Goal: Task Accomplishment & Management: Manage account settings

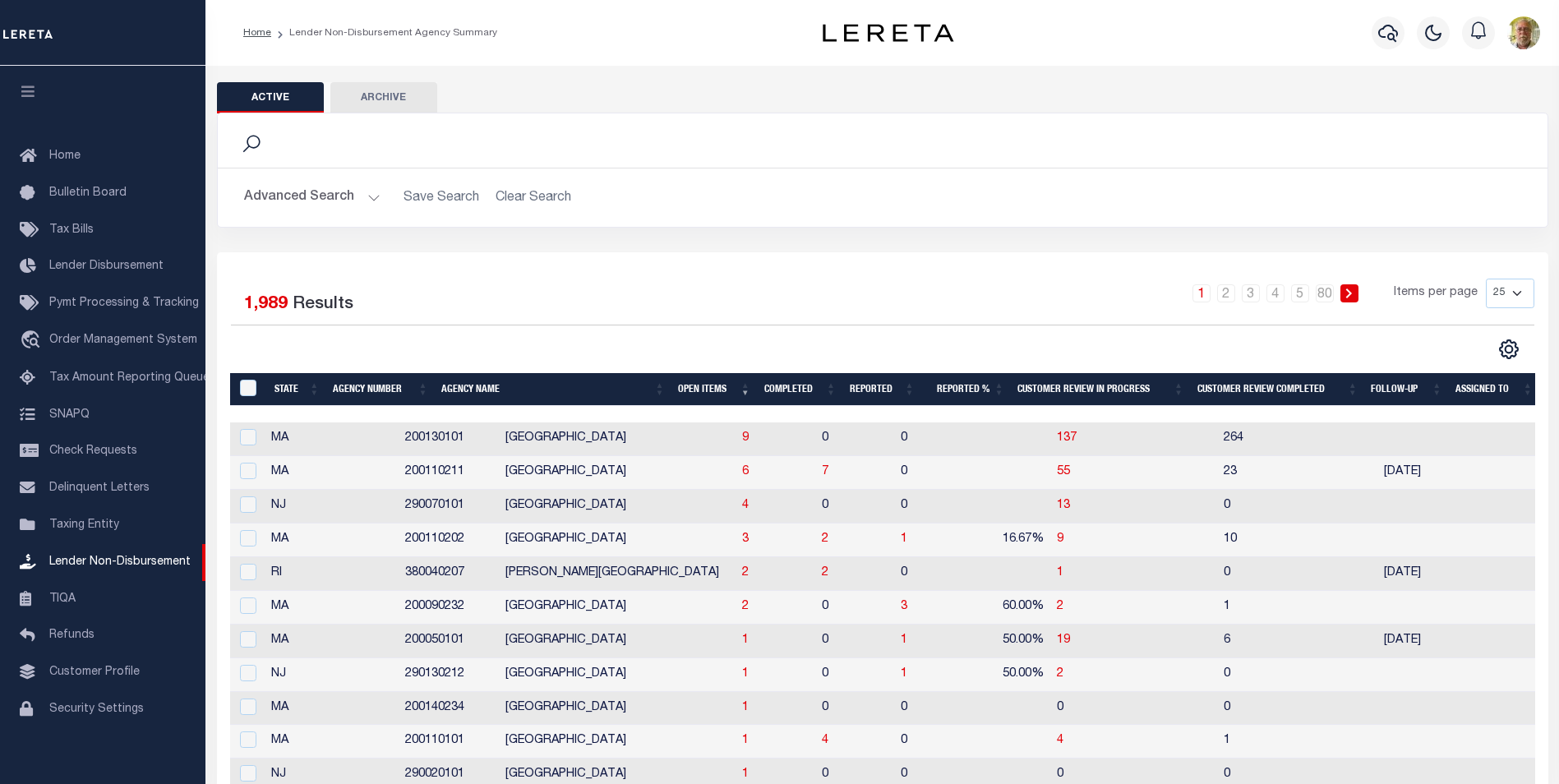
scroll to position [16, 0]
click at [698, 385] on th "Open Items" at bounding box center [714, 389] width 86 height 33
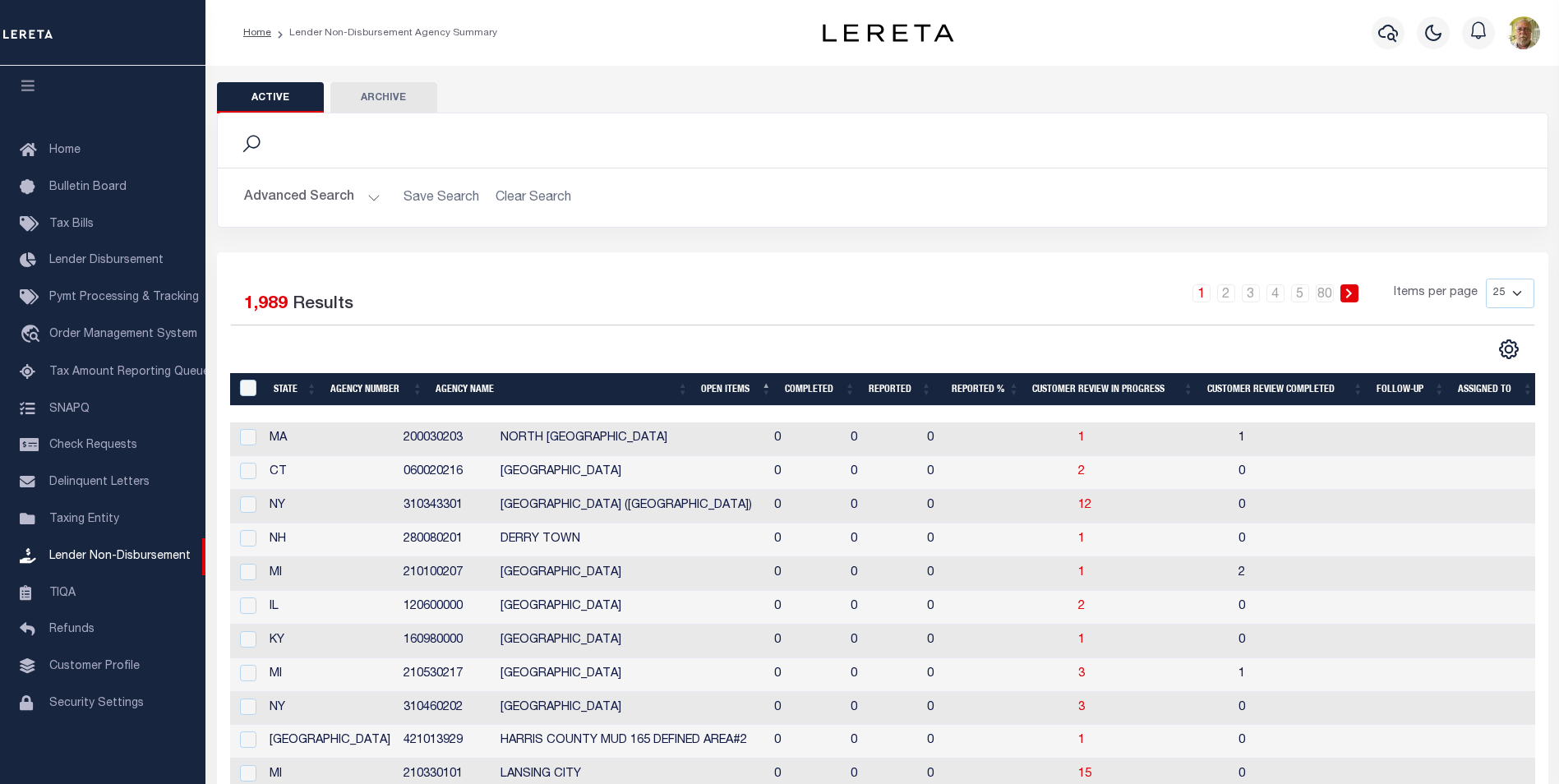
click at [713, 385] on th "Open Items" at bounding box center [736, 389] width 84 height 33
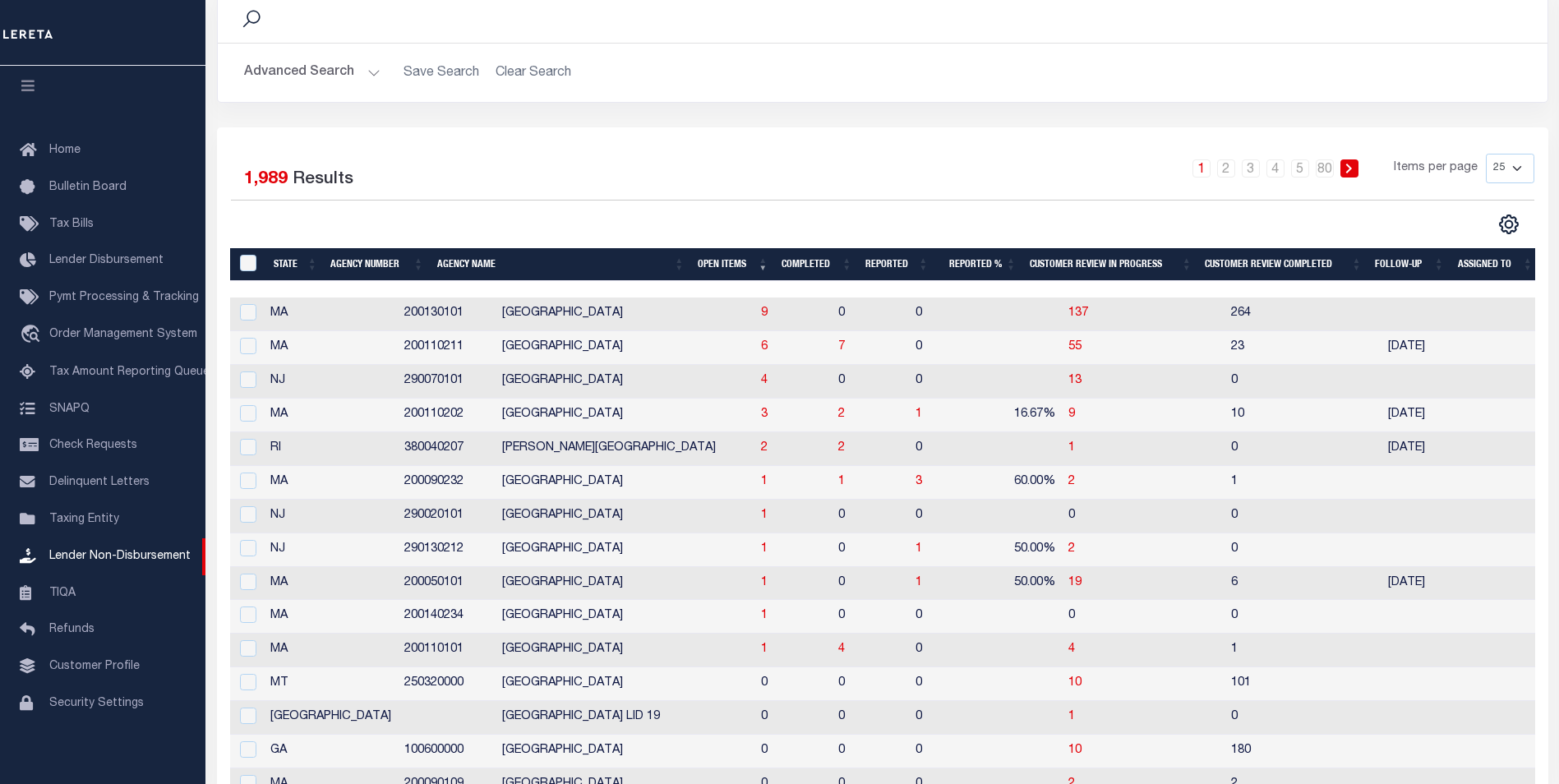
scroll to position [165, 0]
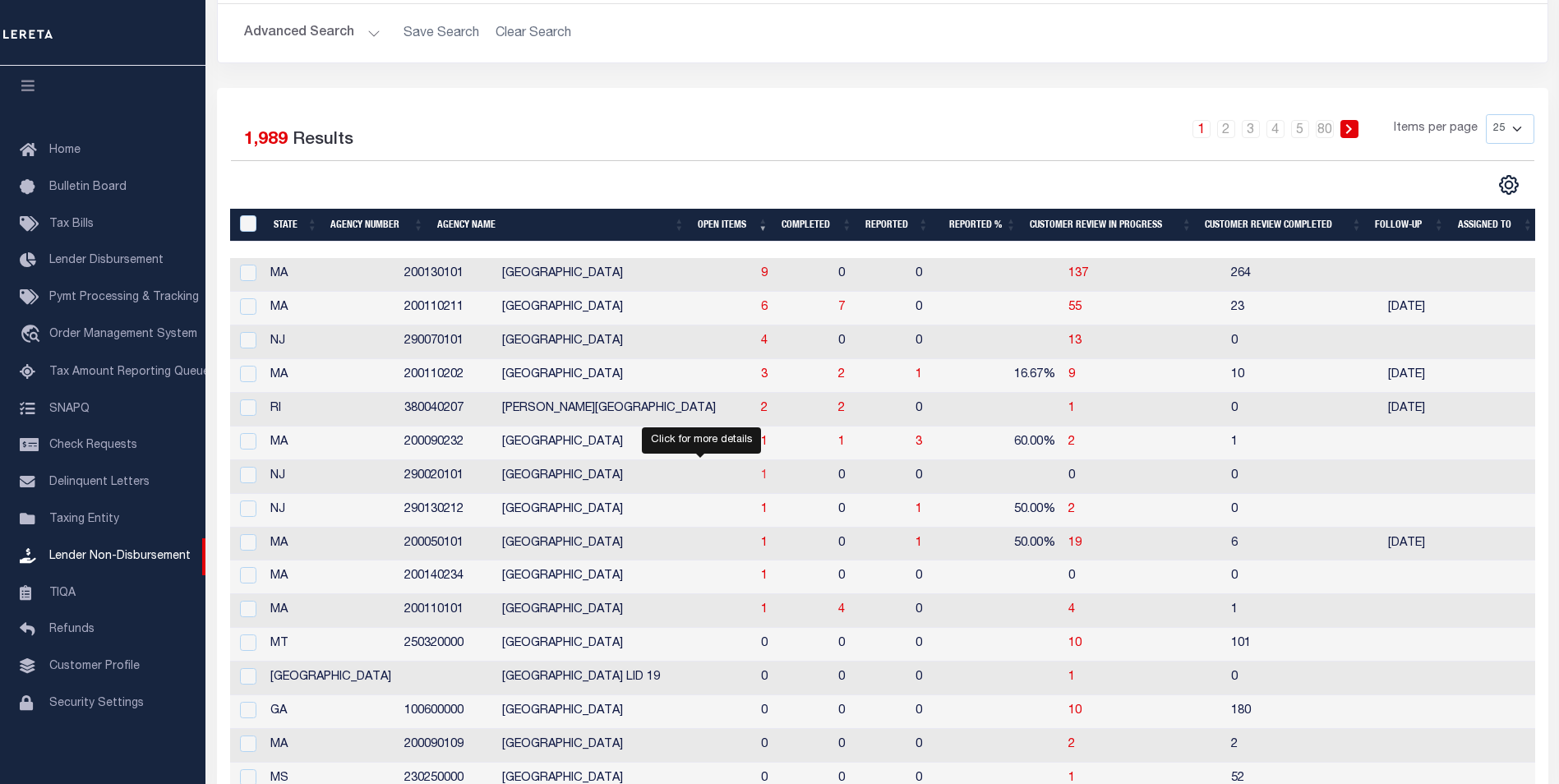
click at [761, 476] on span "1" at bounding box center [765, 475] width 7 height 11
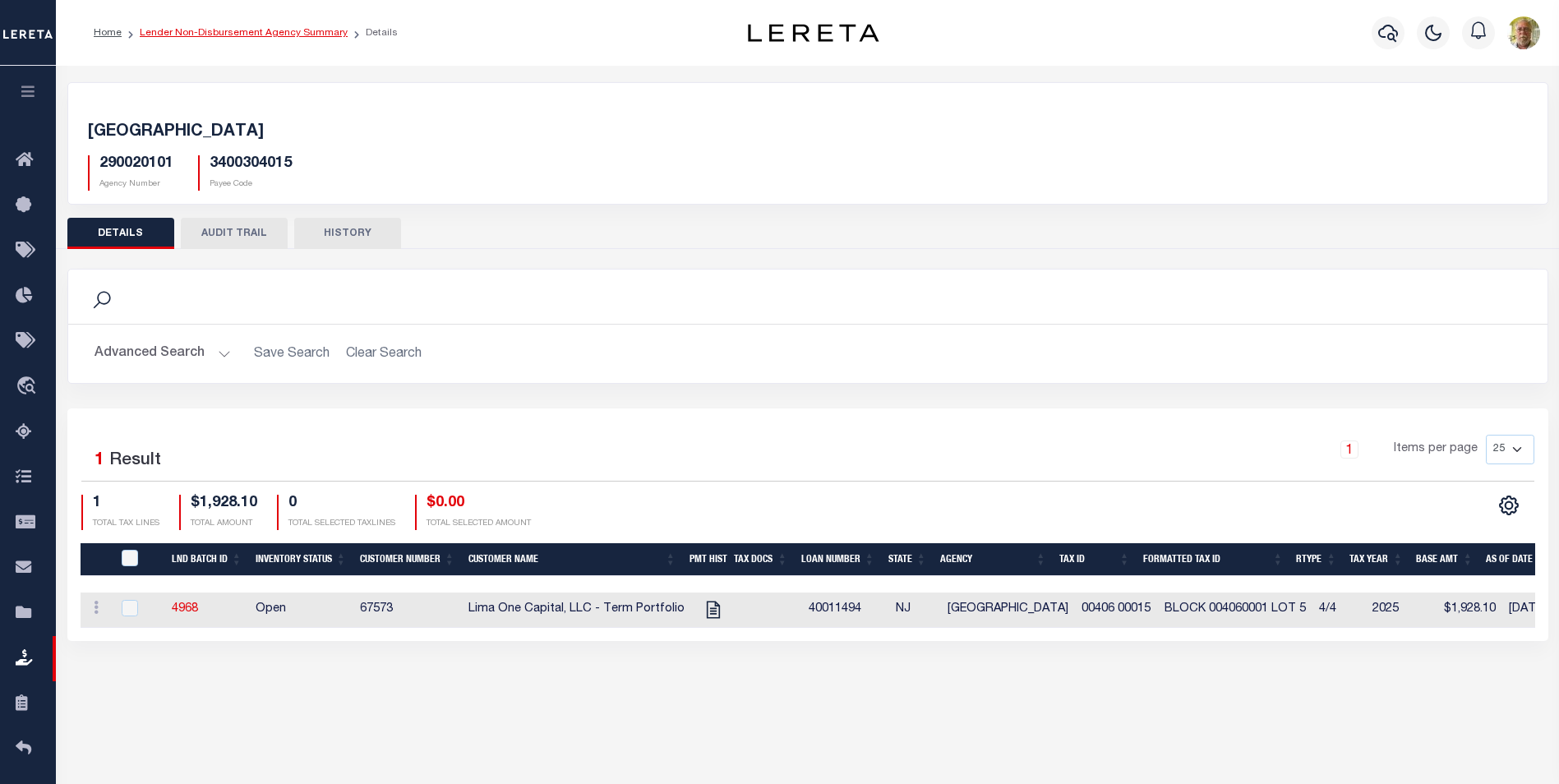
click at [213, 33] on link "Lender Non-Disbursement Agency Summary" at bounding box center [243, 33] width 208 height 10
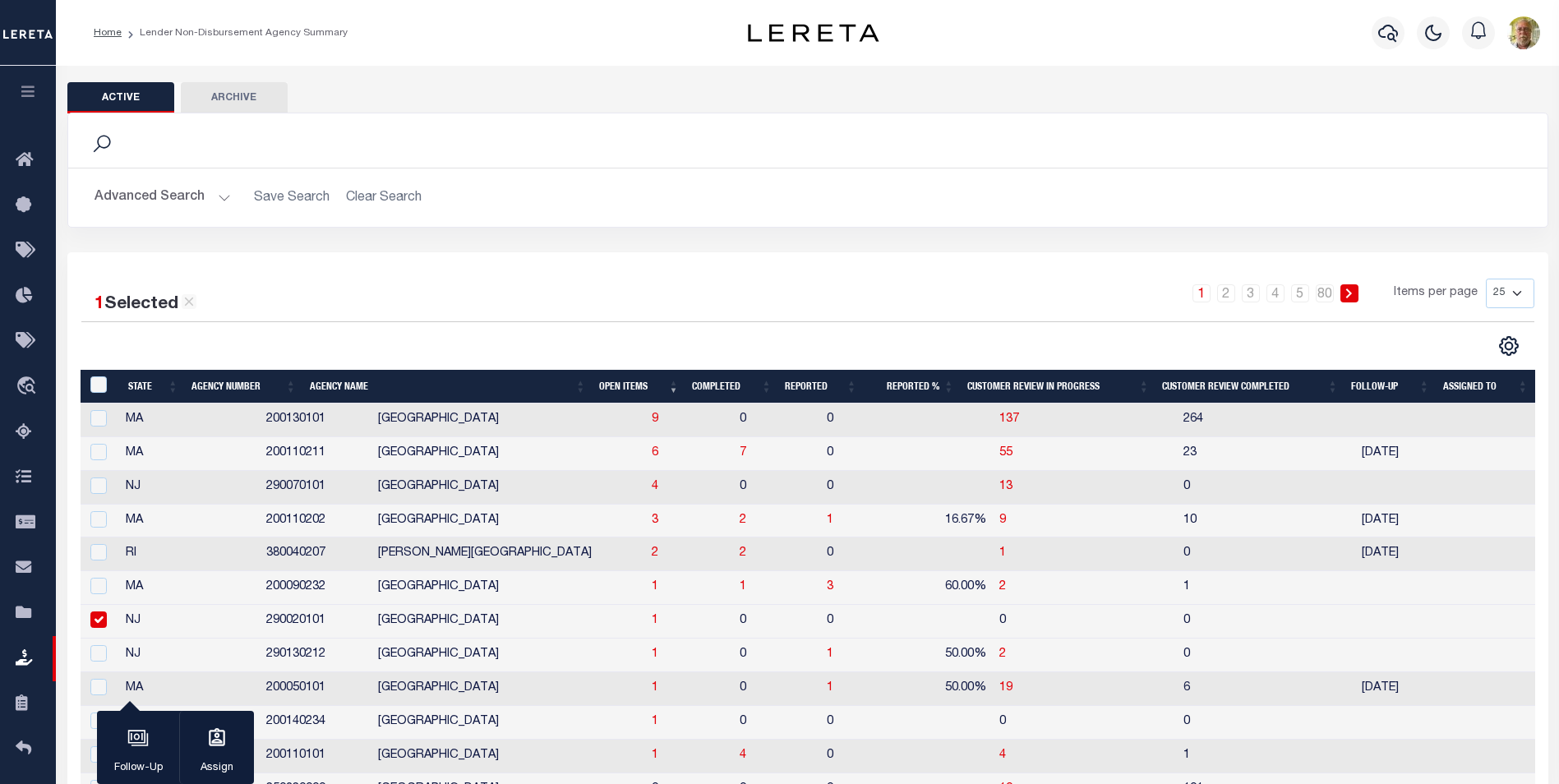
click at [104, 616] on input "checkbox" at bounding box center [98, 619] width 16 height 16
checkbox input "false"
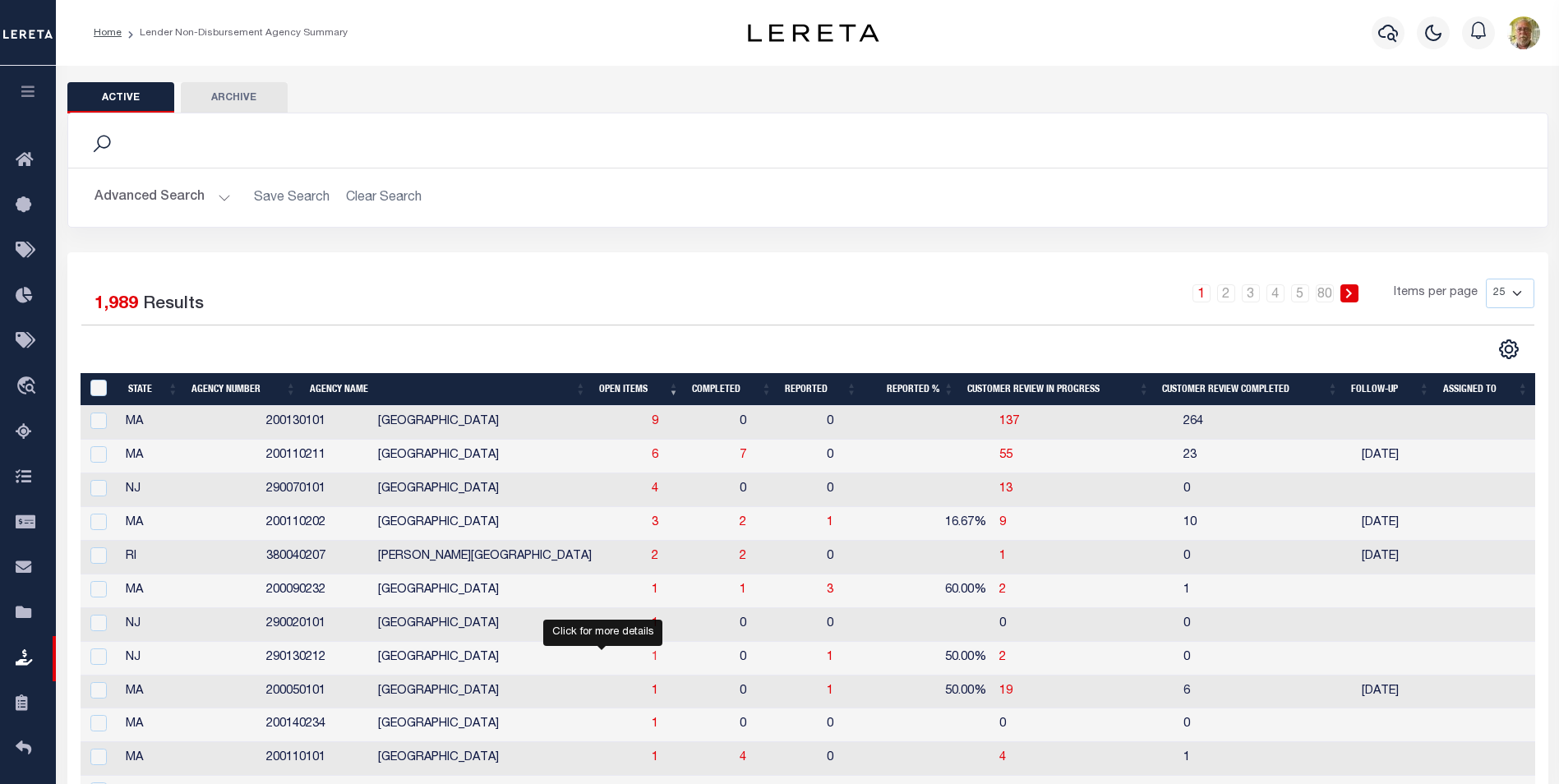
click at [651, 655] on span "1" at bounding box center [655, 656] width 7 height 11
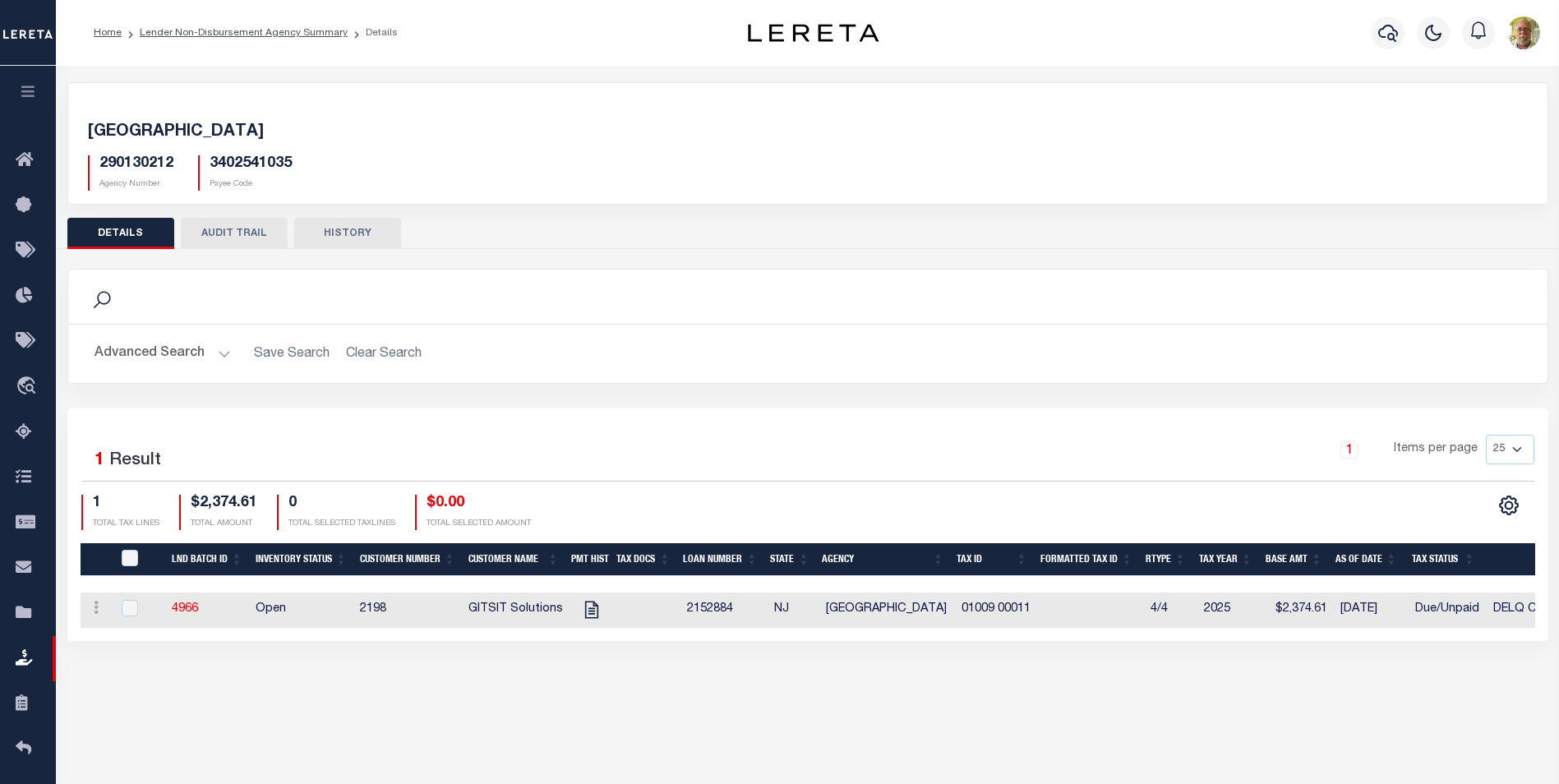
click at [621, 341] on h2 "Advanced Search Save Search Clear Search" at bounding box center [807, 353] width 1453 height 32
click at [431, 114] on div "NEPTUNE TOWNSHIP 290130212 Agency Number 3402541035 Payee Code" at bounding box center [808, 153] width 1479 height 101
drag, startPoint x: 583, startPoint y: 607, endPoint x: 519, endPoint y: 614, distance: 64.4
click at [583, 607] on icon "" at bounding box center [591, 609] width 21 height 21
checkbox input "true"
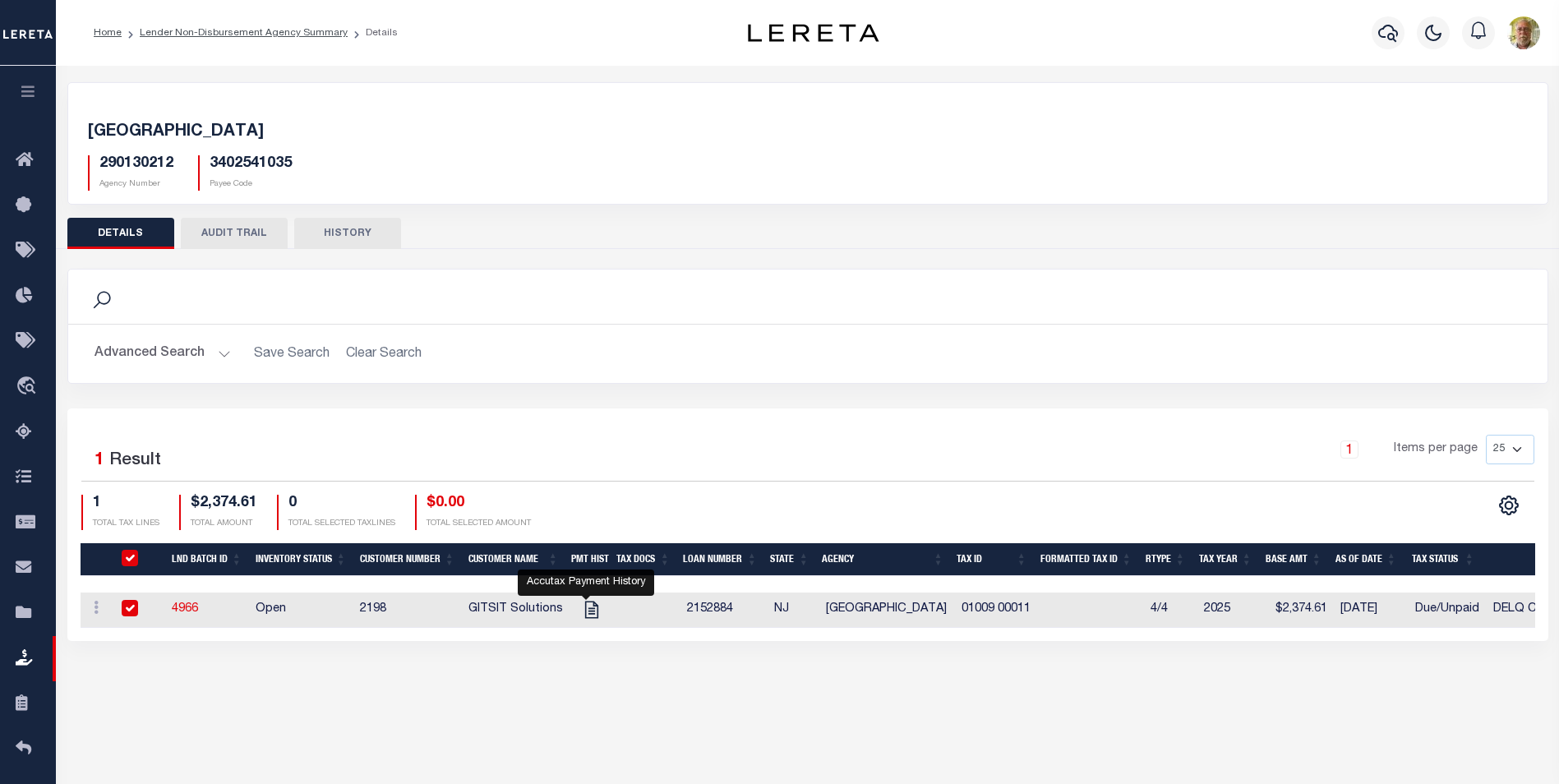
checkbox input "true"
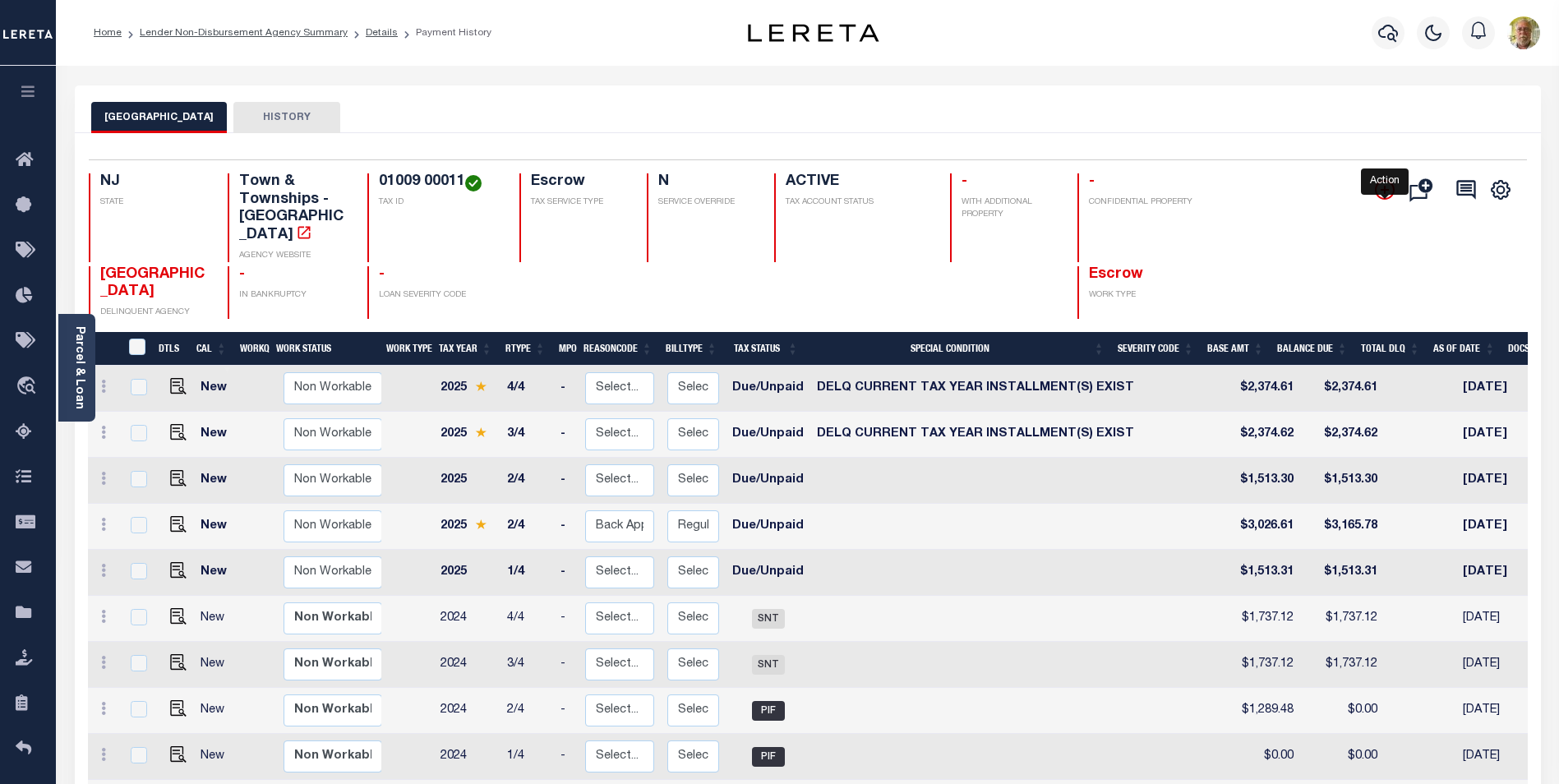
click at [1382, 185] on icon "" at bounding box center [1384, 189] width 20 height 20
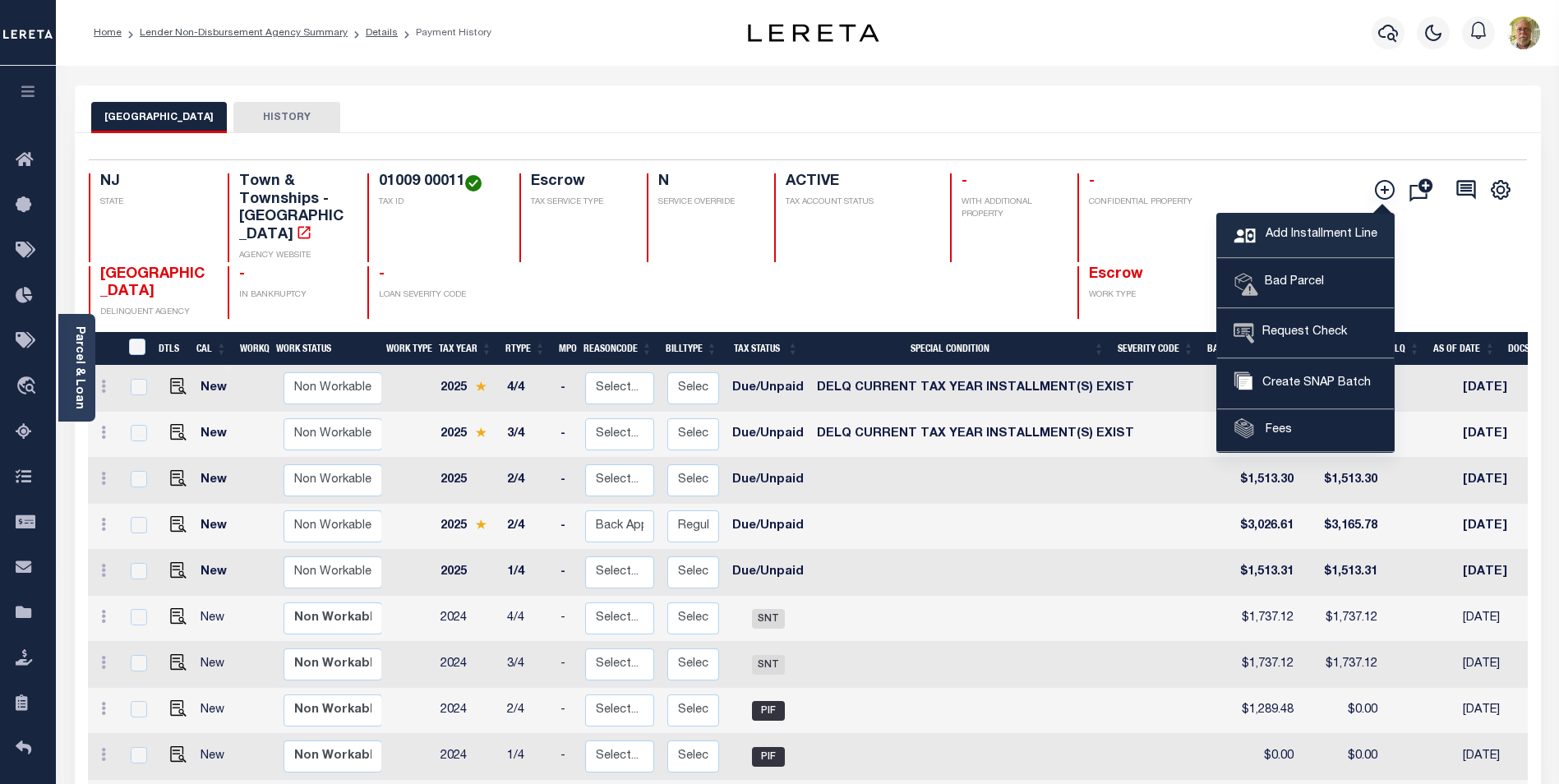
click at [1299, 234] on span "Add Installment Line" at bounding box center [1319, 235] width 116 height 18
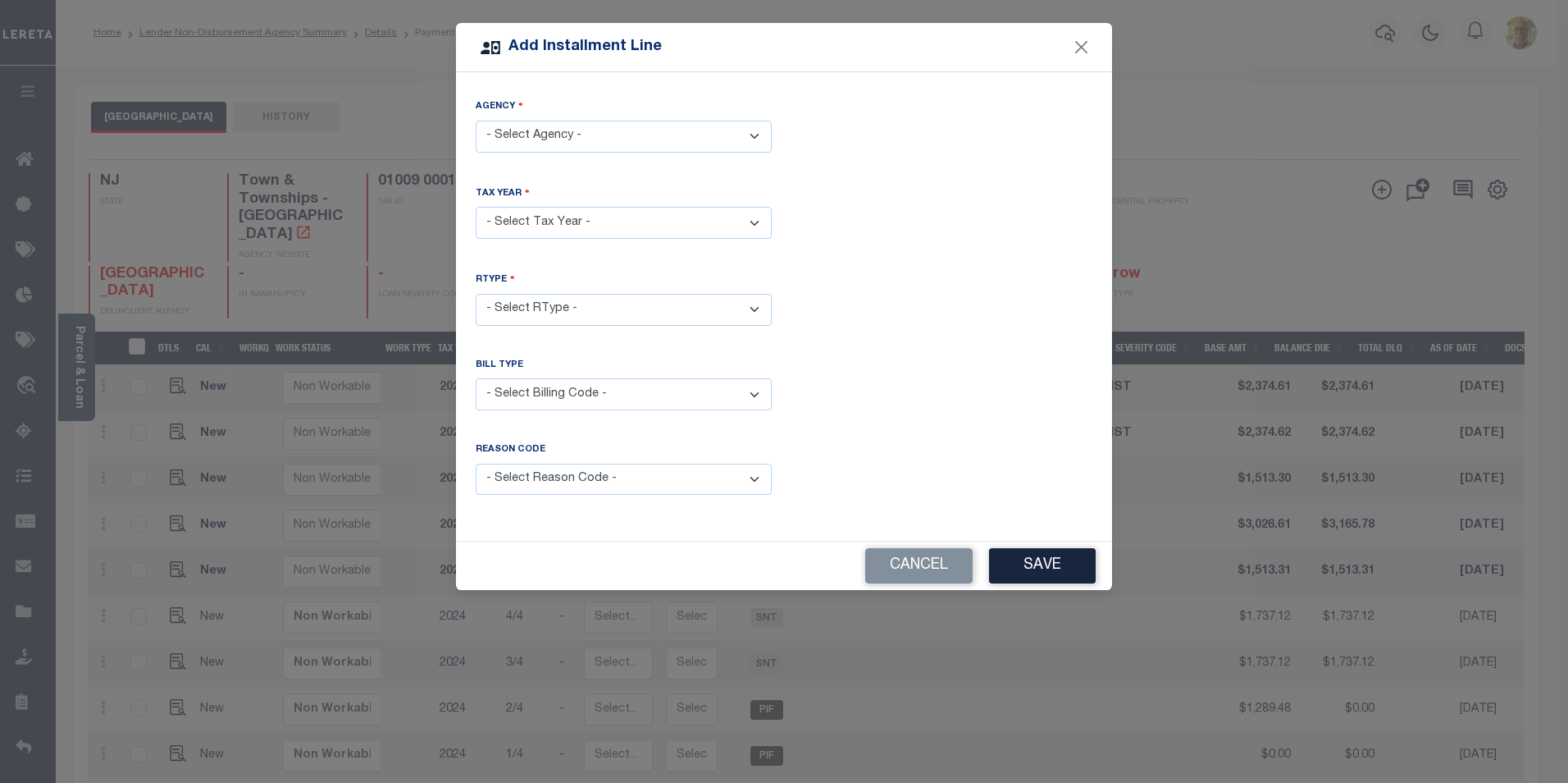
click at [556, 138] on select "- Select Agency - NEPTUNE TOWNSHIP - Town & Townships" at bounding box center [624, 136] width 296 height 32
select select "3402541035"
click at [476, 121] on select "- Select Agency - NEPTUNE TOWNSHIP - Town & Townships" at bounding box center [624, 136] width 296 height 32
click at [553, 221] on select "- Select Year - 2005 2006 2007 2008 2009 2010 2011 2012 2013 2014 2015 2016 201…" at bounding box center [624, 222] width 296 height 32
select select "2025"
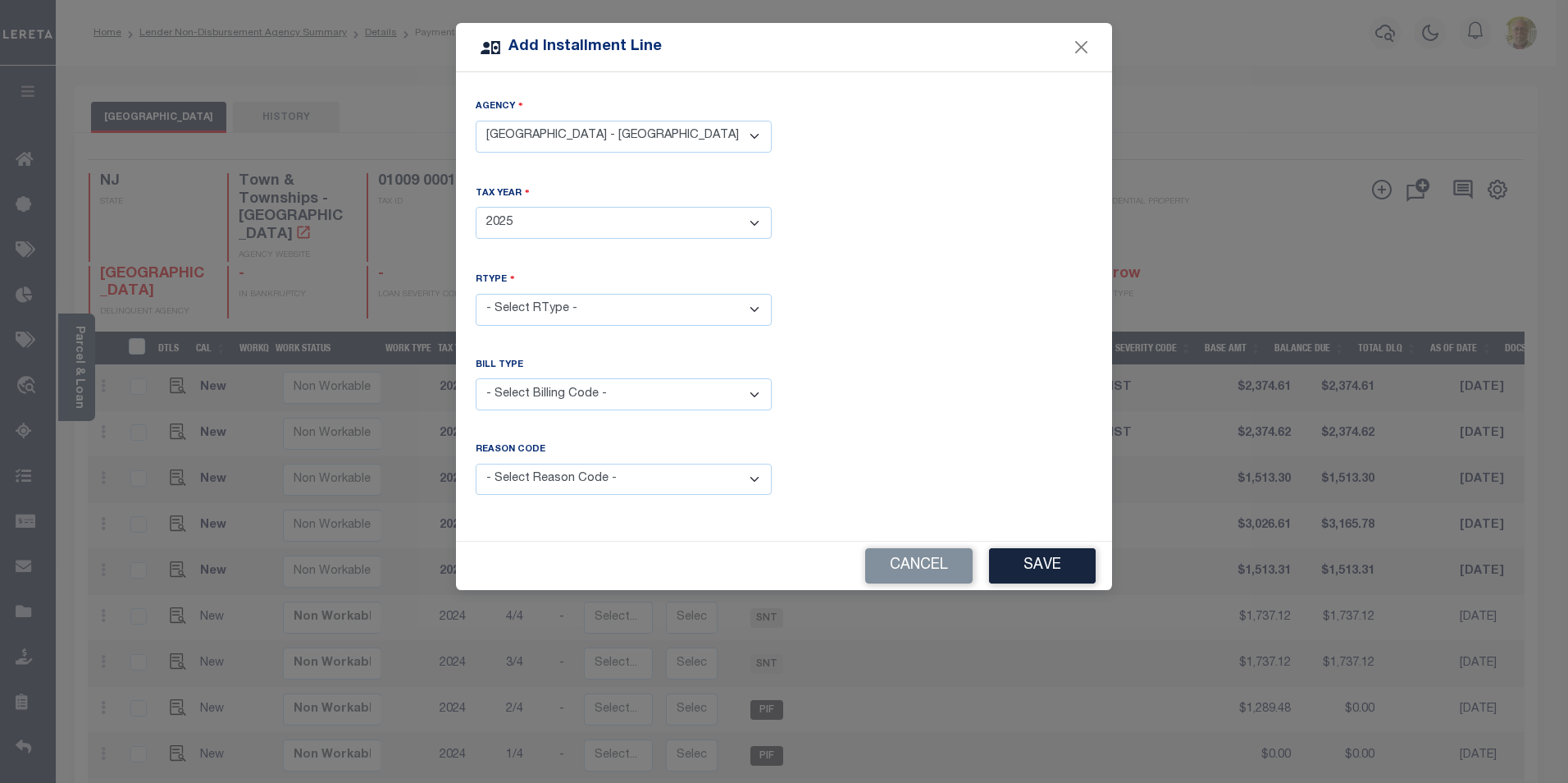
click at [476, 207] on select "- Select Year - 2005 2006 2007 2008 2009 2010 2011 2012 2013 2014 2015 2016 201…" at bounding box center [624, 222] width 296 height 32
click at [556, 300] on select "- Select RType - 1/4 2/4 3/4 4/4" at bounding box center [624, 309] width 296 height 32
select select "0"
click at [476, 294] on select "- Select RType - 1/4 2/4 3/4 4/4" at bounding box center [624, 309] width 296 height 32
click at [531, 398] on select "- Select Billing Code - Regular Delinquent Supplemental Corrected/Adjusted Bill…" at bounding box center [624, 394] width 296 height 32
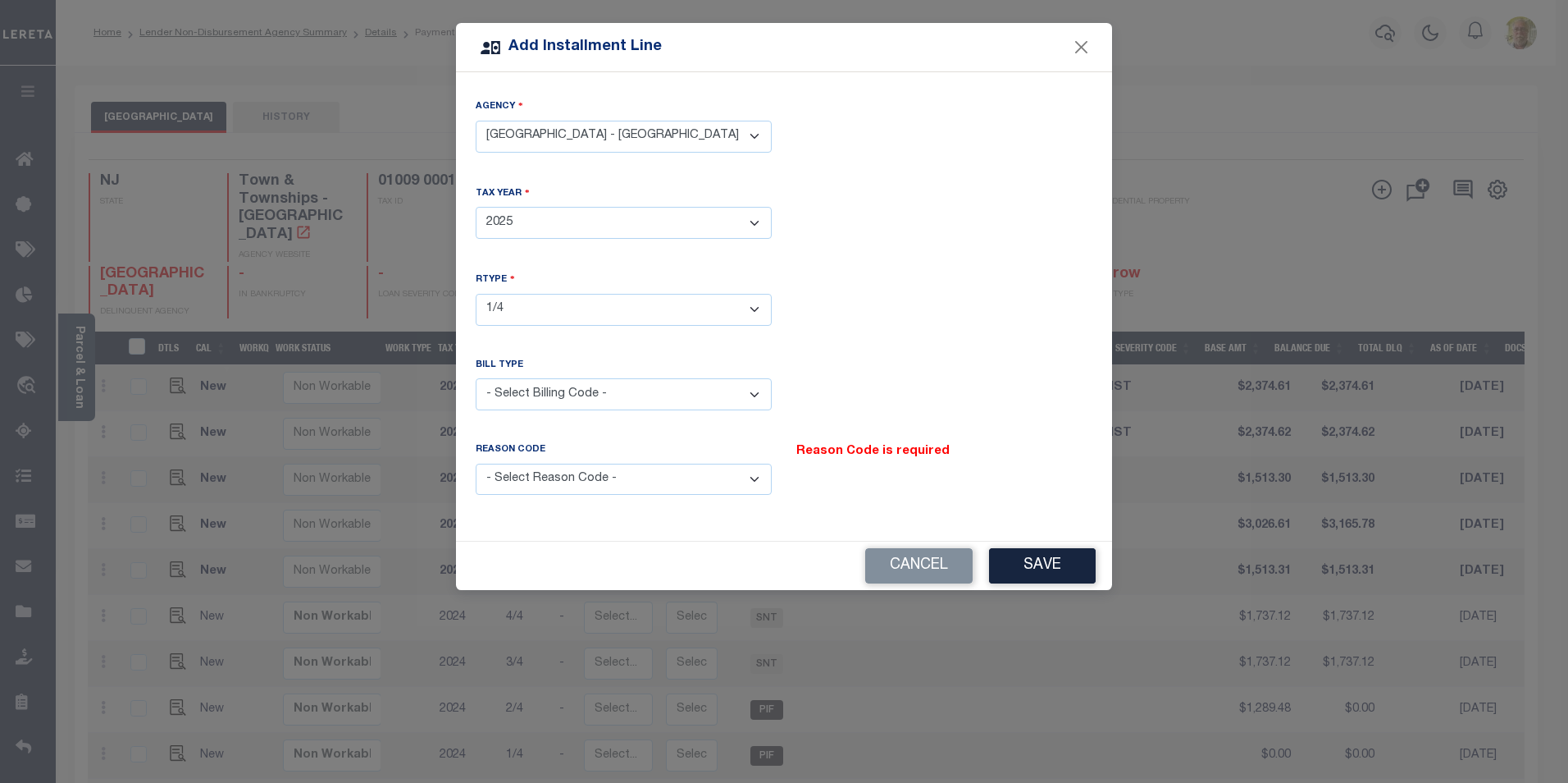
select select "1"
click at [476, 378] on select "- Select Billing Code - Regular Delinquent Supplemental Corrected/Adjusted Bill…" at bounding box center [624, 394] width 296 height 32
click at [588, 476] on select "- Select Reason Code - Payment Reversal Taxable Value Change Assessment Change …" at bounding box center [624, 479] width 296 height 32
select select "12"
click at [476, 464] on select "- Select Reason Code - Payment Reversal Taxable Value Change Assessment Change …" at bounding box center [624, 479] width 296 height 32
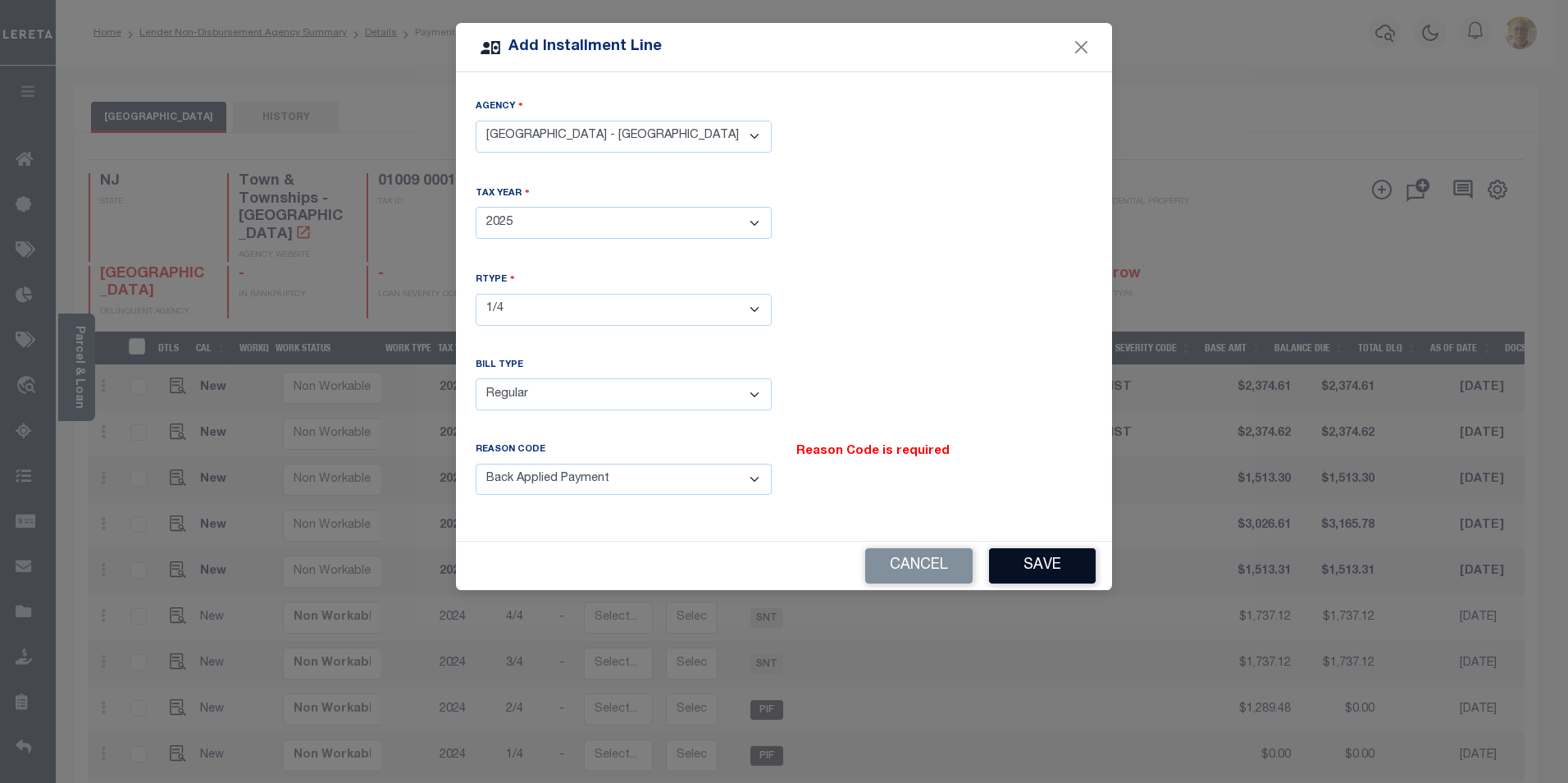
click at [1041, 556] on button "Save" at bounding box center [1042, 566] width 107 height 35
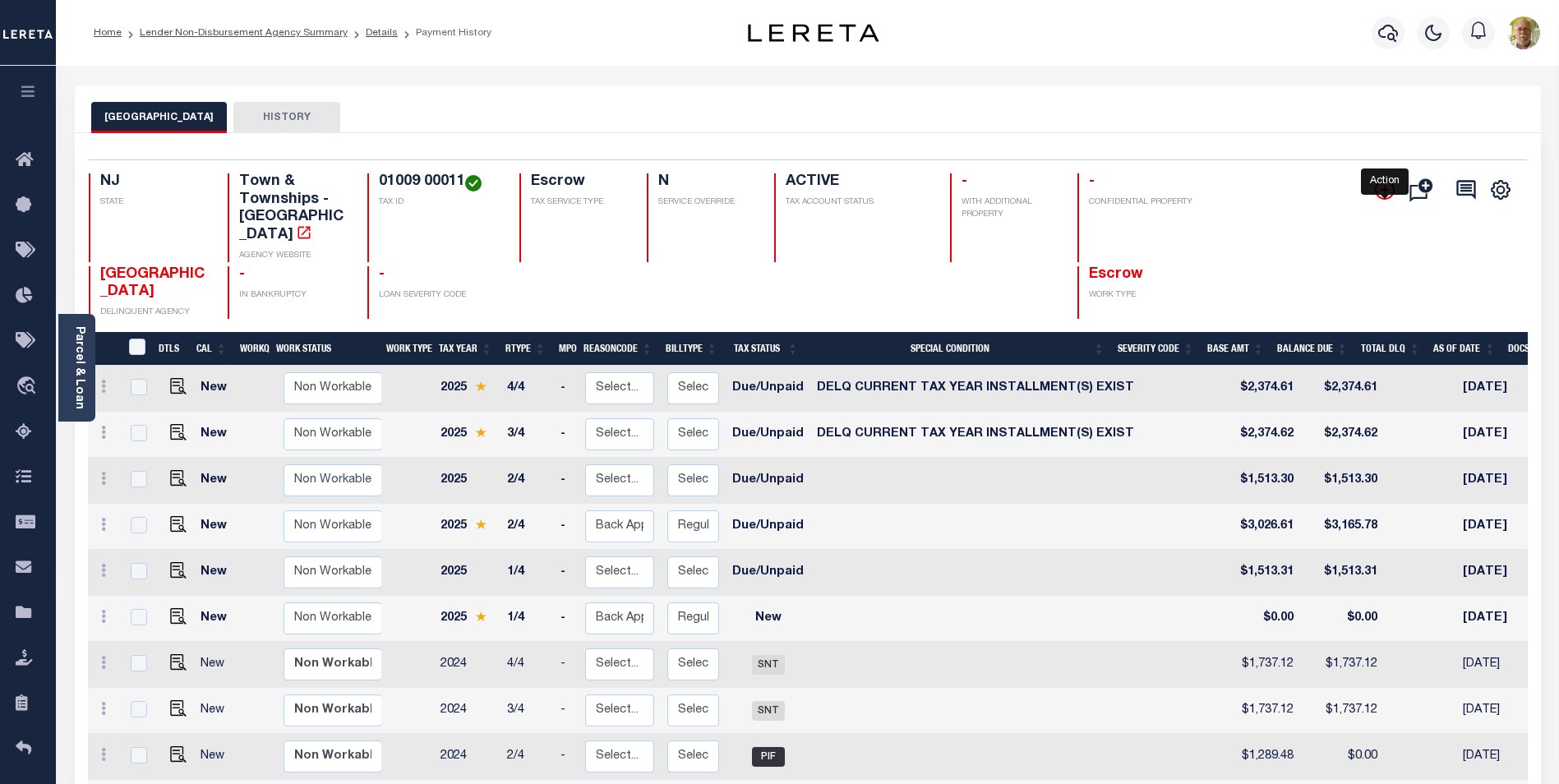
click at [1387, 189] on icon "" at bounding box center [1384, 189] width 20 height 20
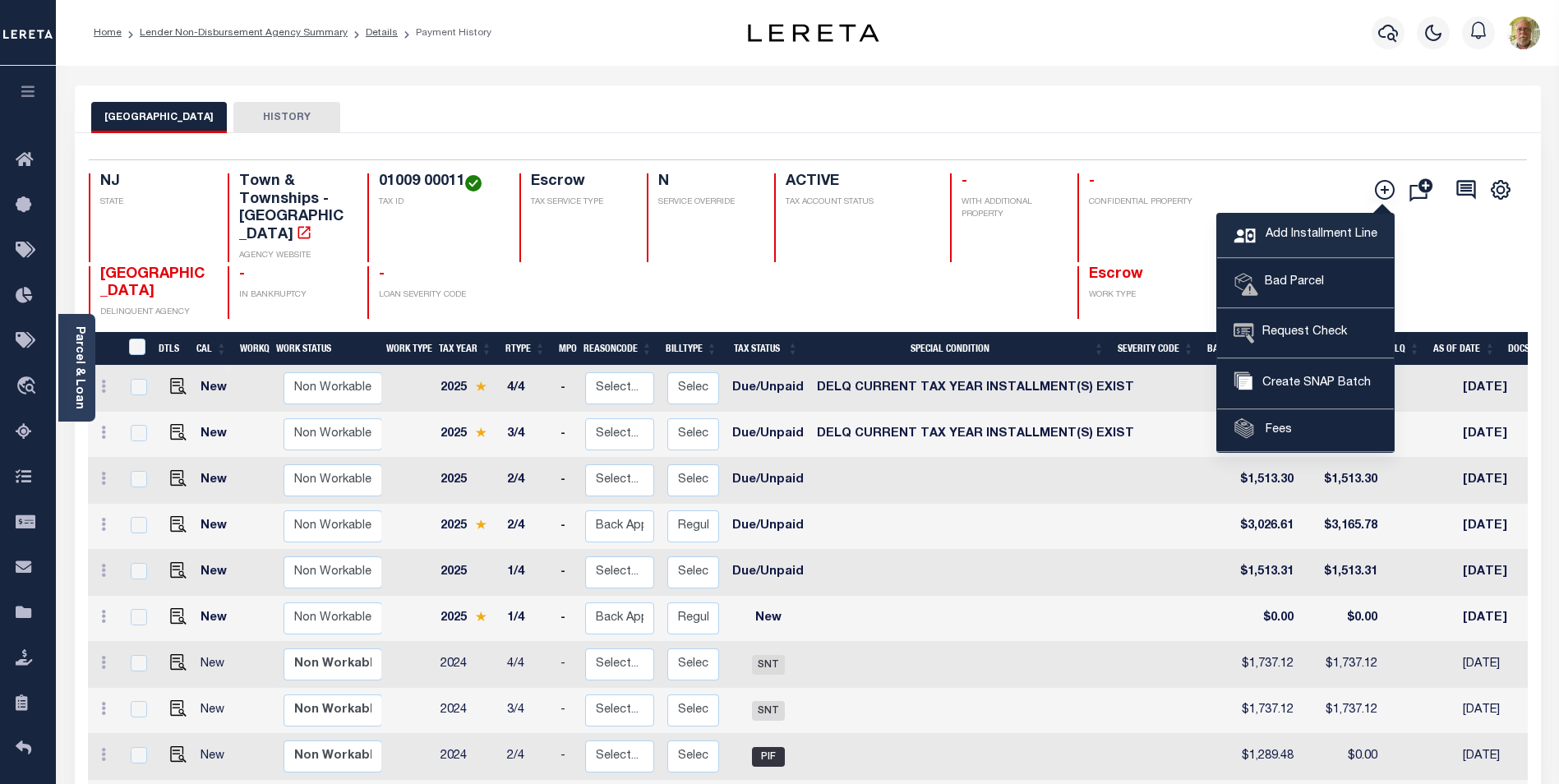
click at [1313, 231] on span "Add Installment Line" at bounding box center [1319, 235] width 116 height 18
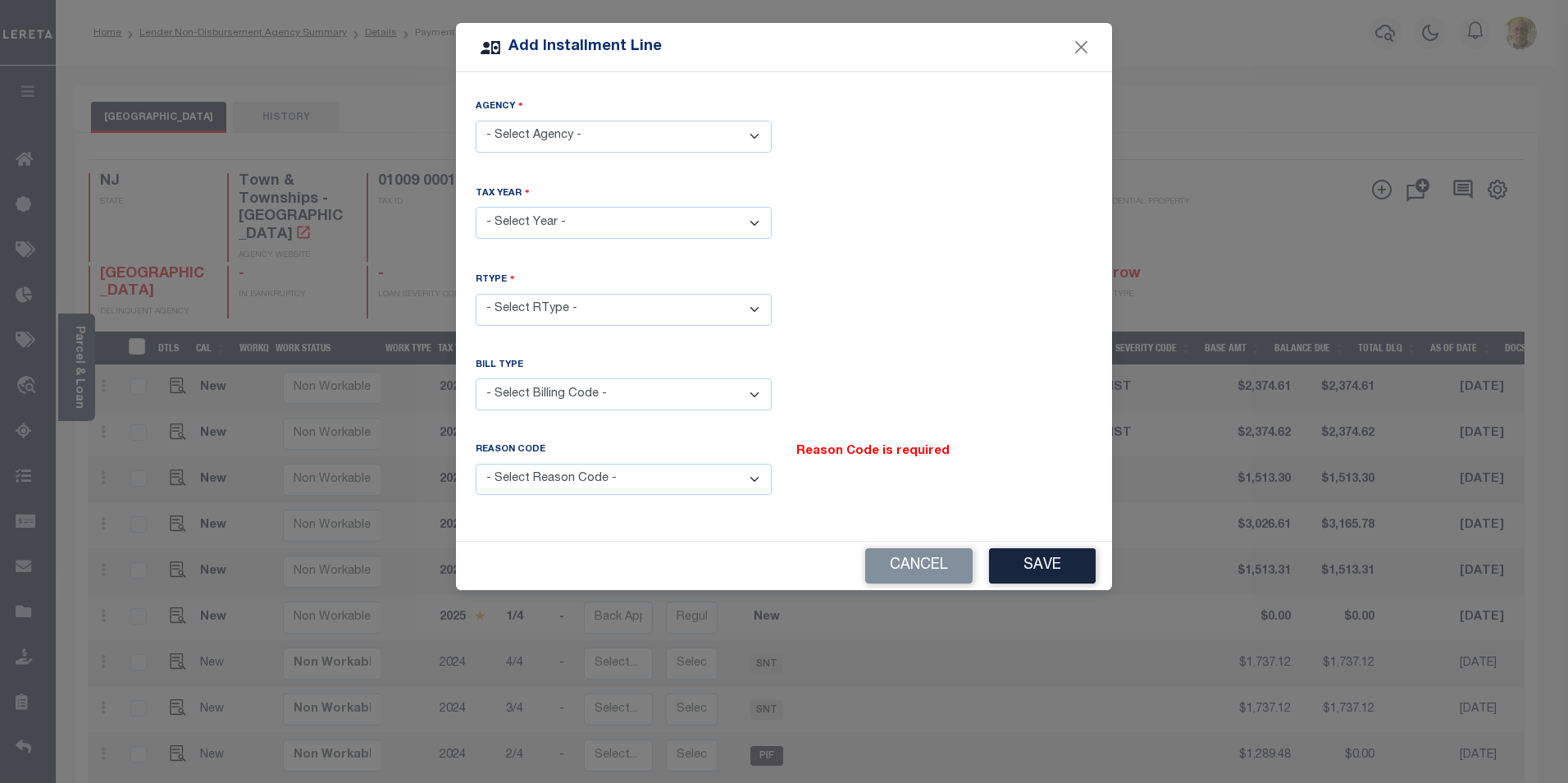
click at [585, 133] on select "- Select Agency - NEPTUNE TOWNSHIP - Town & Townships" at bounding box center [624, 136] width 296 height 32
select select "3402541035"
click at [476, 121] on select "- Select Agency - NEPTUNE TOWNSHIP - Town & Townships" at bounding box center [624, 136] width 296 height 32
click at [561, 222] on select "- Select Year - 2005 2006 2007 2008 2009 2010 2011 2012 2013 2014 2015 2016 201…" at bounding box center [624, 222] width 296 height 32
select select "2025"
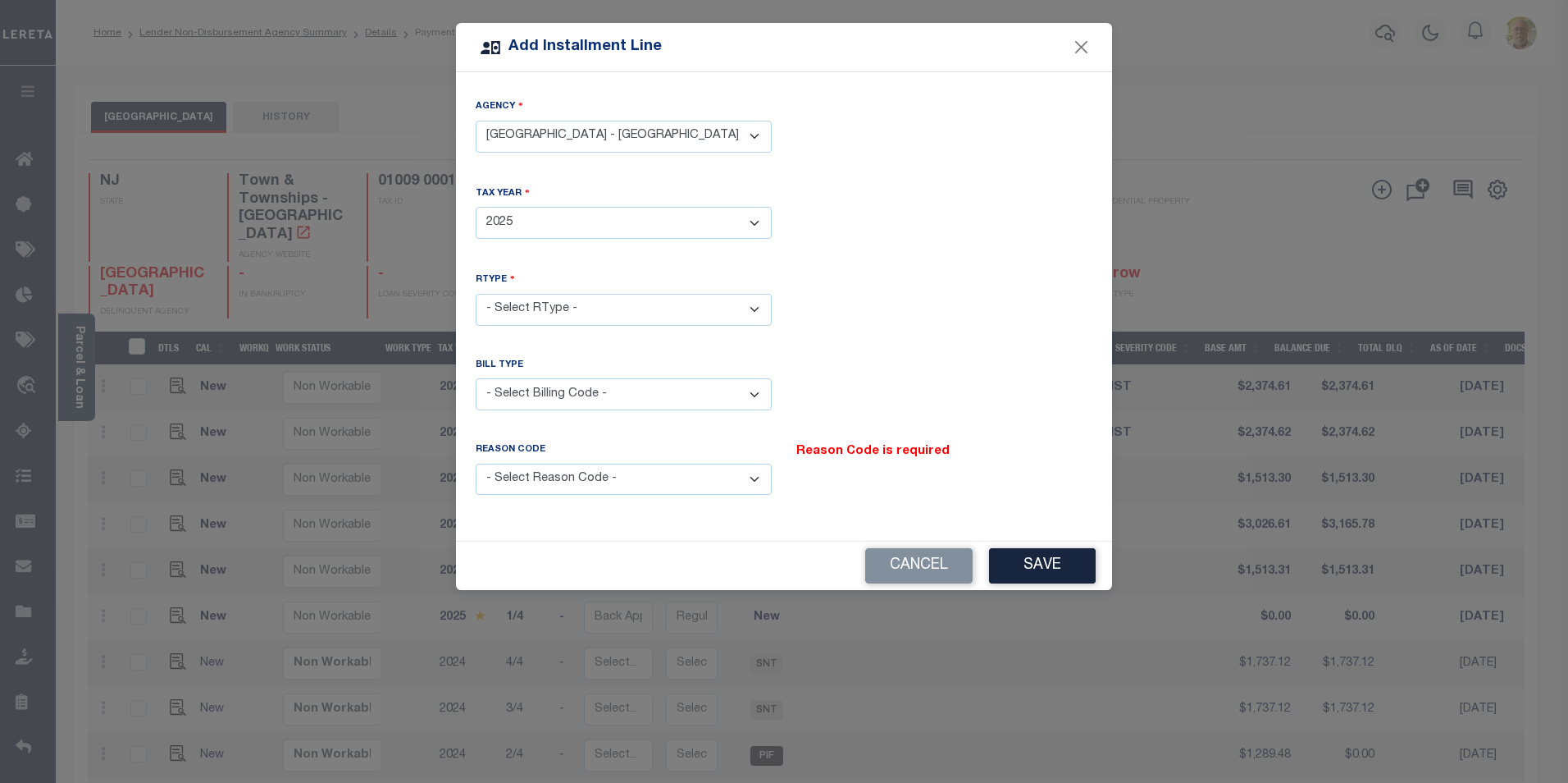
click at [476, 207] on select "- Select Year - 2005 2006 2007 2008 2009 2010 2011 2012 2013 2014 2015 2016 201…" at bounding box center [624, 222] width 296 height 32
click at [558, 296] on select "- Select RType - 1/4 2/4 3/4 4/4" at bounding box center [624, 309] width 296 height 32
select select "1"
click at [476, 294] on select "- Select RType - 1/4 2/4 3/4 4/4" at bounding box center [624, 309] width 296 height 32
click at [554, 392] on select "- Select Billing Code - Regular Delinquent Supplemental Corrected/Adjusted Bill…" at bounding box center [624, 394] width 296 height 32
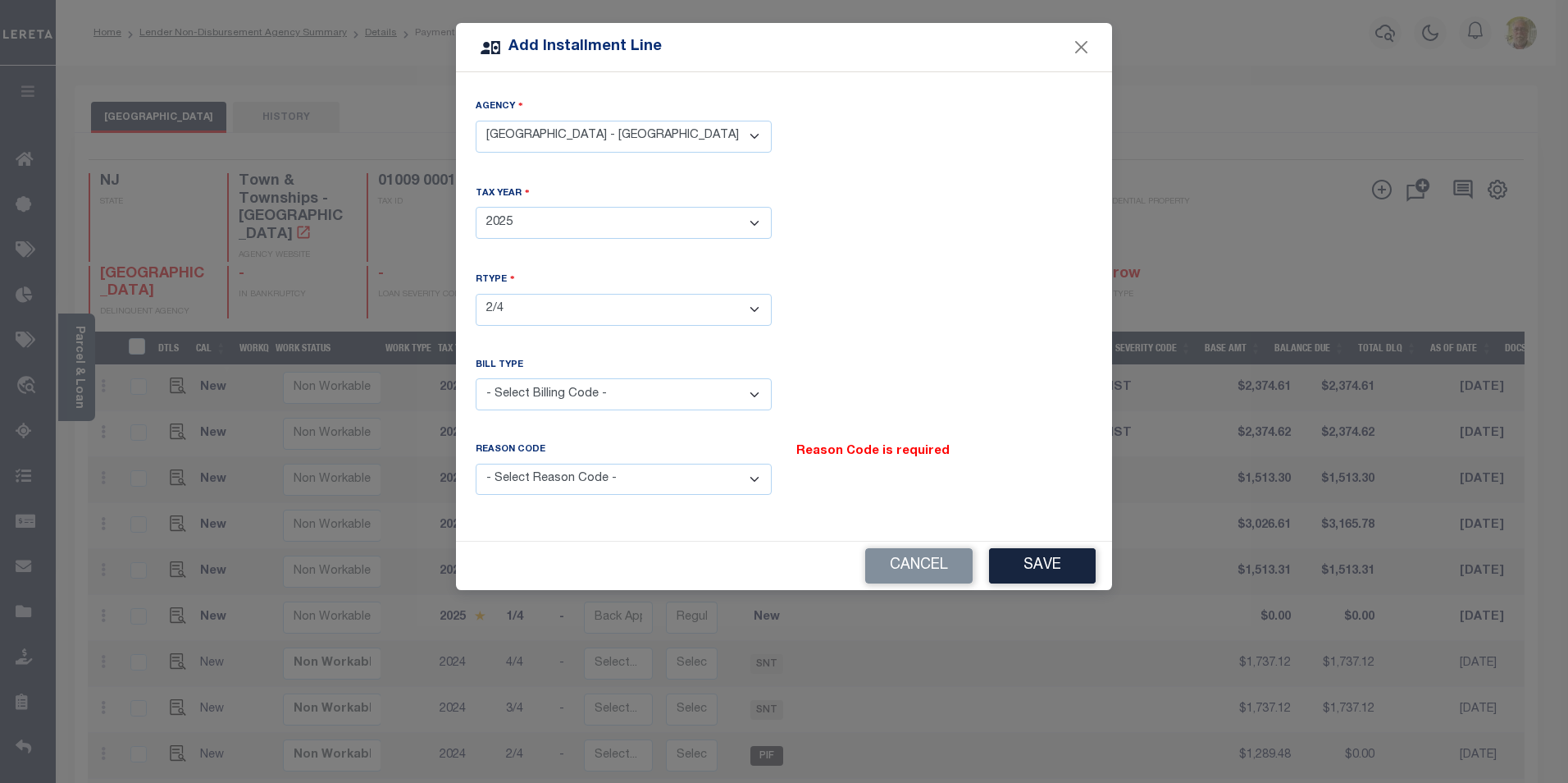
select select "1"
click at [476, 378] on select "- Select Billing Code - Regular Delinquent Supplemental Corrected/Adjusted Bill…" at bounding box center [624, 394] width 296 height 32
click at [606, 454] on div "Reason Code" at bounding box center [624, 454] width 296 height 21
click at [604, 475] on select "- Select Reason Code - Payment Reversal Taxable Value Change Assessment Change …" at bounding box center [624, 479] width 296 height 32
select select "12"
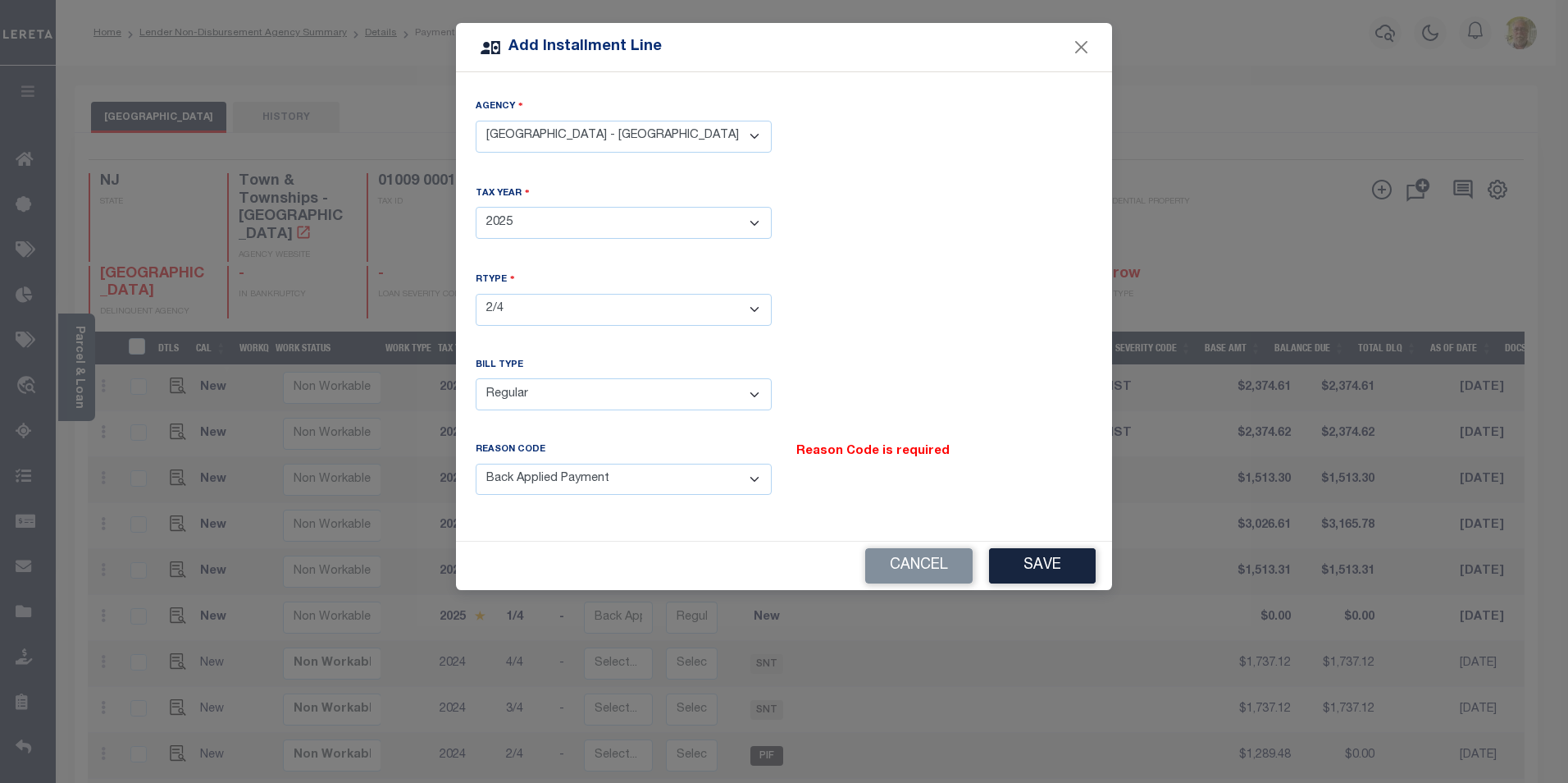
click at [476, 464] on select "- Select Reason Code - Payment Reversal Taxable Value Change Assessment Change …" at bounding box center [624, 479] width 296 height 32
click at [1039, 549] on button "Save" at bounding box center [1042, 566] width 107 height 35
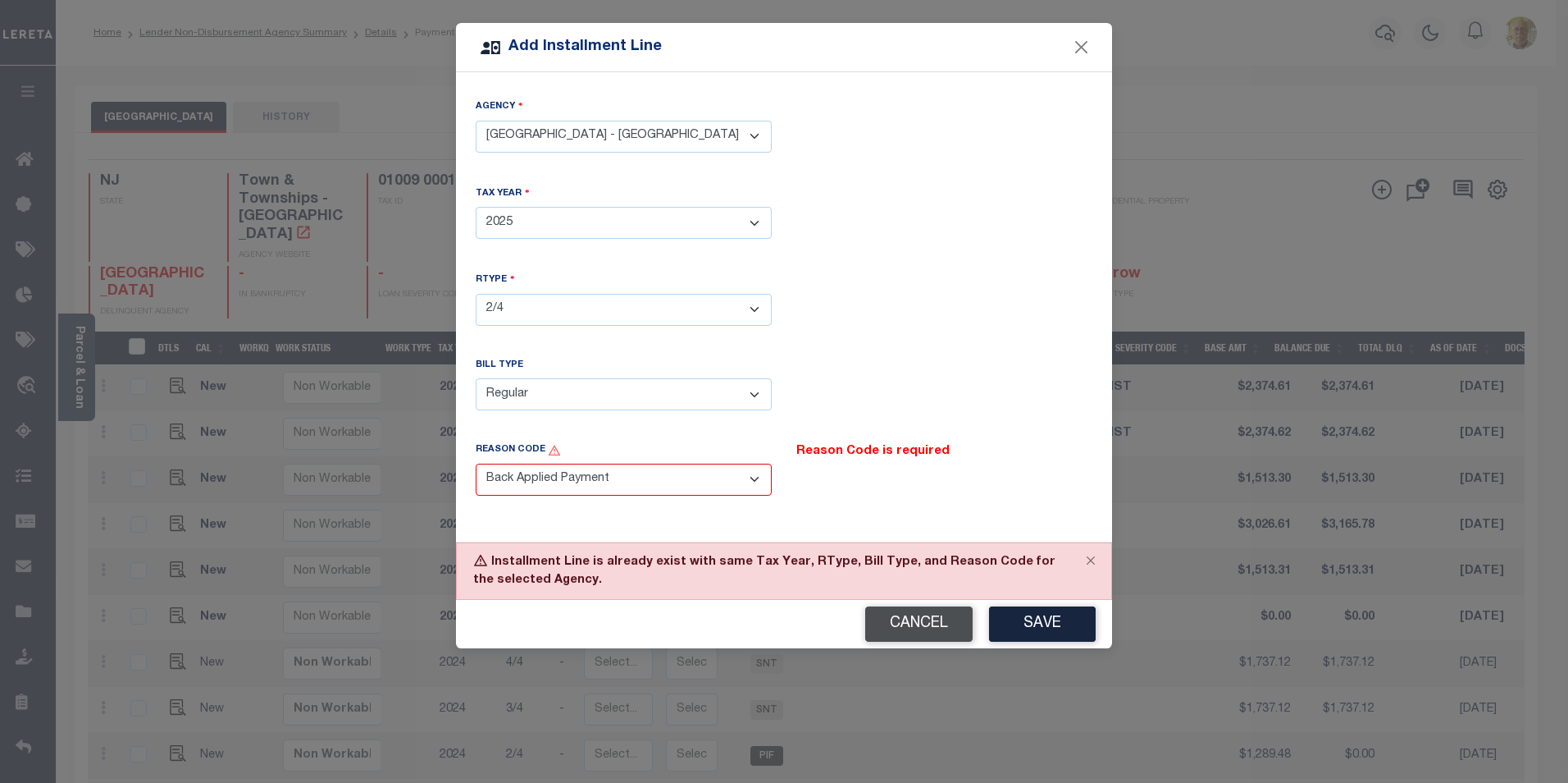
click at [921, 621] on button "Cancel" at bounding box center [920, 624] width 108 height 35
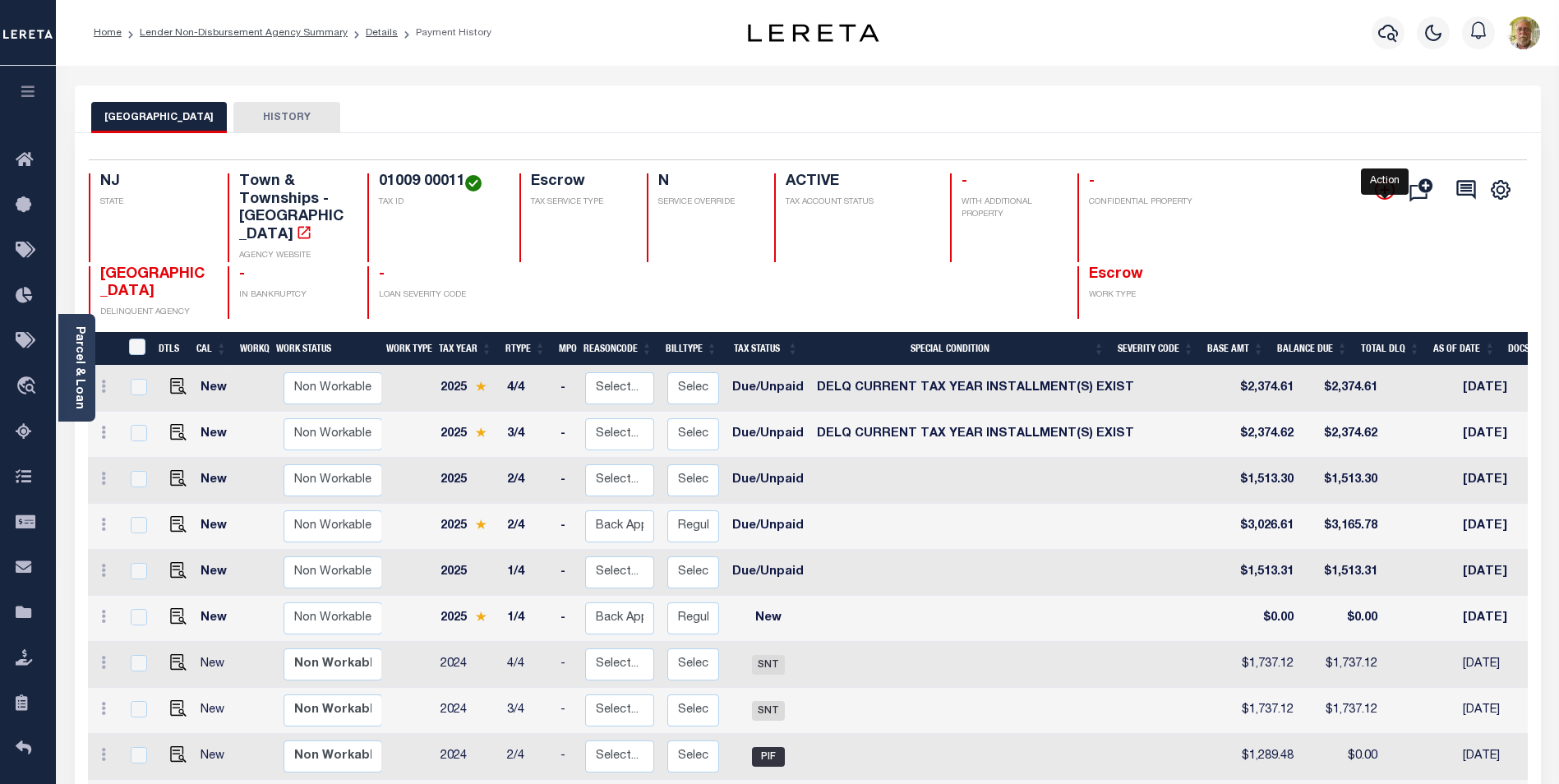
click at [1380, 188] on icon "" at bounding box center [1384, 189] width 20 height 20
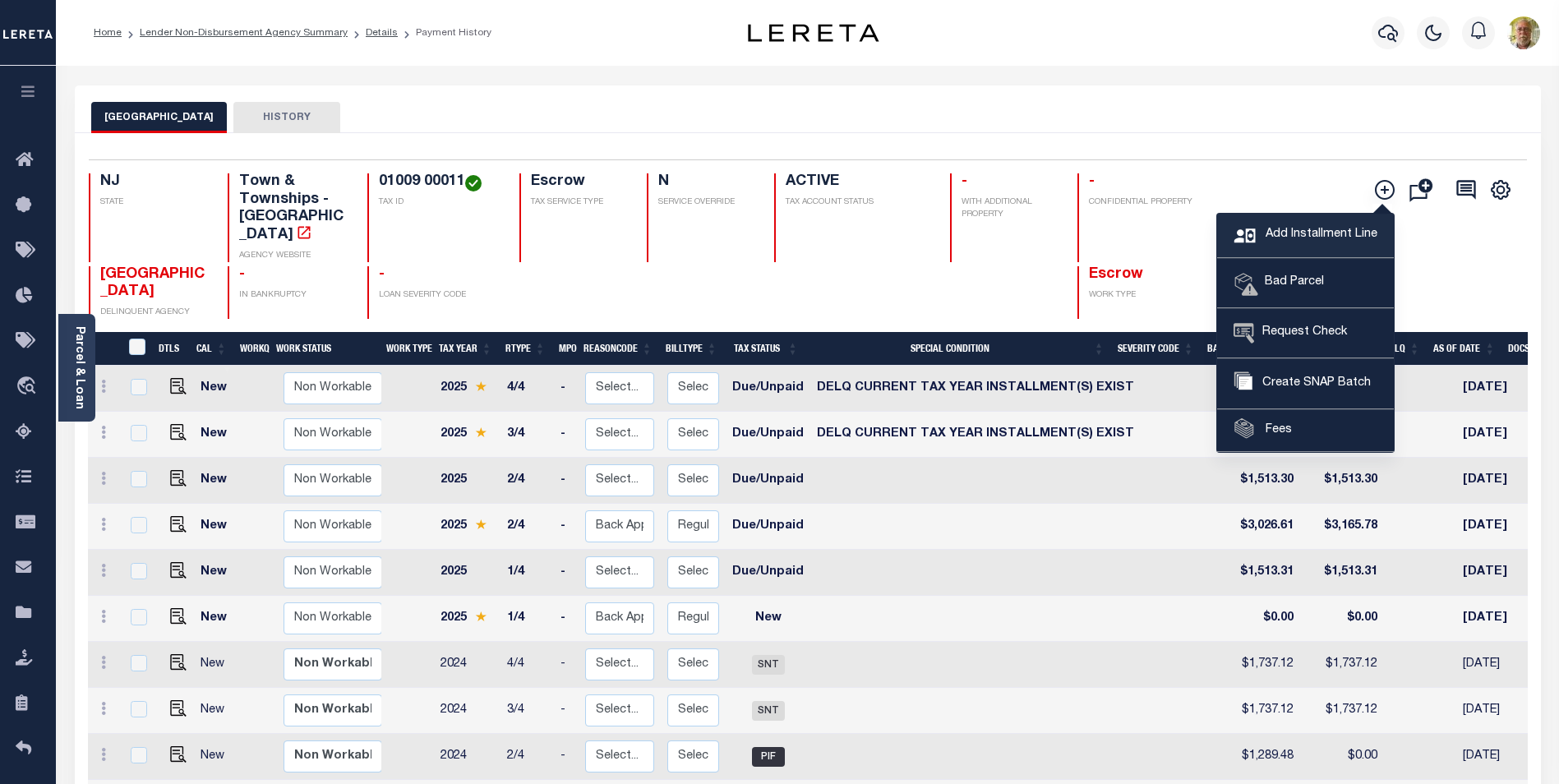
click at [1300, 230] on span "Add Installment Line" at bounding box center [1319, 235] width 116 height 18
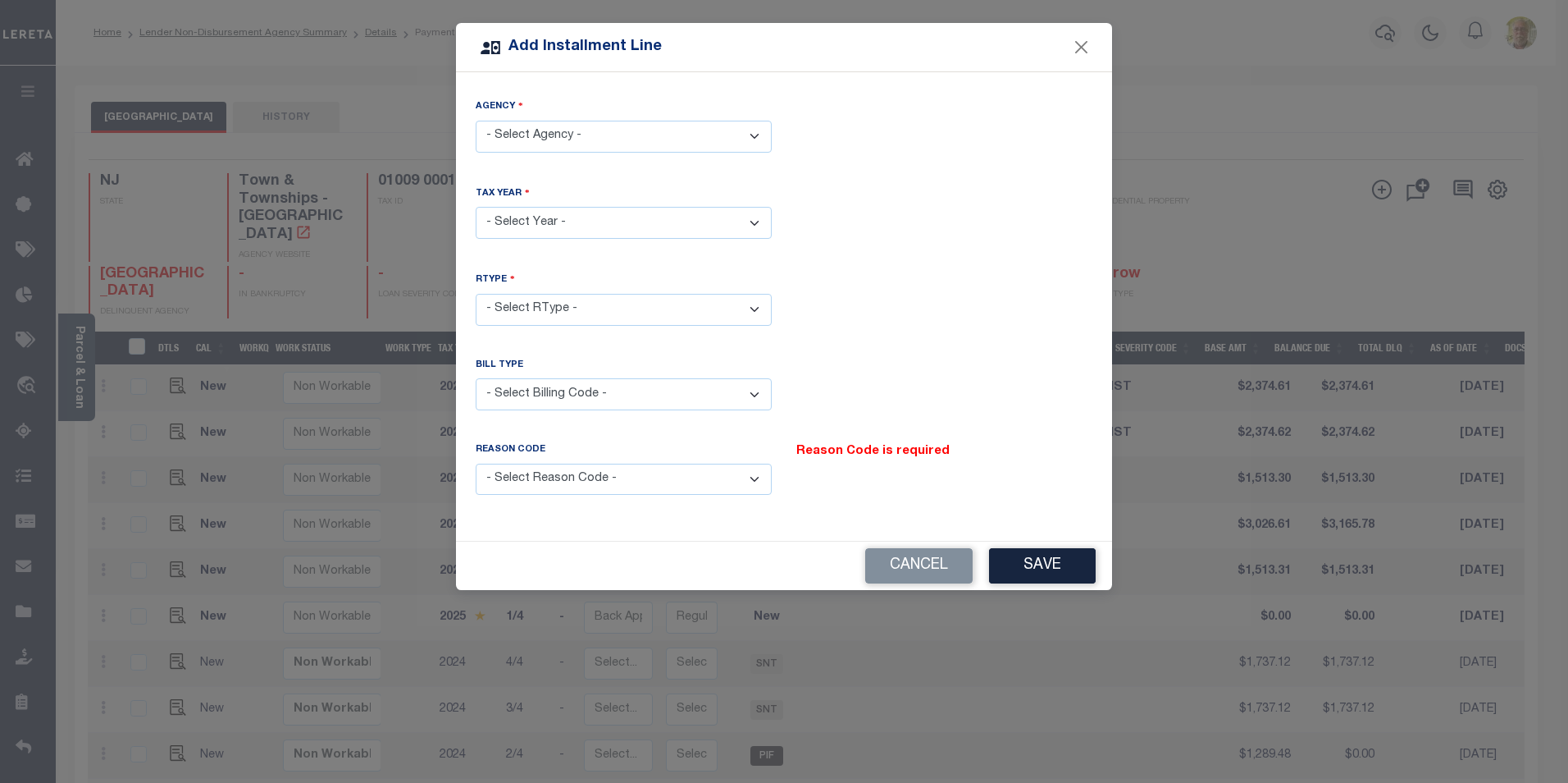
click at [577, 125] on select "- Select Agency - NEPTUNE TOWNSHIP - Town & Townships" at bounding box center [624, 136] width 296 height 32
select select "3402541035"
click at [476, 121] on select "- Select Agency - NEPTUNE TOWNSHIP - Town & Townships" at bounding box center [624, 136] width 296 height 32
drag, startPoint x: 562, startPoint y: 215, endPoint x: 559, endPoint y: 230, distance: 15.3
click at [562, 216] on select "- Select Year - 2005 2006 2007 2008 2009 2010 2011 2012 2013 2014 2015 2016 201…" at bounding box center [624, 222] width 296 height 32
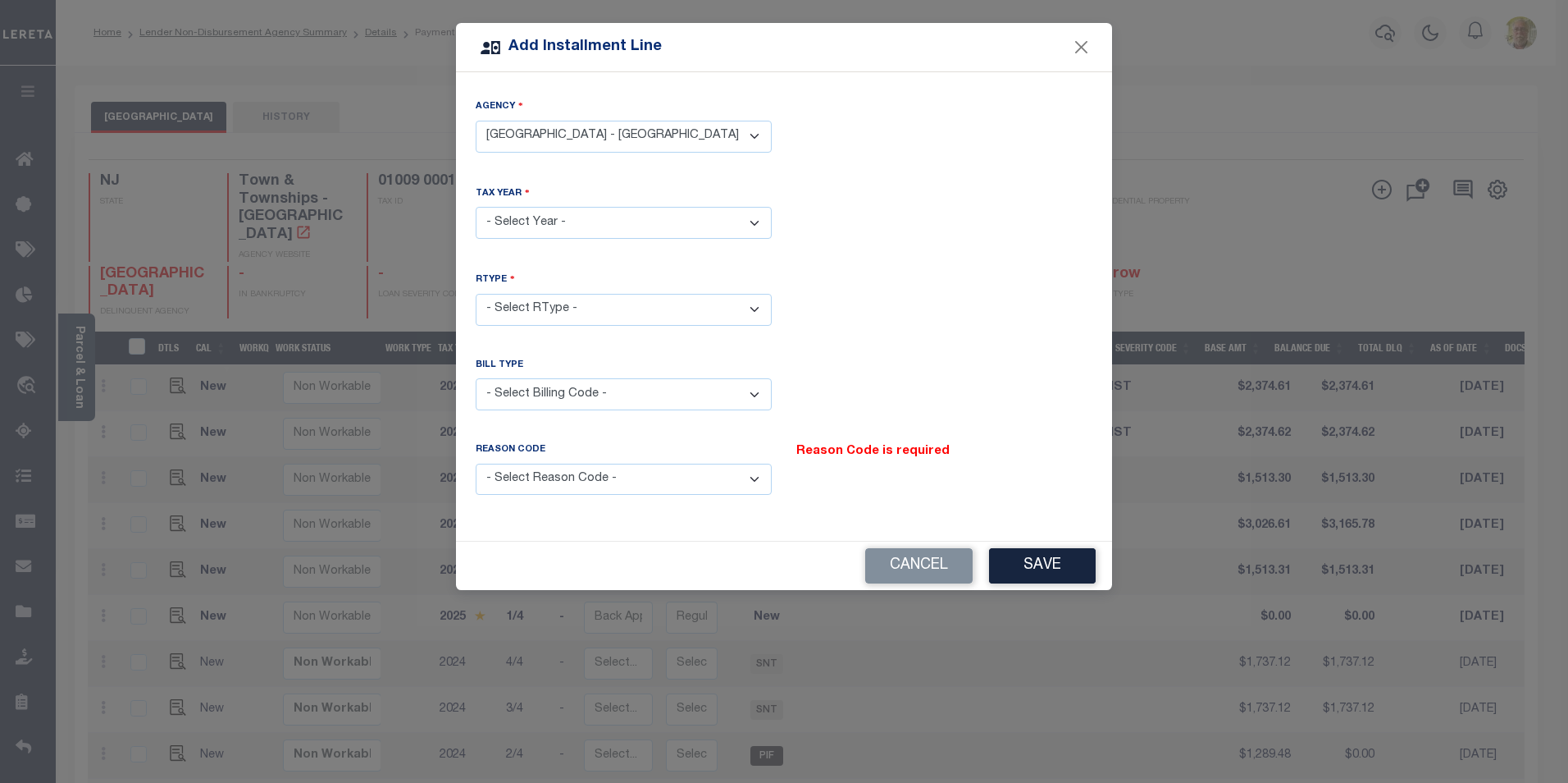
select select "2025"
click at [476, 207] on select "- Select Year - 2005 2006 2007 2008 2009 2010 2011 2012 2013 2014 2015 2016 201…" at bounding box center [624, 222] width 296 height 32
click at [570, 308] on select "- Select RType - 1/4 2/4 3/4 4/4" at bounding box center [624, 309] width 296 height 32
select select "2"
click at [476, 294] on select "- Select RType - 1/4 2/4 3/4 4/4" at bounding box center [624, 309] width 296 height 32
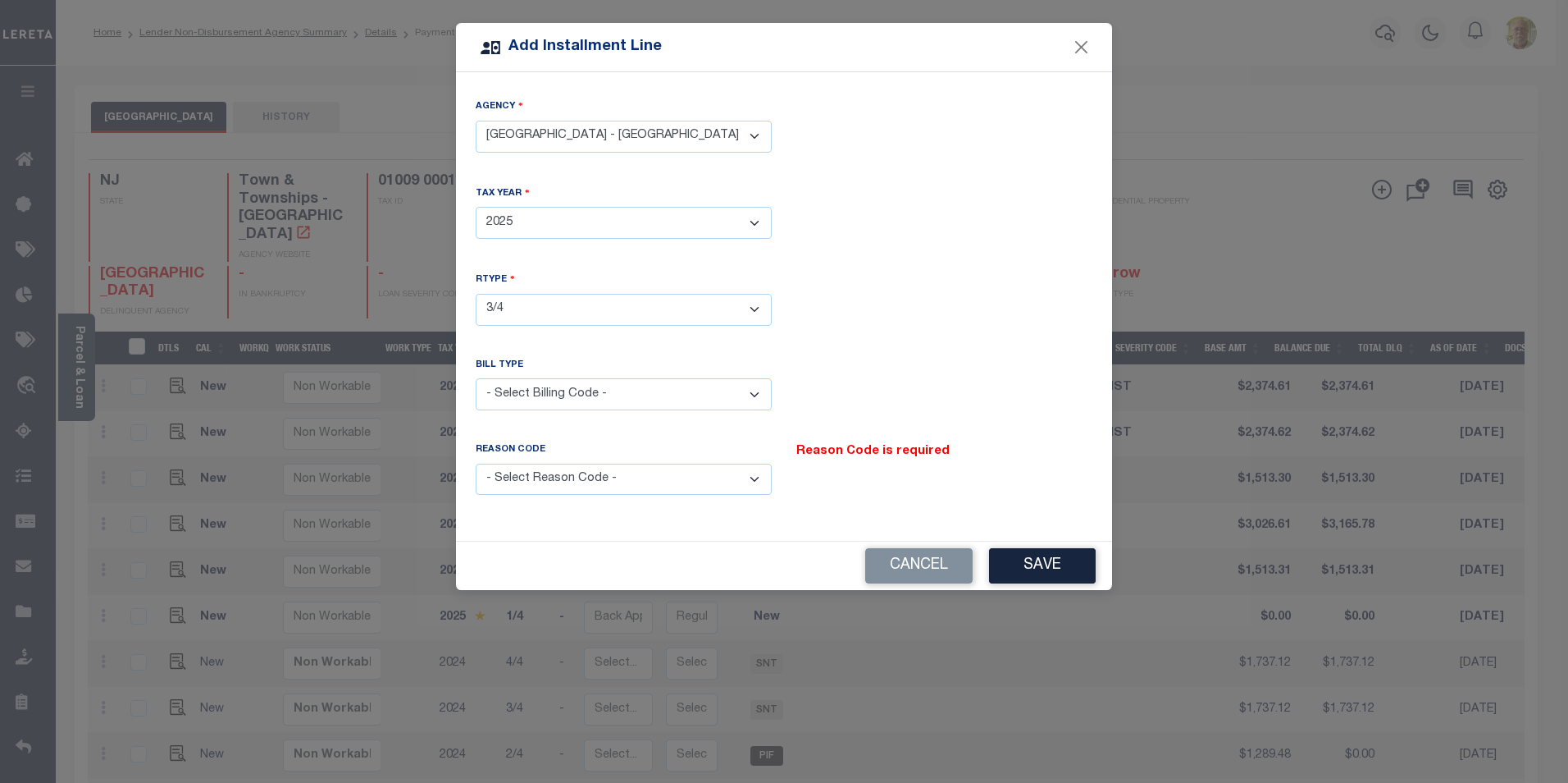
click at [565, 394] on select "- Select Billing Code - Regular Delinquent Supplemental Corrected/Adjusted Bill…" at bounding box center [624, 394] width 296 height 32
select select "1"
click at [476, 378] on select "- Select Billing Code - Regular Delinquent Supplemental Corrected/Adjusted Bill…" at bounding box center [624, 394] width 296 height 32
drag, startPoint x: 627, startPoint y: 471, endPoint x: 627, endPoint y: 490, distance: 19.0
click at [627, 471] on select "- Select Reason Code - Payment Reversal Taxable Value Change Assessment Change …" at bounding box center [624, 479] width 296 height 32
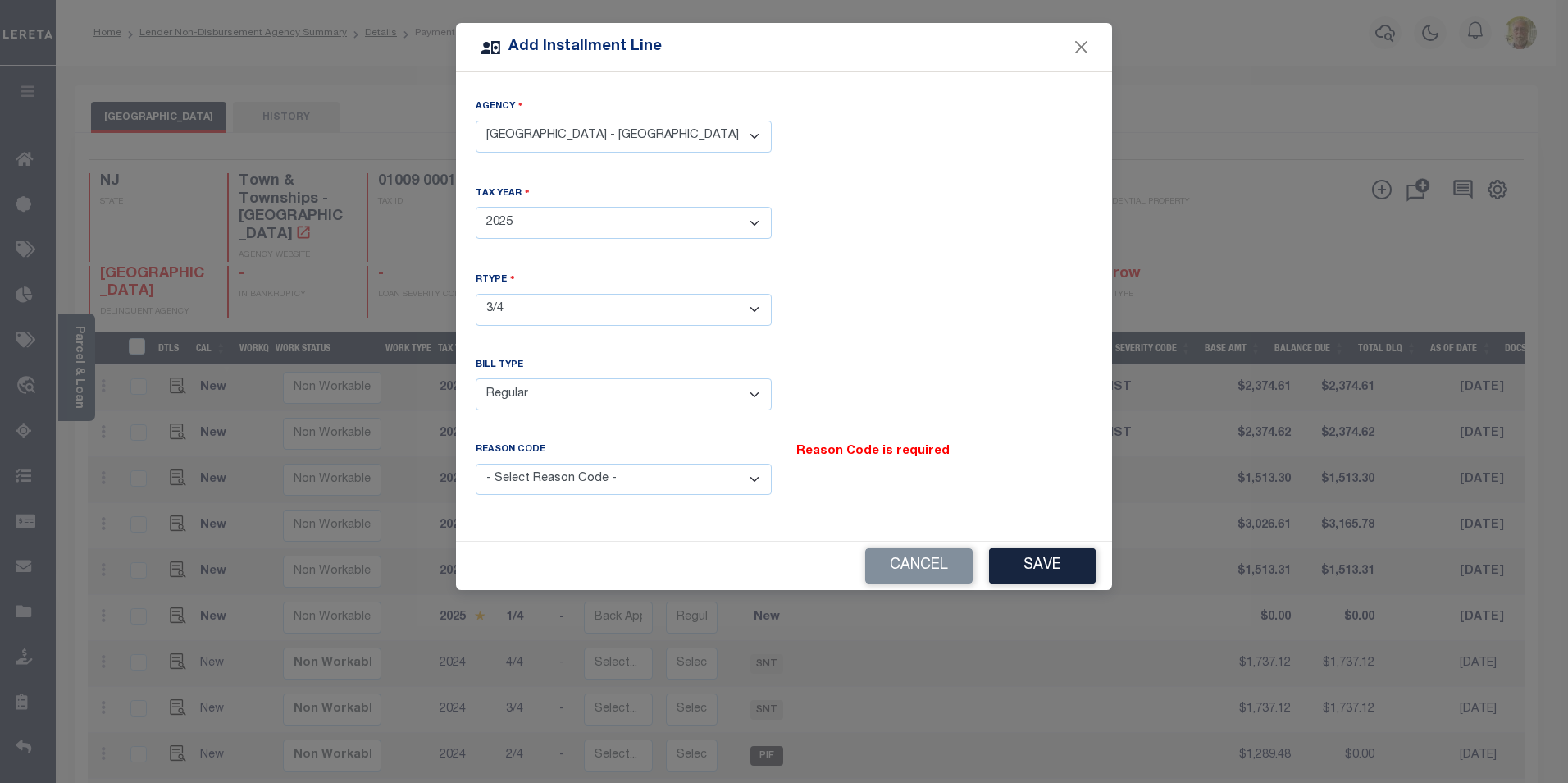
select select "12"
click at [476, 464] on select "- Select Reason Code - Payment Reversal Taxable Value Change Assessment Change …" at bounding box center [624, 479] width 296 height 32
click at [1055, 559] on button "Save" at bounding box center [1042, 566] width 107 height 35
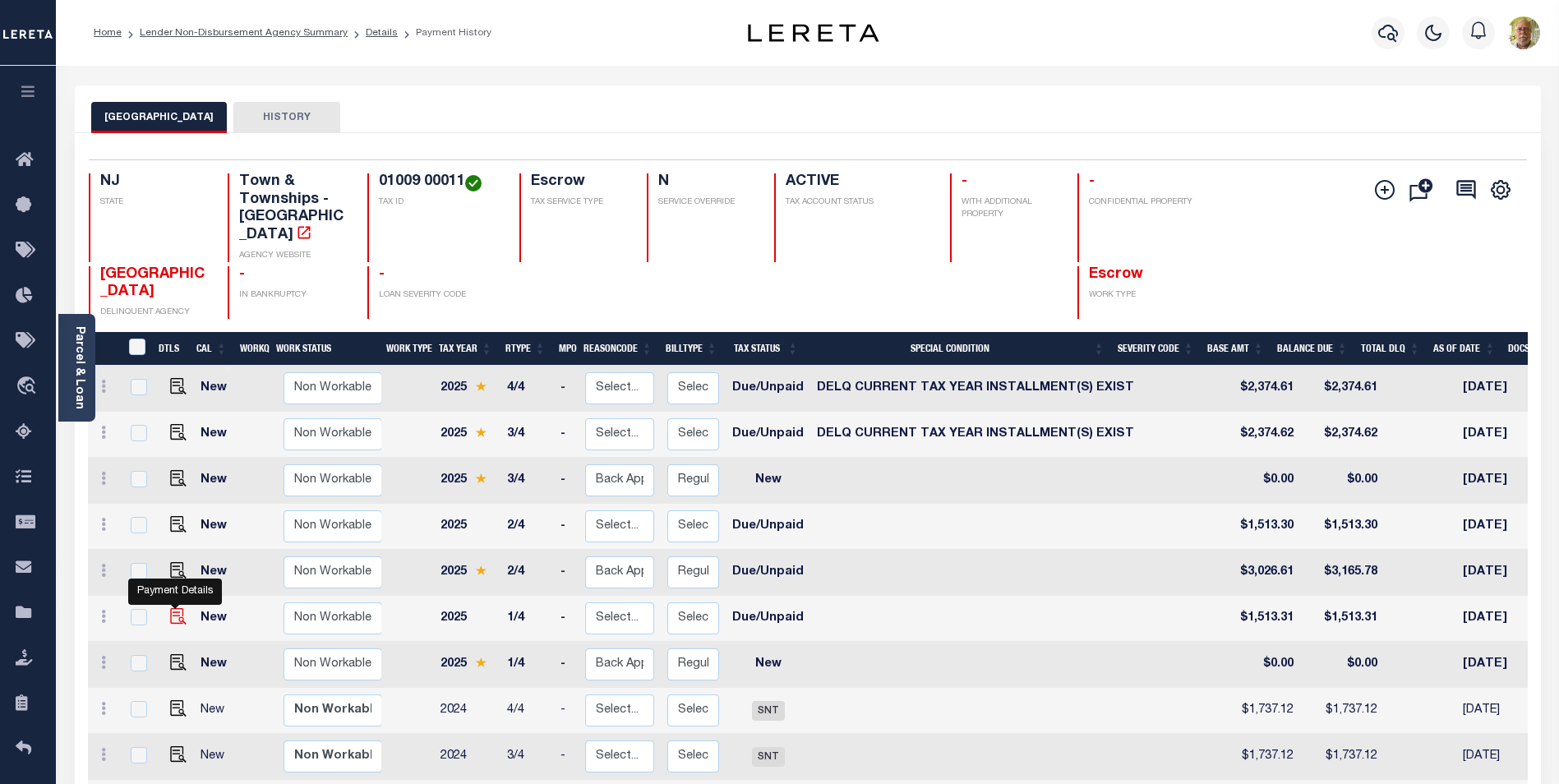
click at [174, 608] on img at bounding box center [177, 616] width 16 height 16
checkbox input "true"
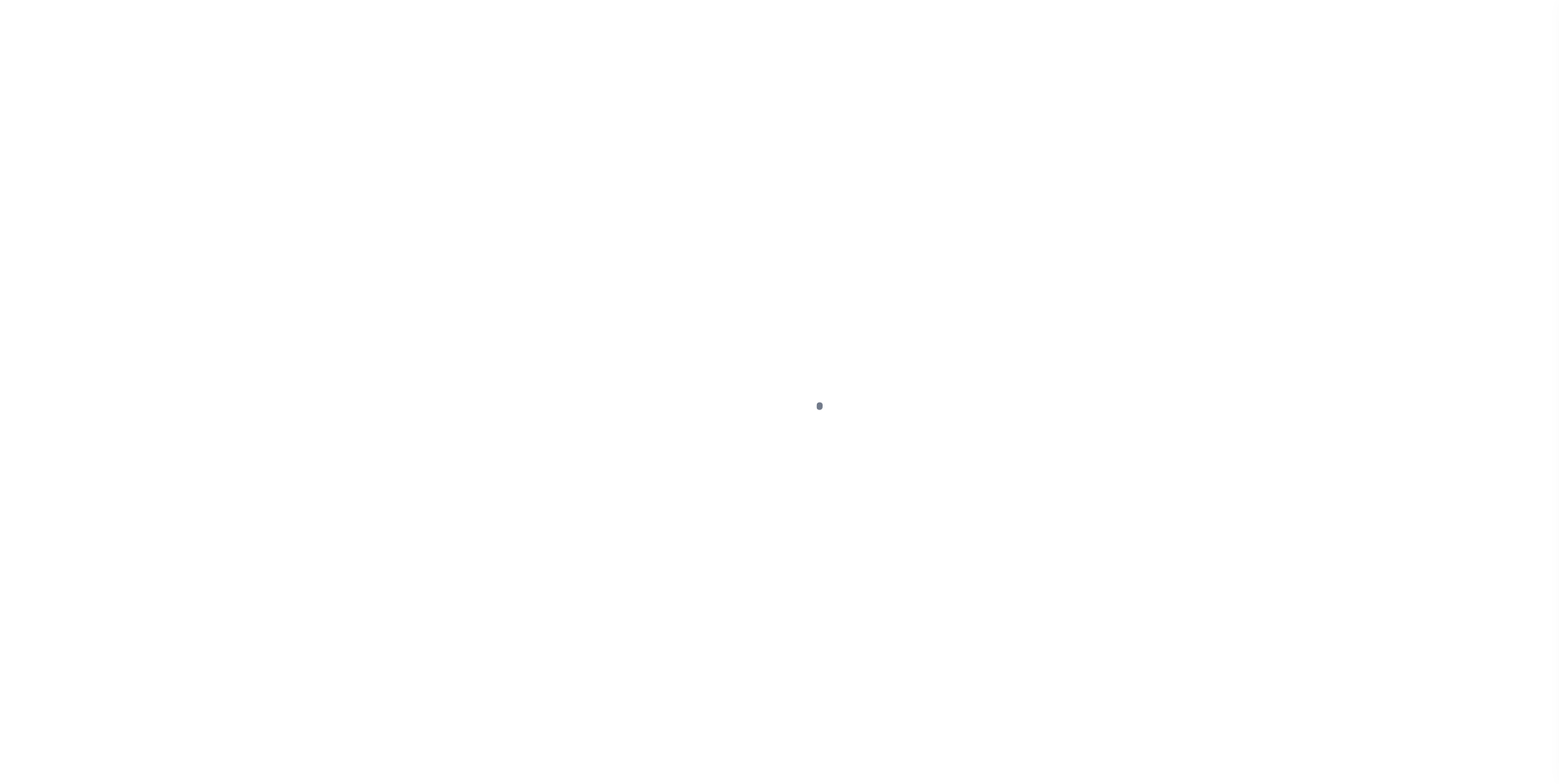
select select "DUE"
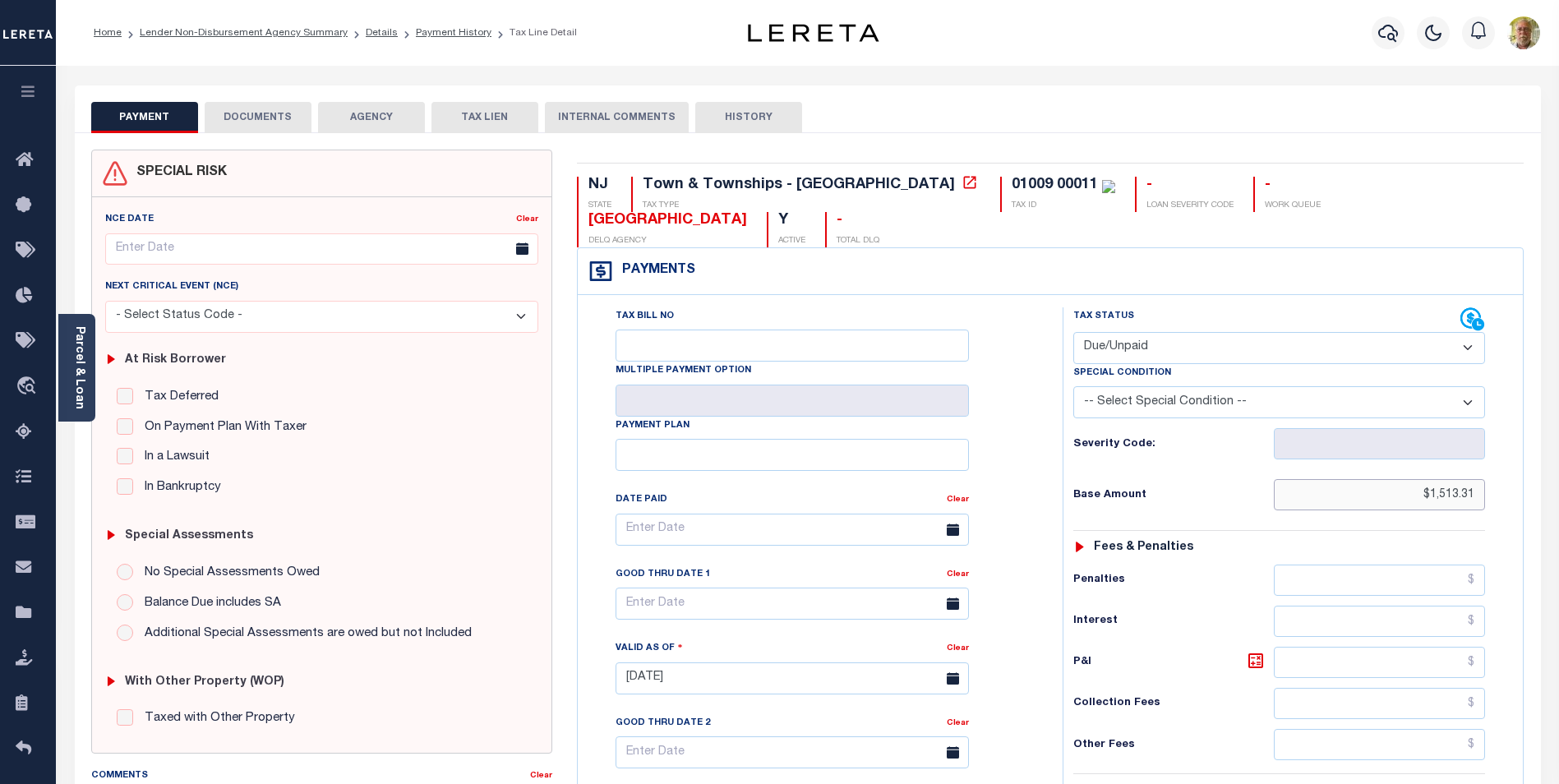
drag, startPoint x: 1400, startPoint y: 458, endPoint x: 1570, endPoint y: 454, distance: 170.0
click at [1558, 455] on html "Home Lender Non-Disbursement Agency Summary Details Payment History Tax Line De…" at bounding box center [779, 623] width 1559 height 1246
type input "$103.25"
type input "[DATE]"
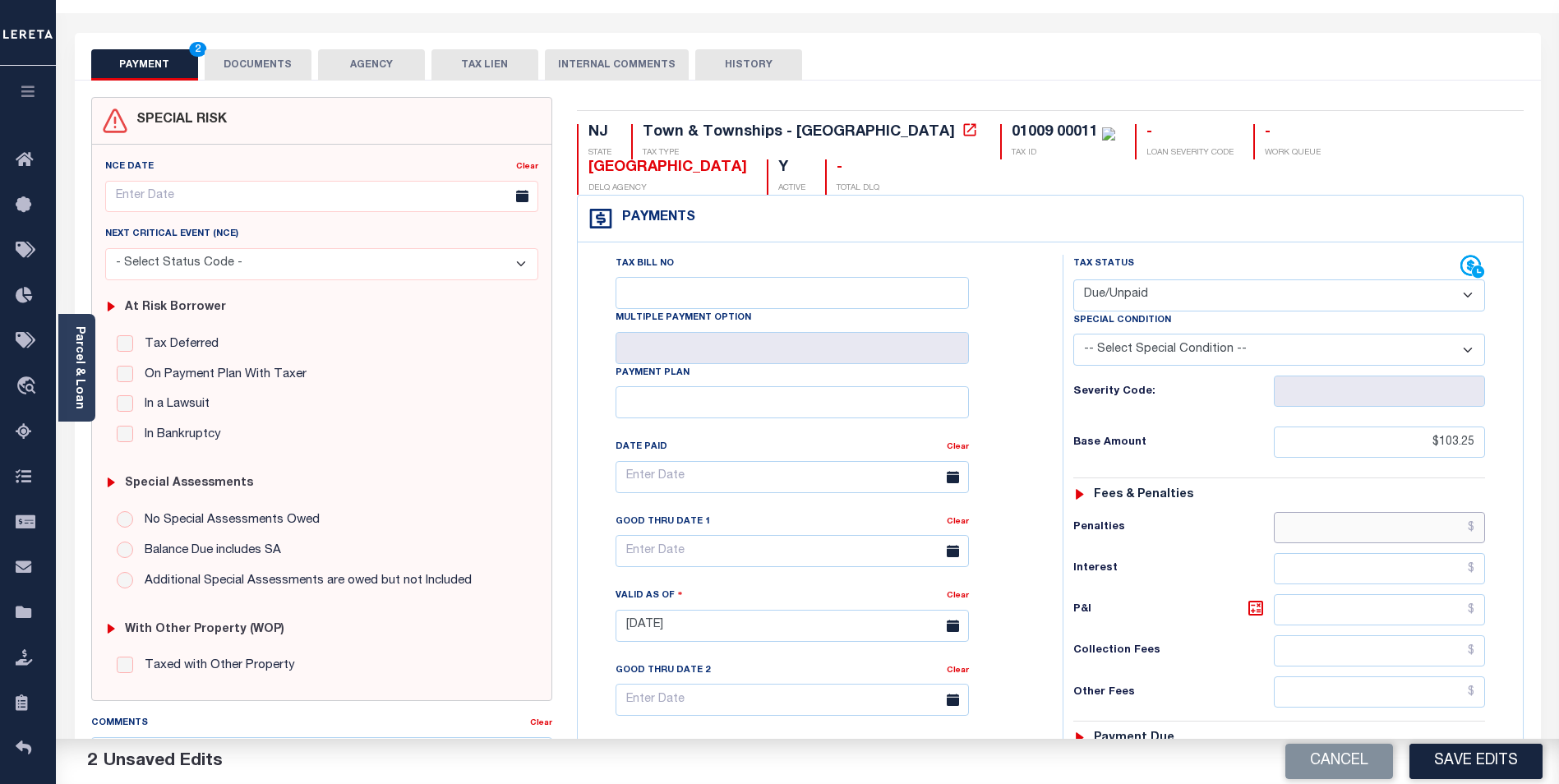
scroll to position [247, 0]
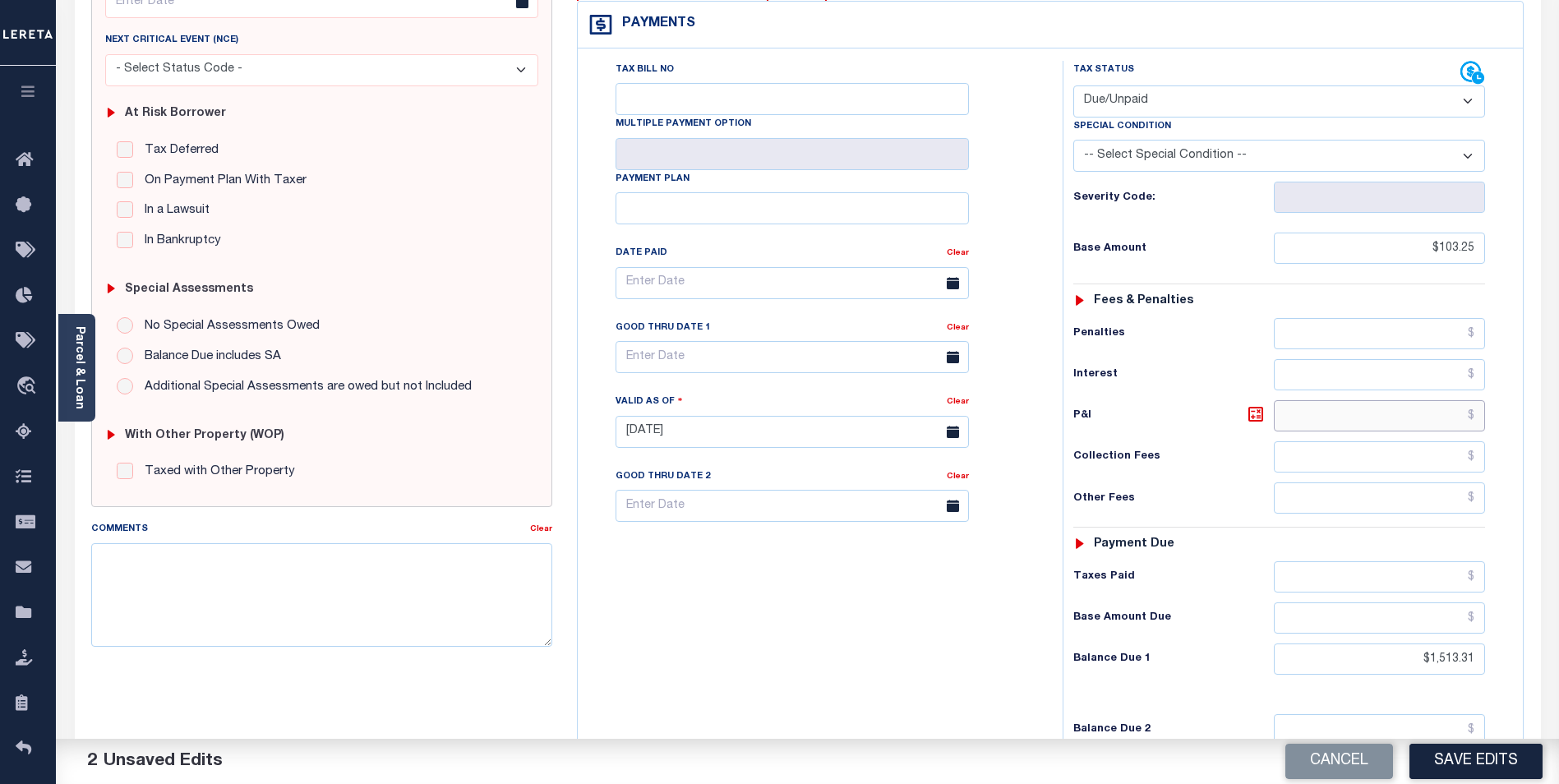
click at [1406, 400] on input "text" at bounding box center [1379, 416] width 211 height 31
type input "$"
drag, startPoint x: 1424, startPoint y: 208, endPoint x: 1570, endPoint y: 209, distance: 146.0
click at [1558, 209] on html "Home Lender Non-Disbursement Agency Summary Details Payment History Tax Line De…" at bounding box center [779, 376] width 1559 height 1246
type input "$1,513.31"
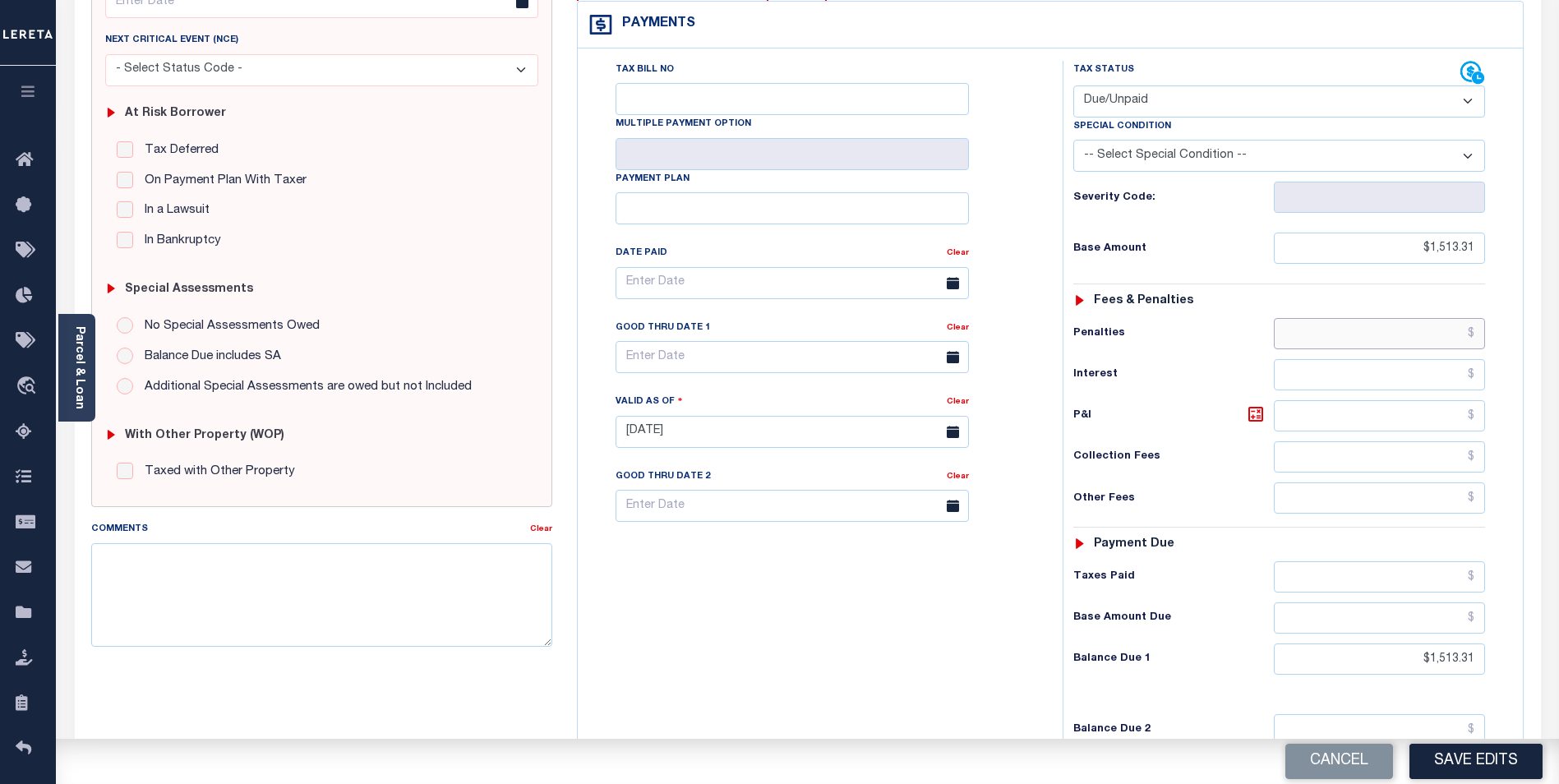
type input "01/09/2025"
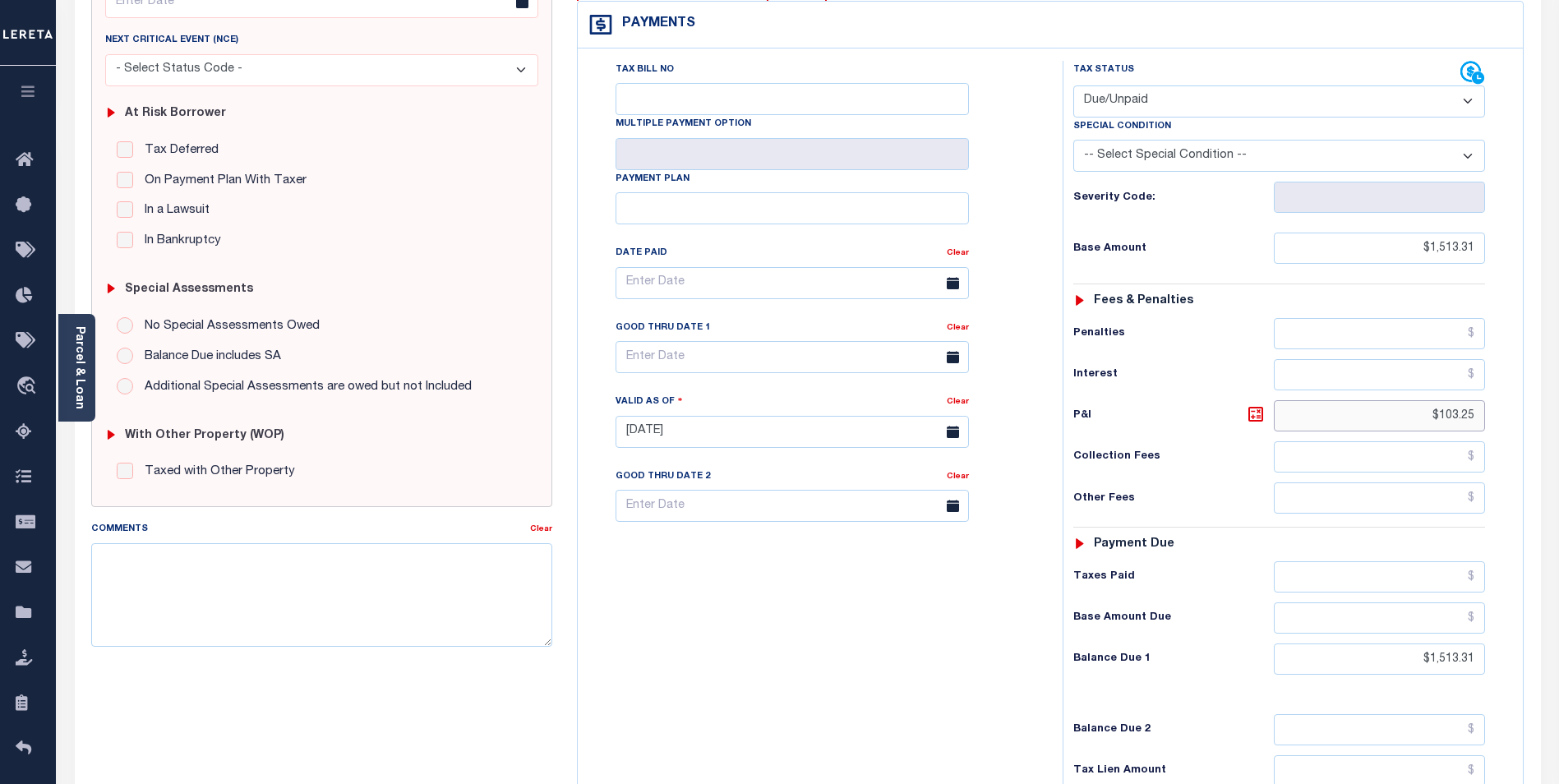
type input "$103.25"
type input "10/02/2025"
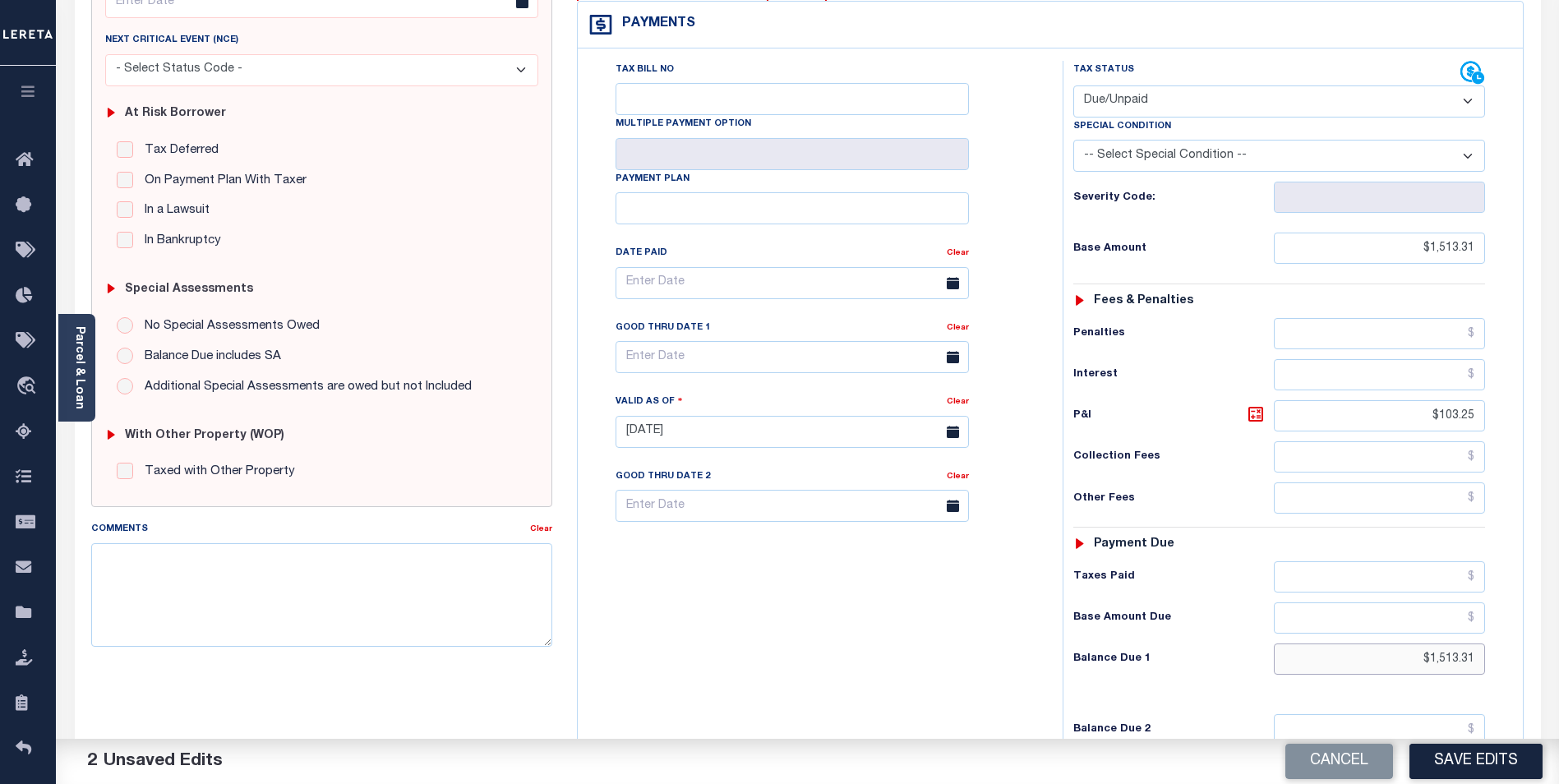
drag, startPoint x: 1405, startPoint y: 627, endPoint x: 1570, endPoint y: 603, distance: 166.7
click at [1558, 605] on html "Home Lender Non-Disbursement Agency Summary Details Payment History Tax Line De…" at bounding box center [779, 376] width 1559 height 1246
type input "$1,616.56"
click at [807, 341] on input "text" at bounding box center [792, 356] width 353 height 32
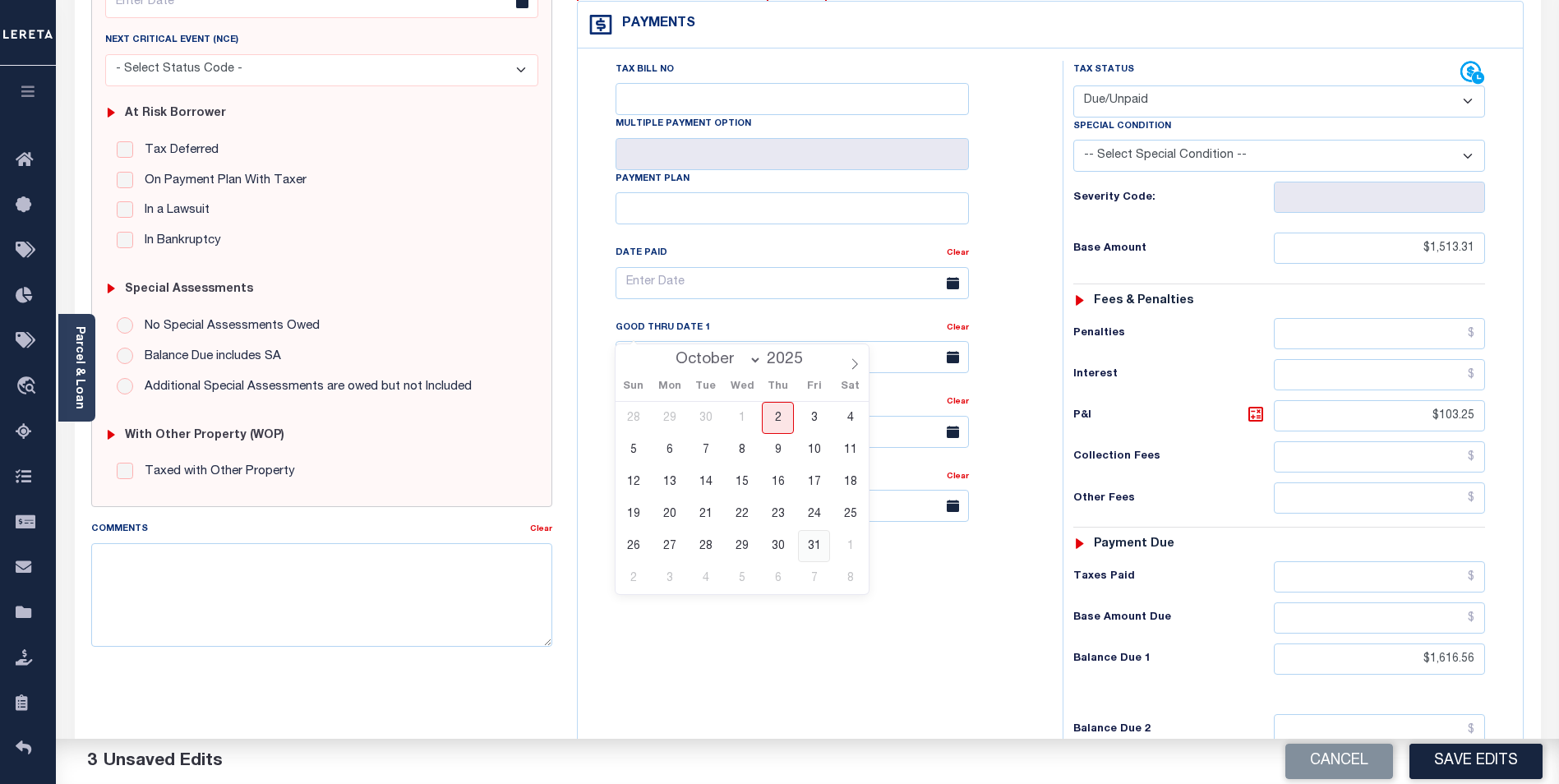
click at [812, 541] on span "31" at bounding box center [813, 546] width 32 height 32
type input "10/31/2025"
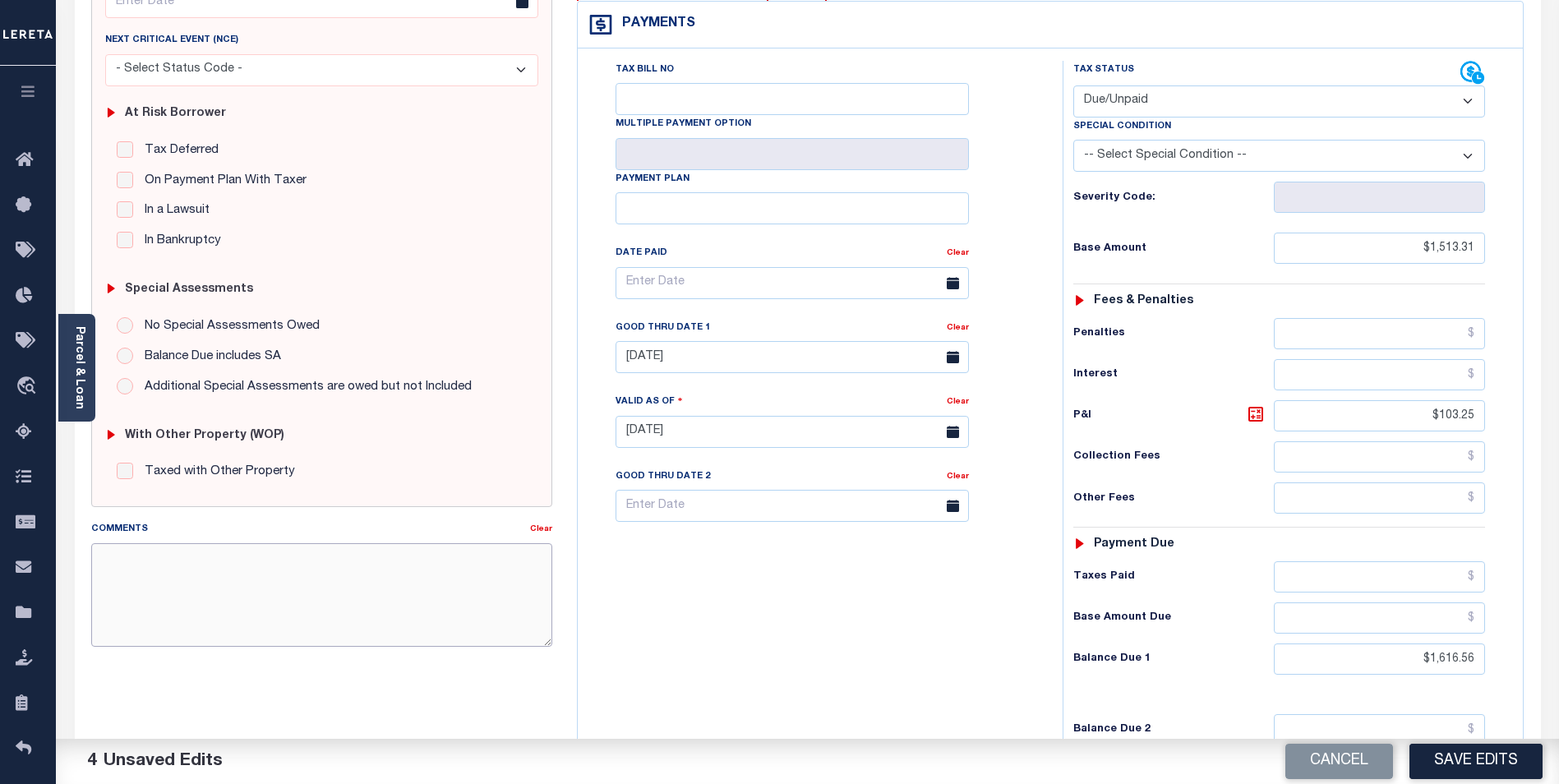
click at [165, 572] on textarea "Comments" at bounding box center [321, 595] width 461 height 104
type textarea "1ST INSTALL DELINQUENT."
drag, startPoint x: 299, startPoint y: 569, endPoint x: -99, endPoint y: 525, distance: 400.4
click at [0, 525] on html "Home Lender Non-Disbursement Agency Summary Details Payment History Tax Line De…" at bounding box center [779, 376] width 1559 height 1246
click at [1475, 751] on button "Save Edits" at bounding box center [1476, 761] width 133 height 35
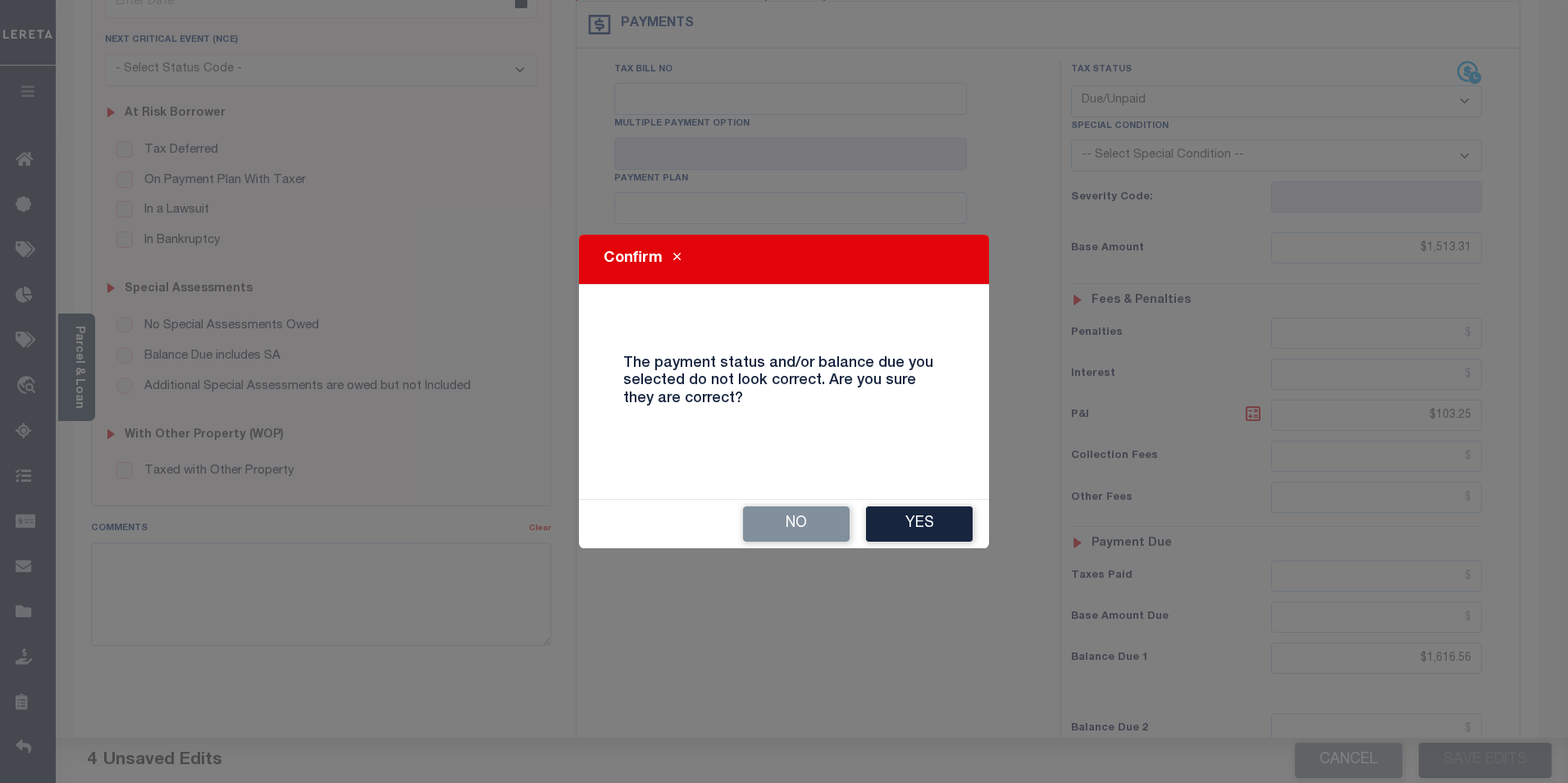
click at [945, 543] on div "No Yes" at bounding box center [784, 524] width 410 height 49
click at [925, 519] on button "Yes" at bounding box center [920, 524] width 107 height 35
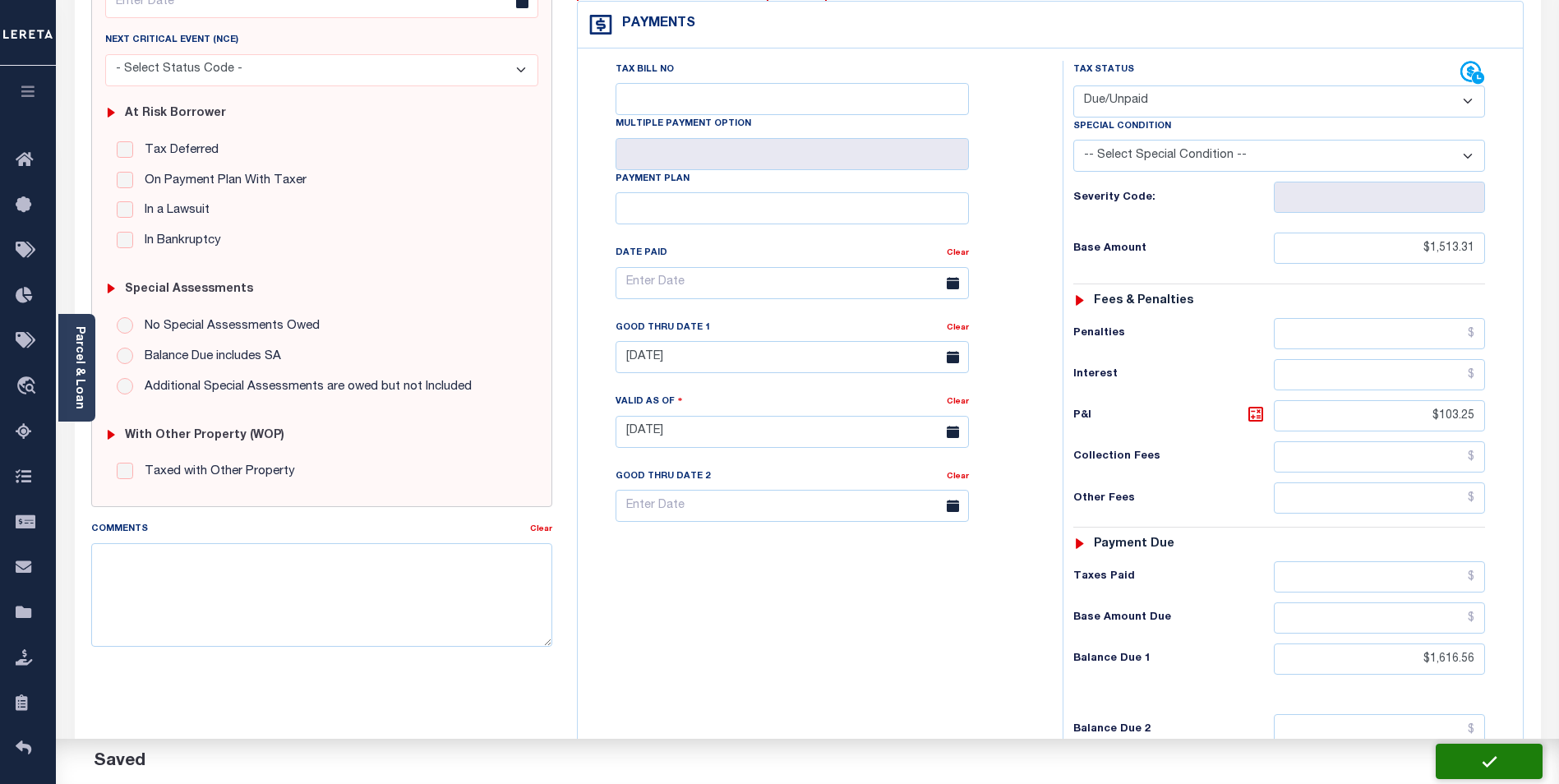
checkbox input "false"
type input "$1,513.31"
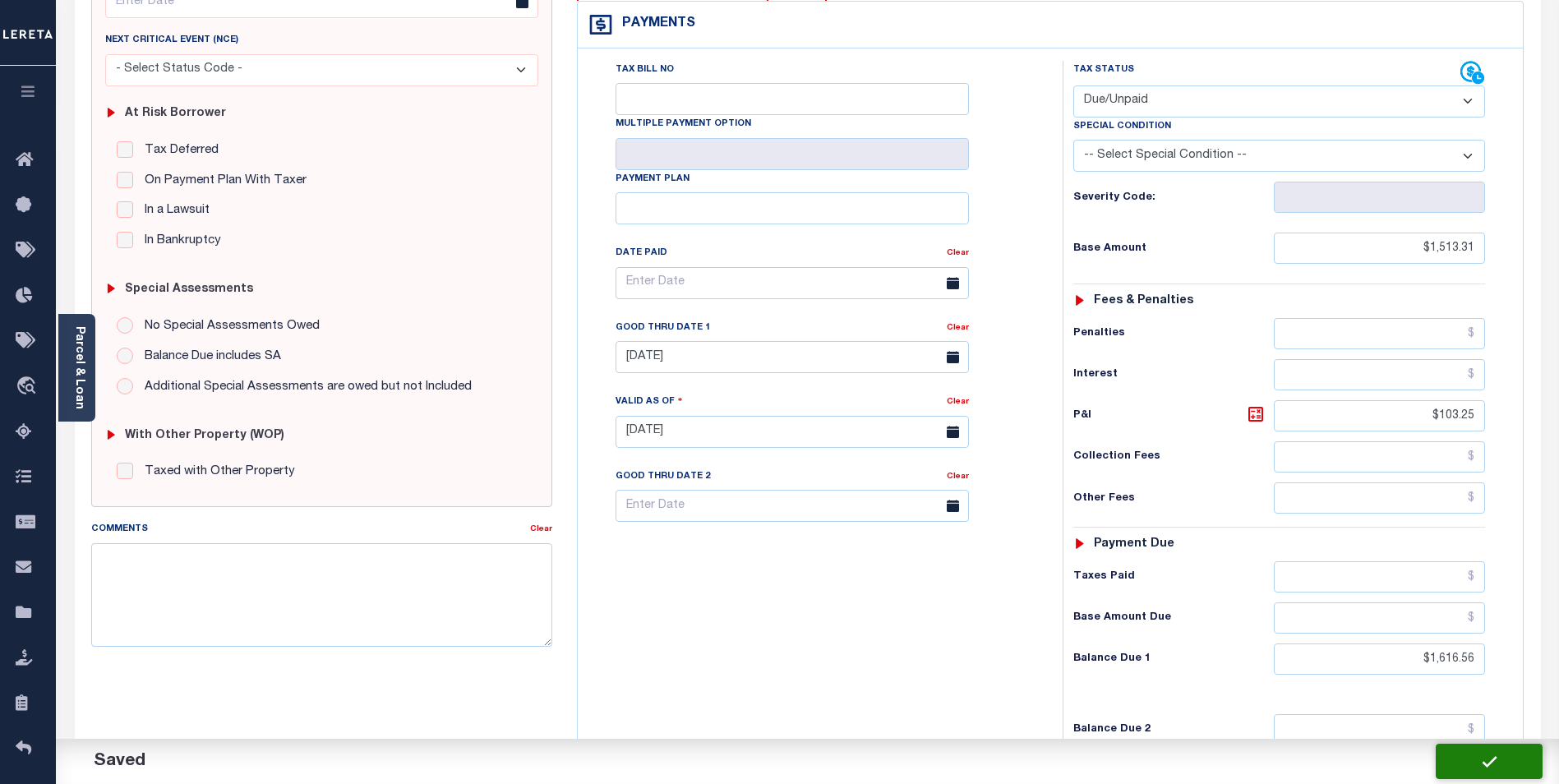
type input "$103.25"
type input "$1,616.56"
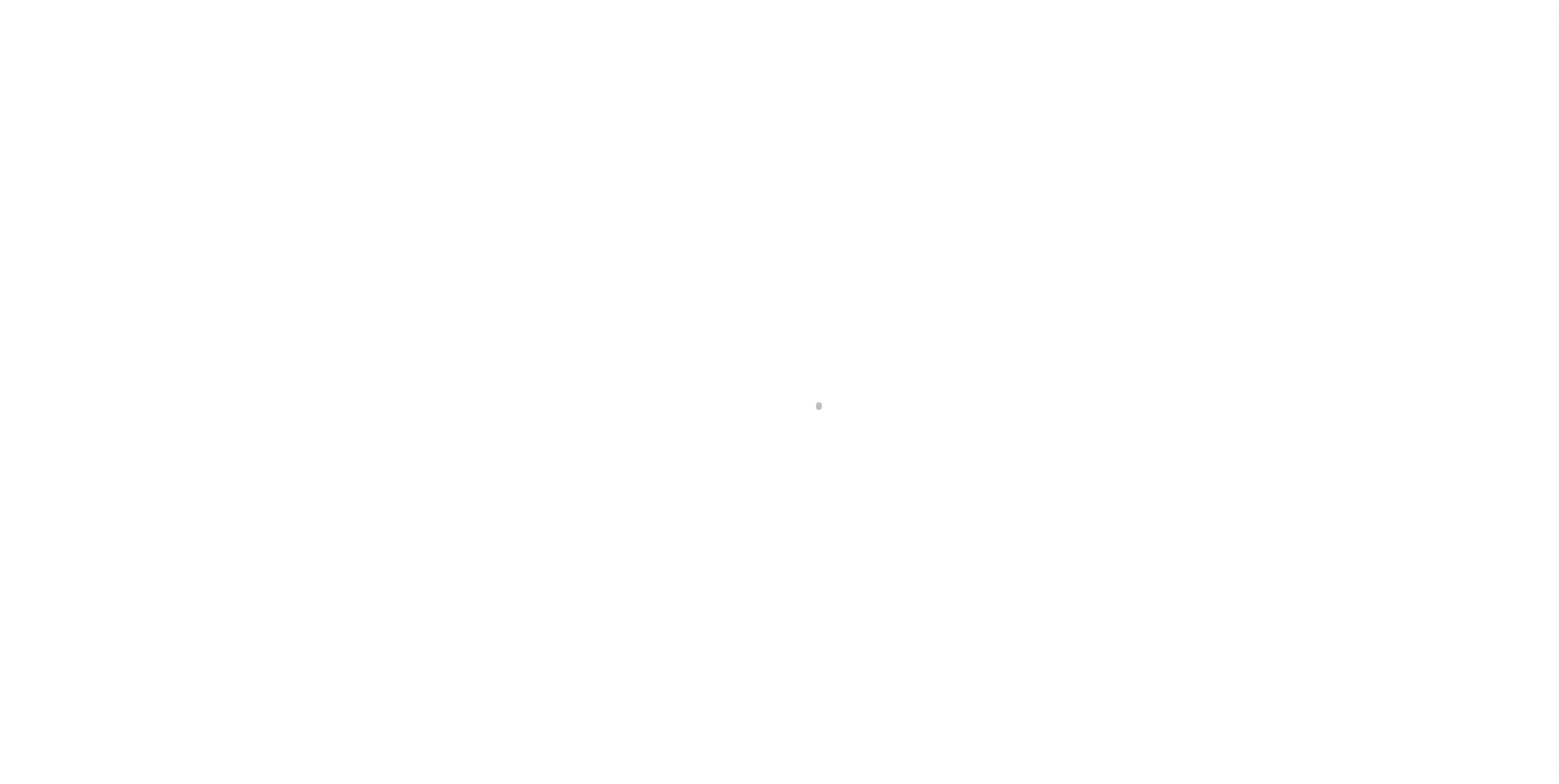
scroll to position [16, 0]
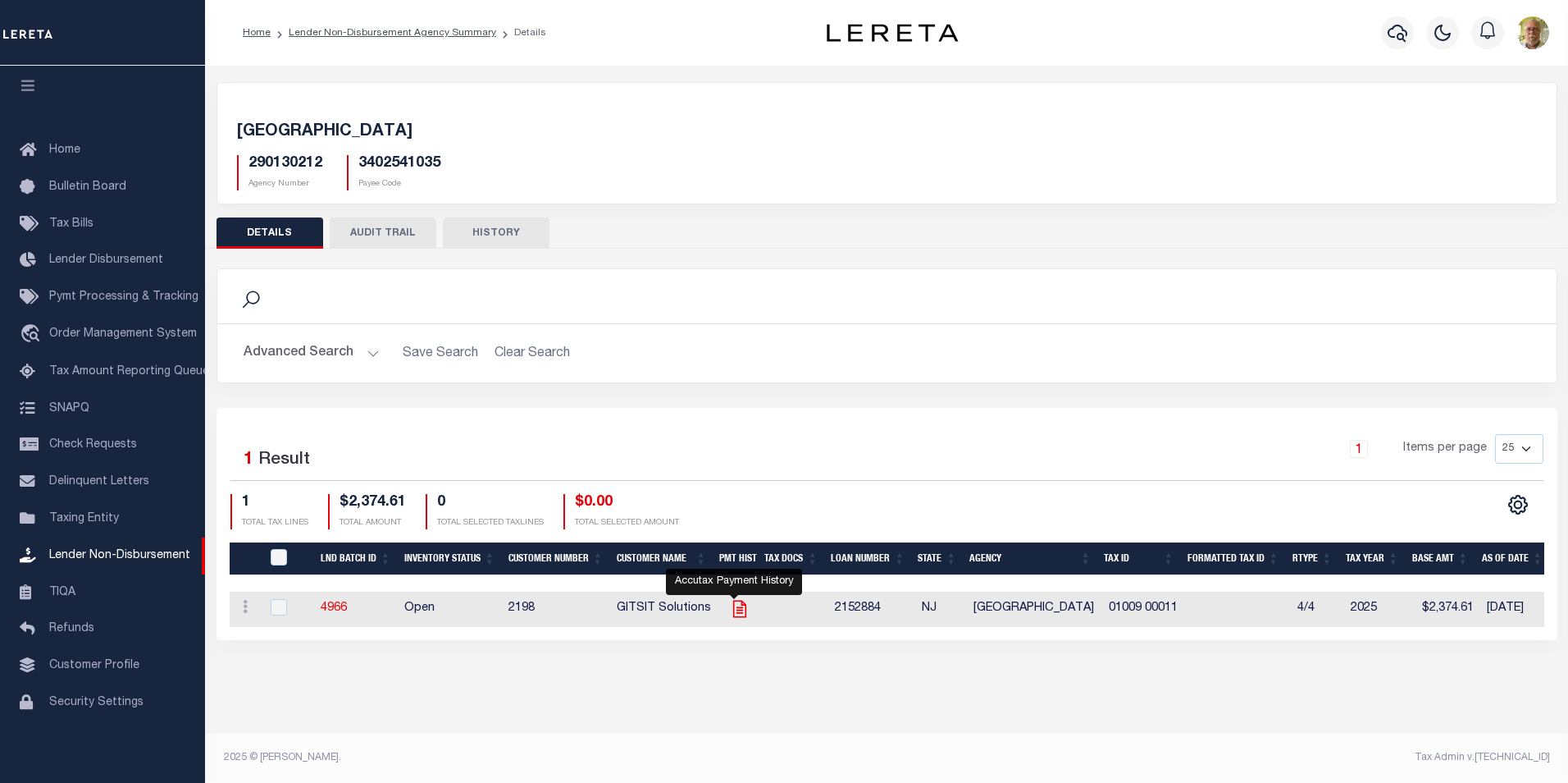
click at [739, 609] on icon "" at bounding box center [739, 608] width 21 height 21
checkbox input "true"
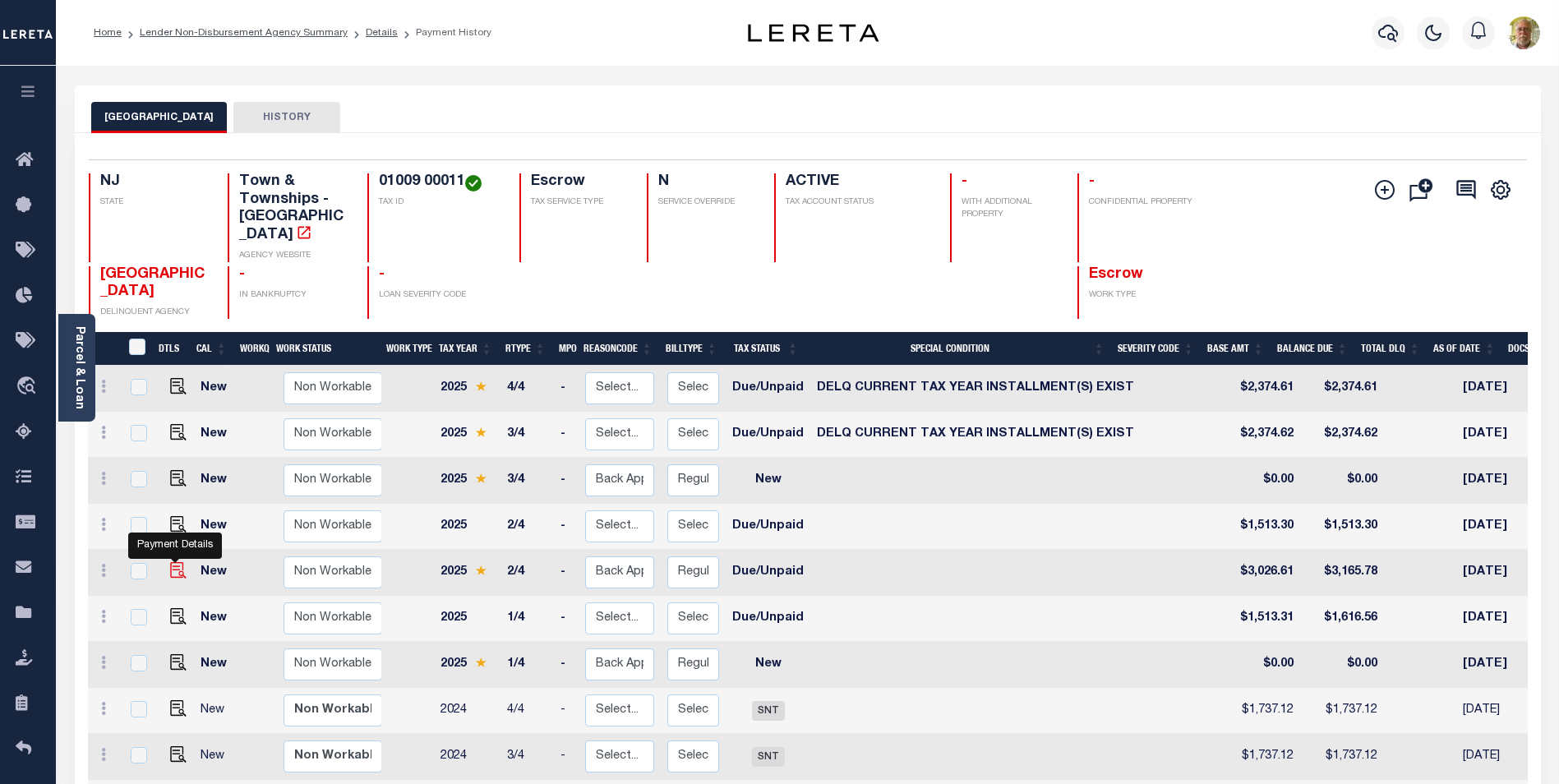
click at [171, 562] on img "" at bounding box center [177, 570] width 16 height 16
checkbox input "true"
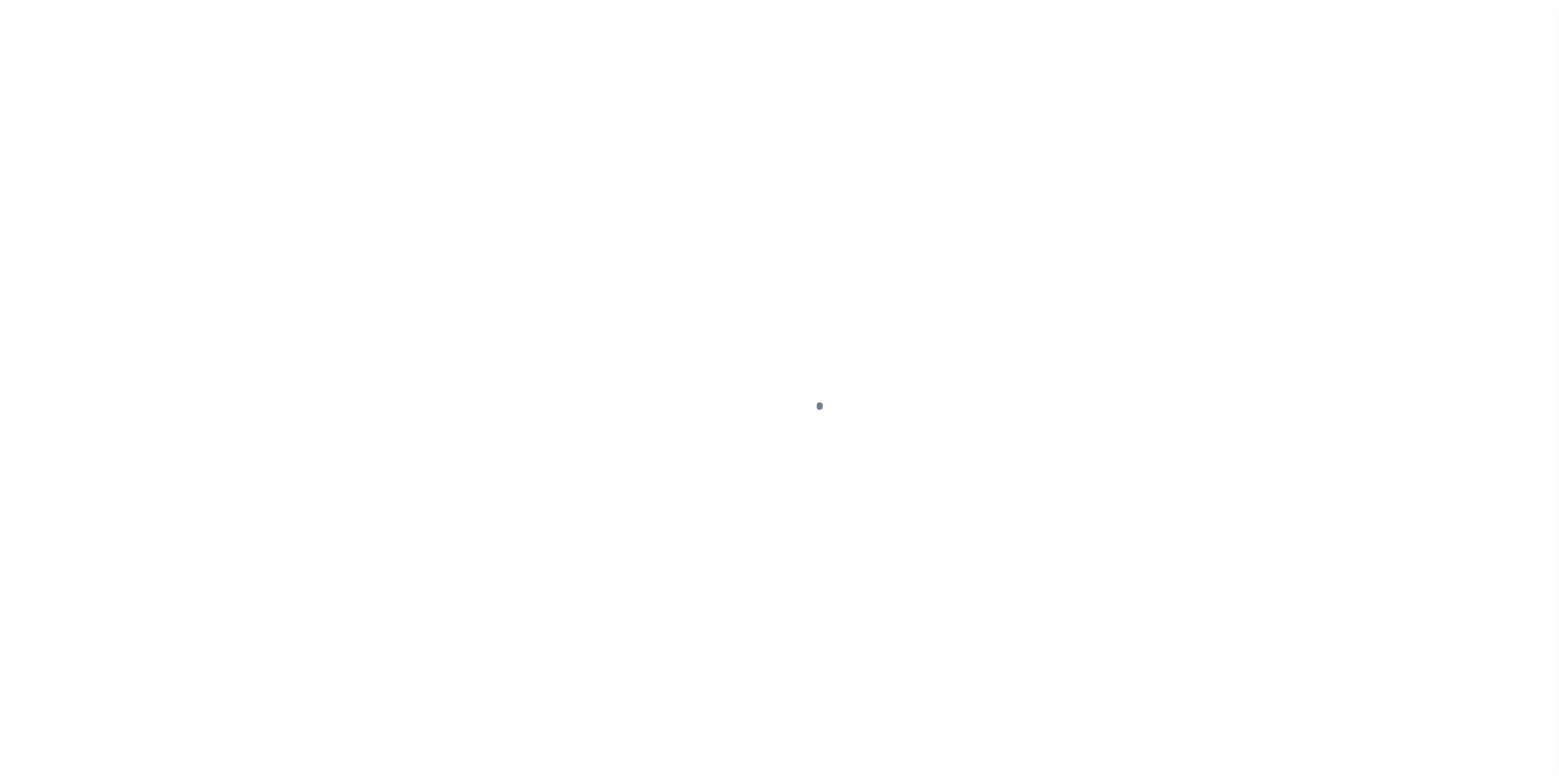
select select "DUE"
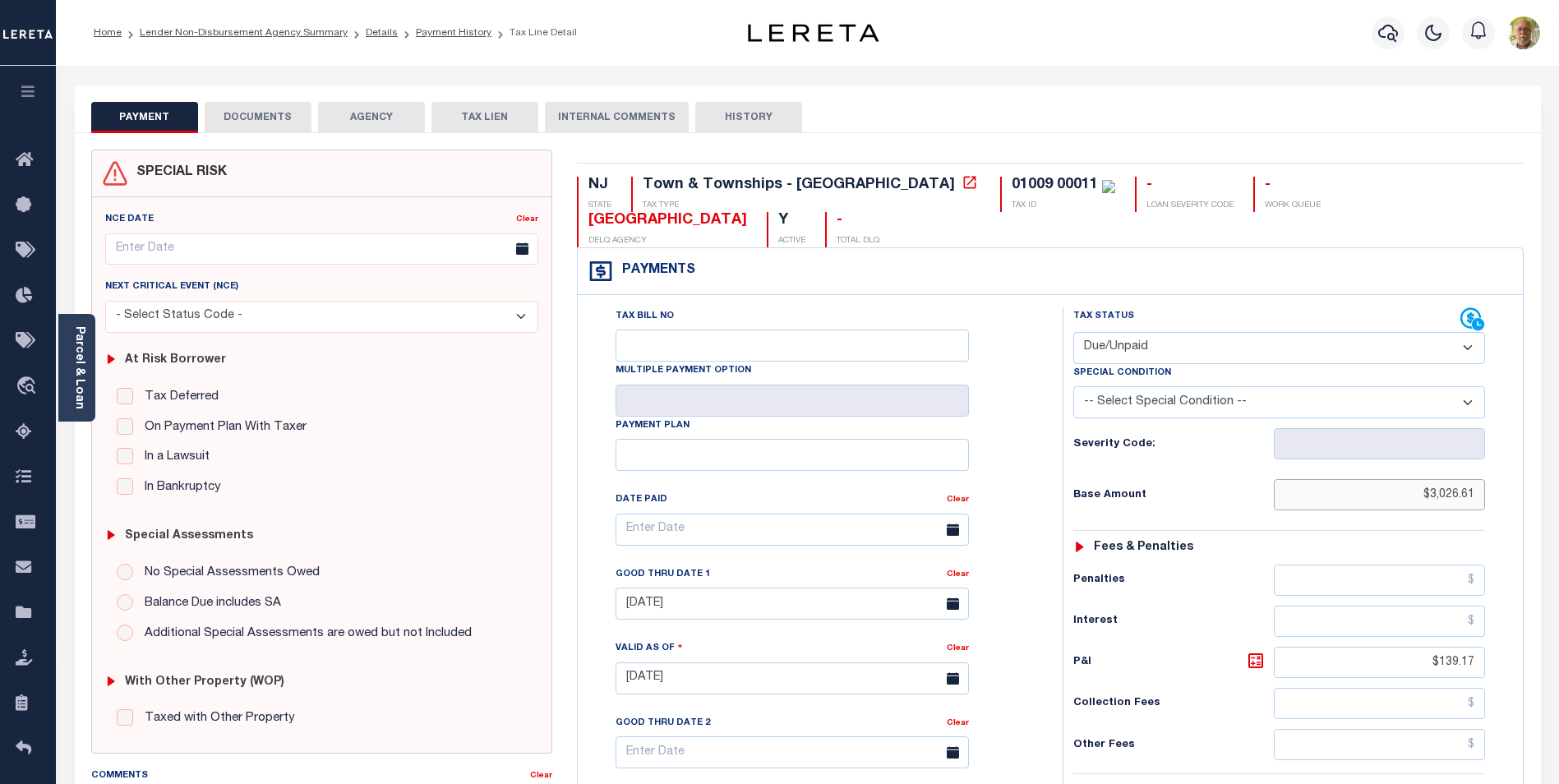
drag, startPoint x: 1405, startPoint y: 465, endPoint x: 1574, endPoint y: 472, distance: 169.1
click at [1558, 472] on html "Home Lender Non-Disbursement Agency Summary Details Payment History Tax Line De…" at bounding box center [779, 623] width 1559 height 1246
type input "$1,613.30"
type input "[DATE]"
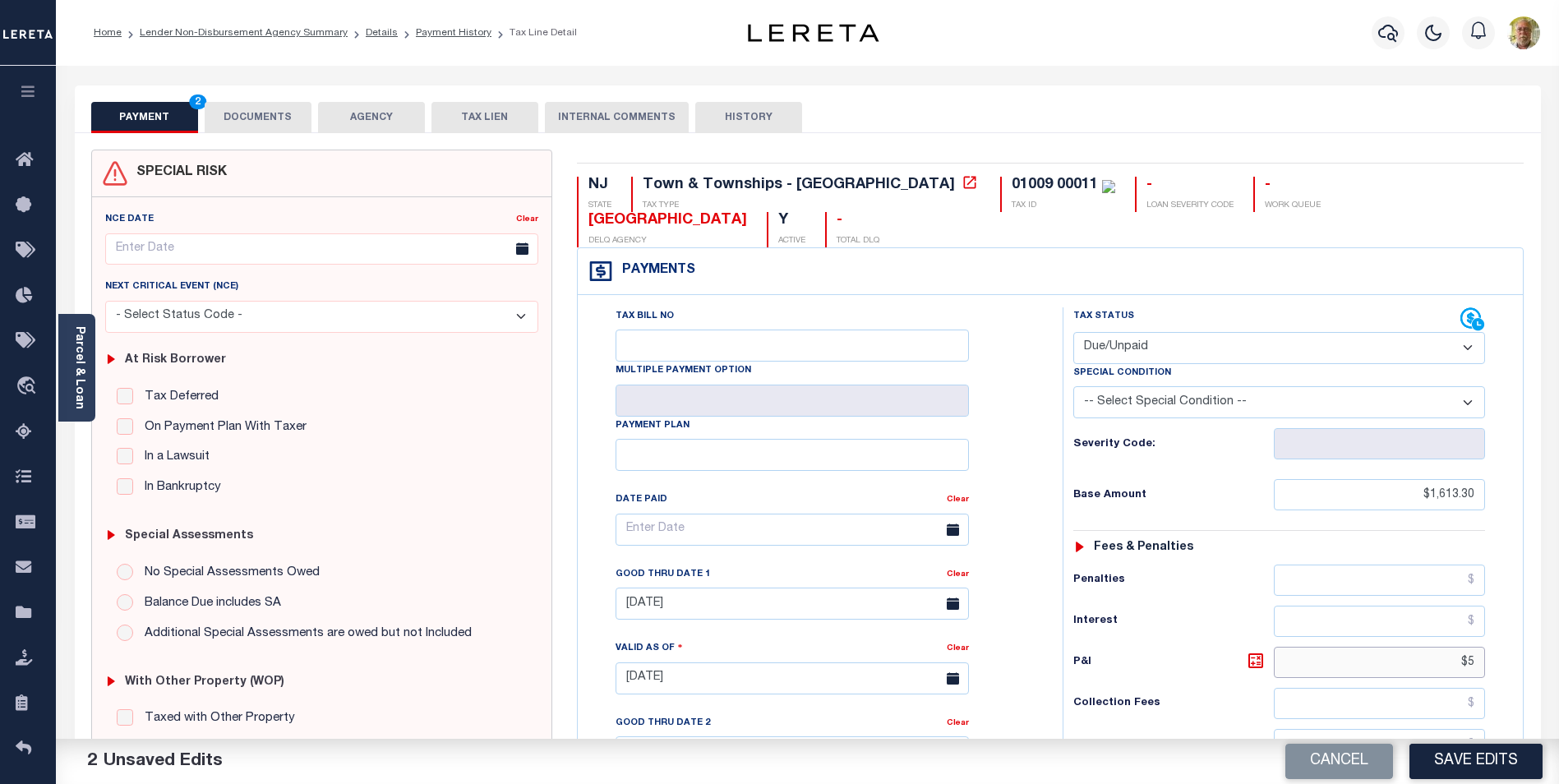
type input "$"
type input "$135.57"
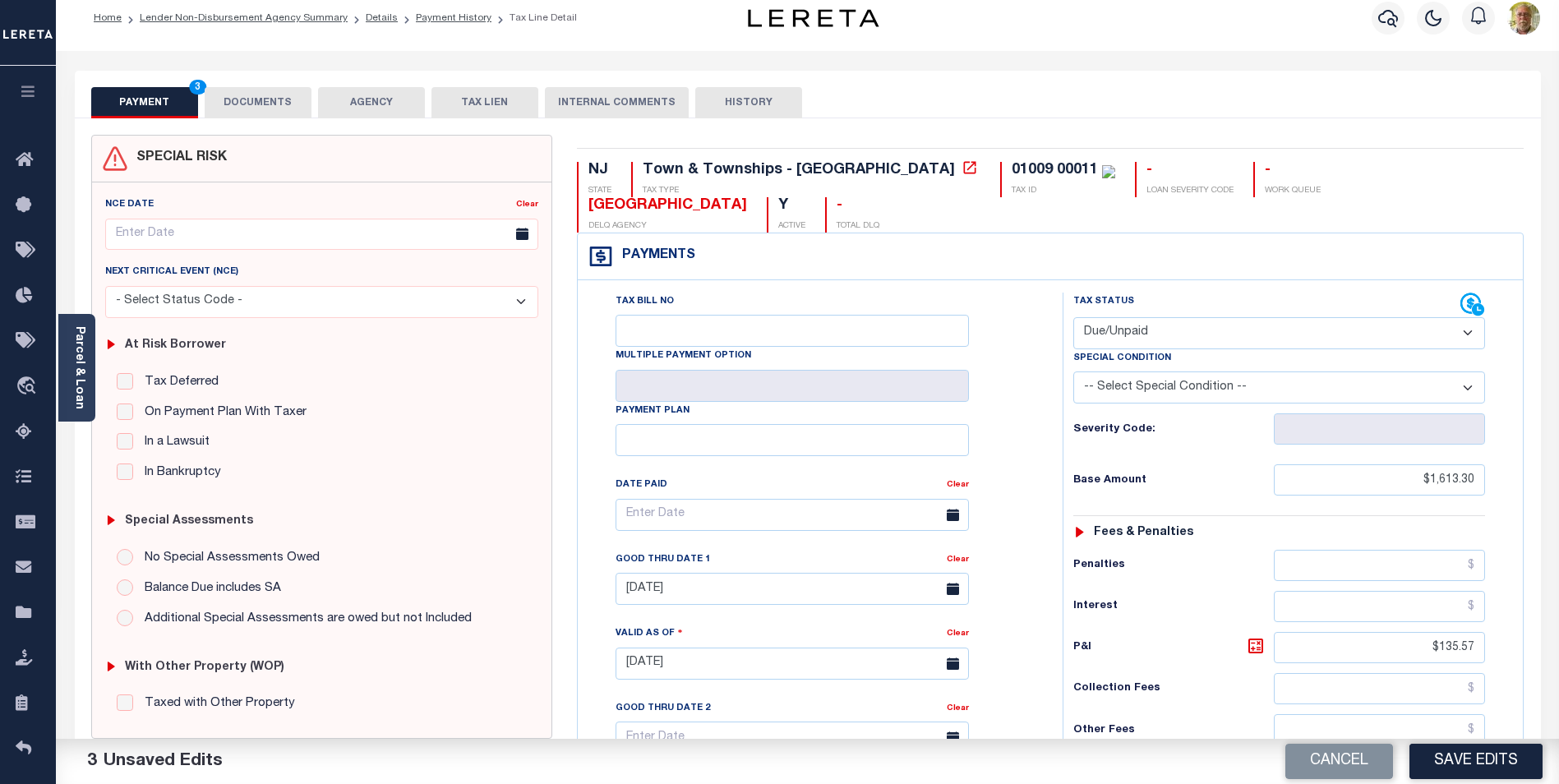
type input "$0.00"
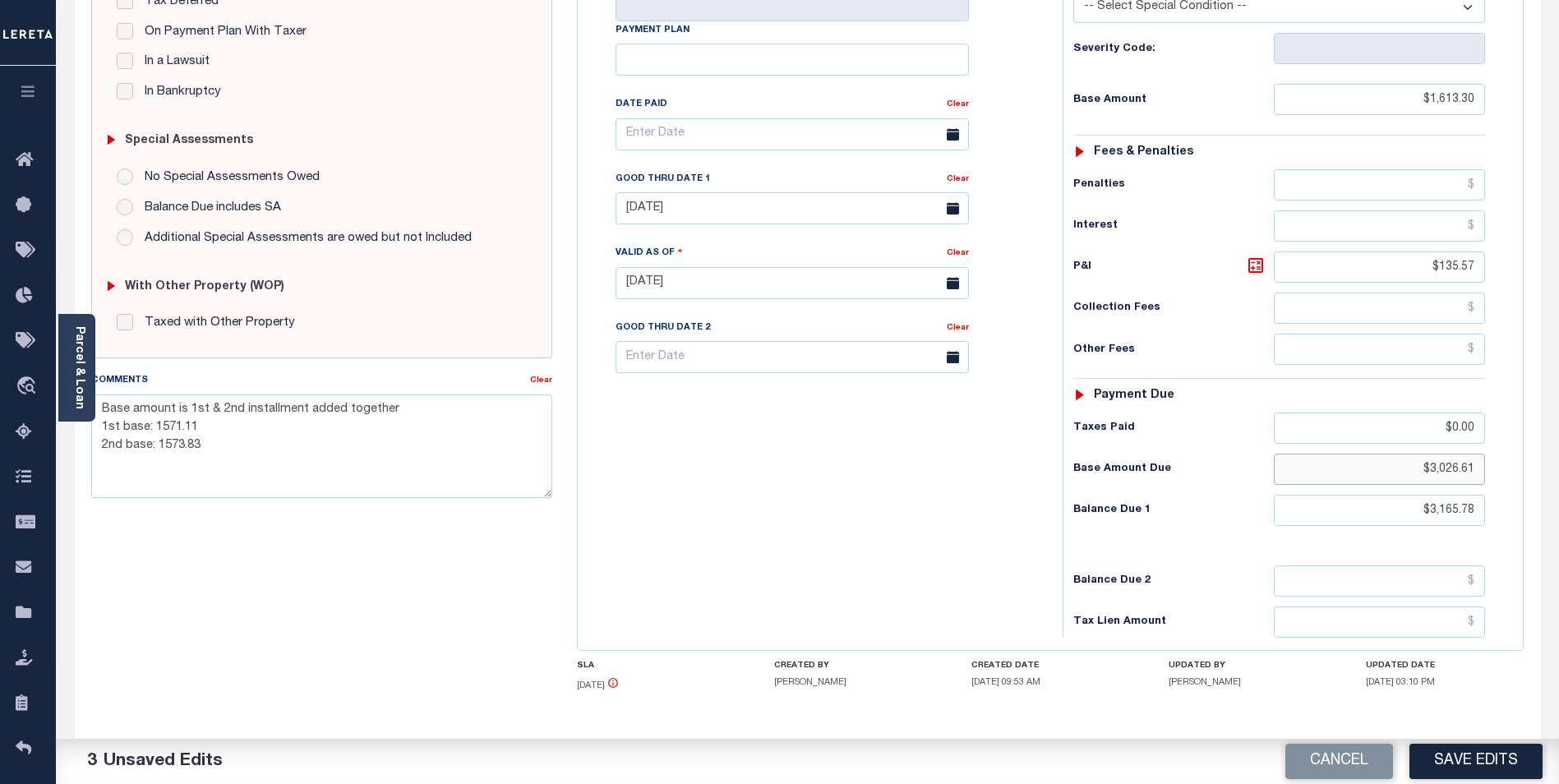
scroll to position [428, 0]
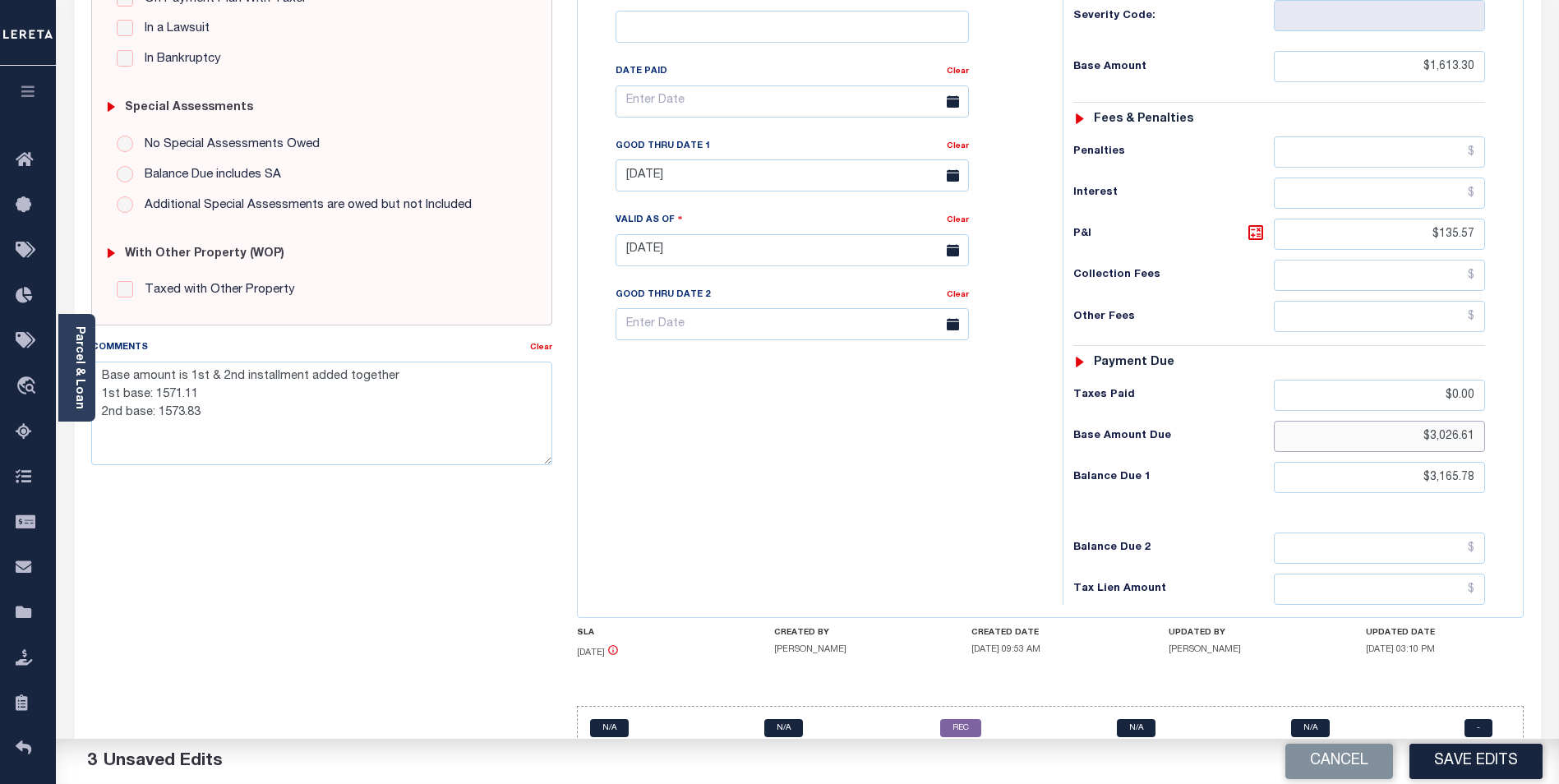
drag, startPoint x: 1418, startPoint y: 406, endPoint x: 1570, endPoint y: 372, distance: 155.8
click at [1558, 372] on html "Home Lender Non-Disbursement Agency Summary Details Payment History Tax Line De…" at bounding box center [779, 195] width 1559 height 1246
type input "8"
type input "$1,648.87"
drag, startPoint x: 239, startPoint y: 421, endPoint x: 44, endPoint y: 304, distance: 227.4
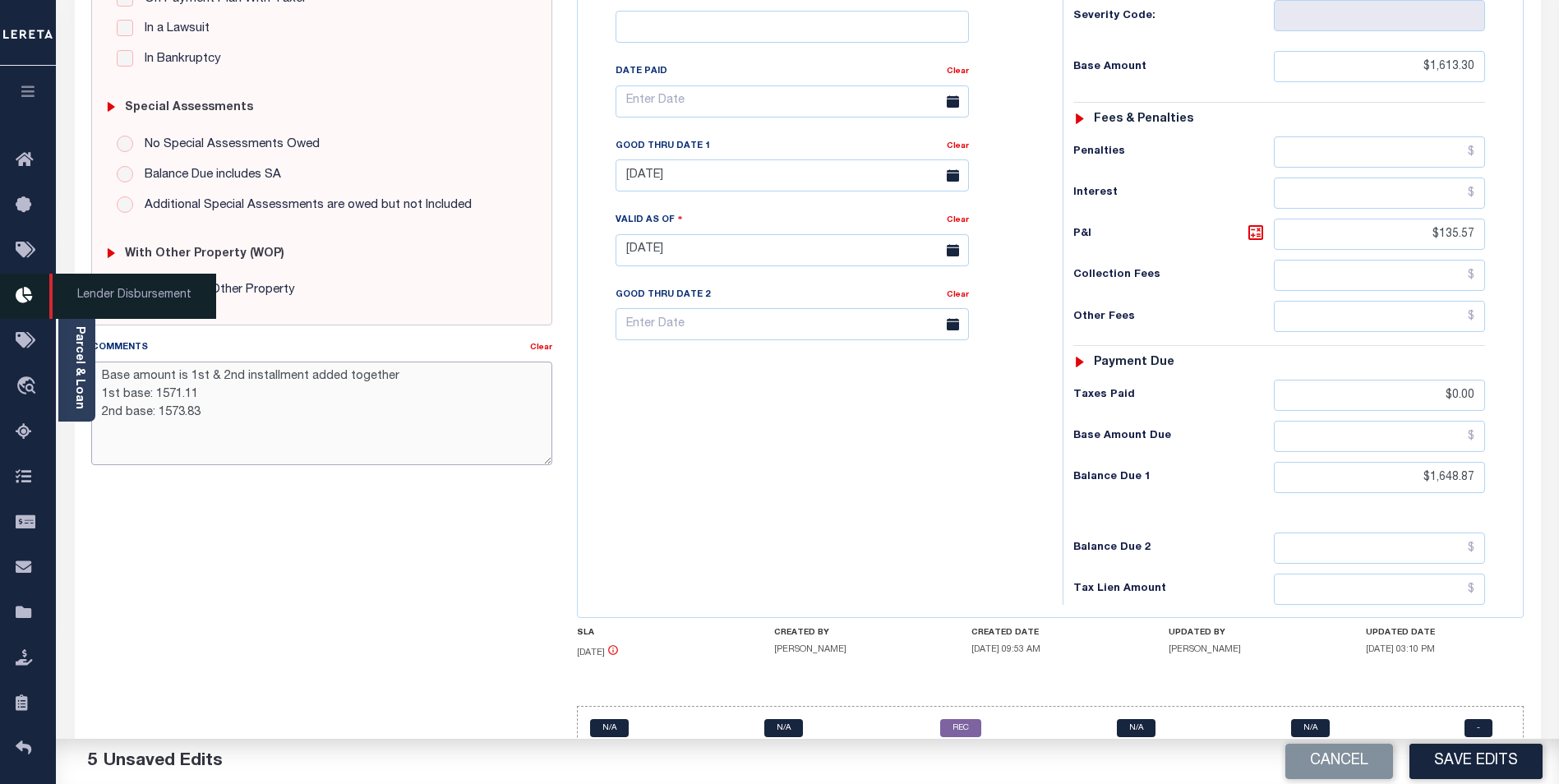
click at [45, 307] on div "Home Lender Non-Disbursement Agency Summary Details Payment History Tax Line De…" at bounding box center [779, 195] width 1559 height 1246
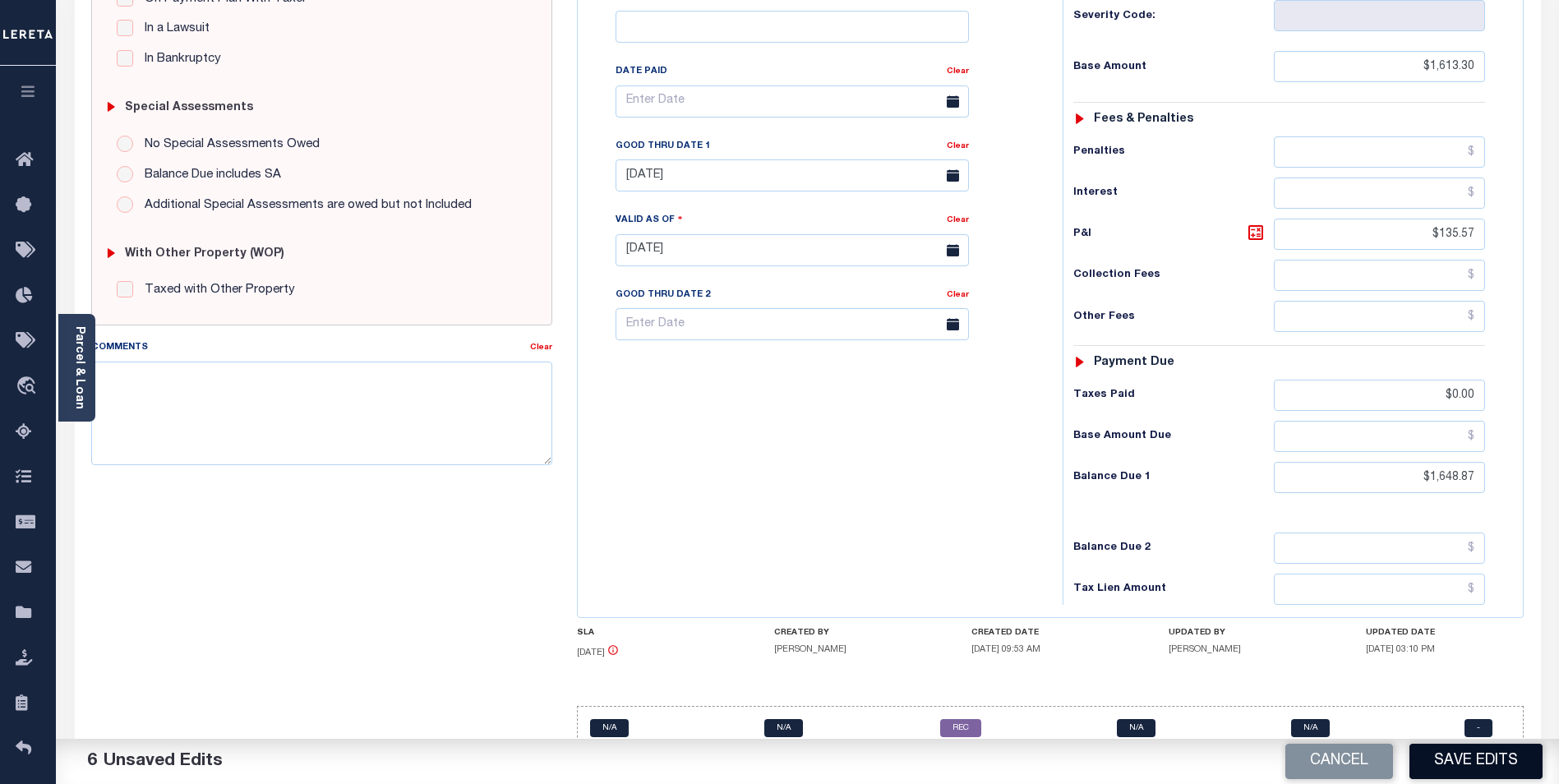
click at [1481, 759] on button "Save Edits" at bounding box center [1476, 761] width 133 height 35
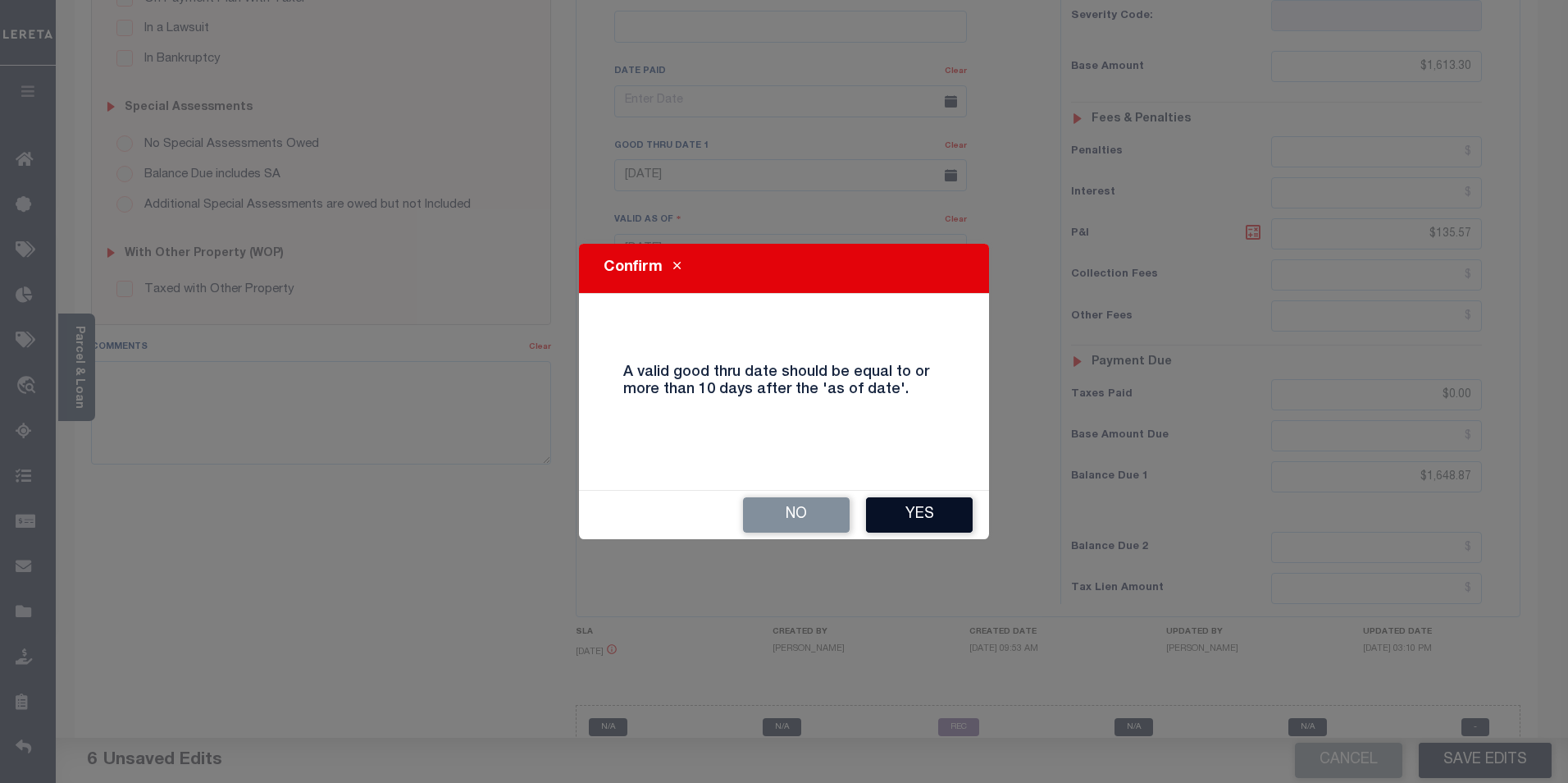
click at [937, 510] on button "Yes" at bounding box center [920, 514] width 107 height 35
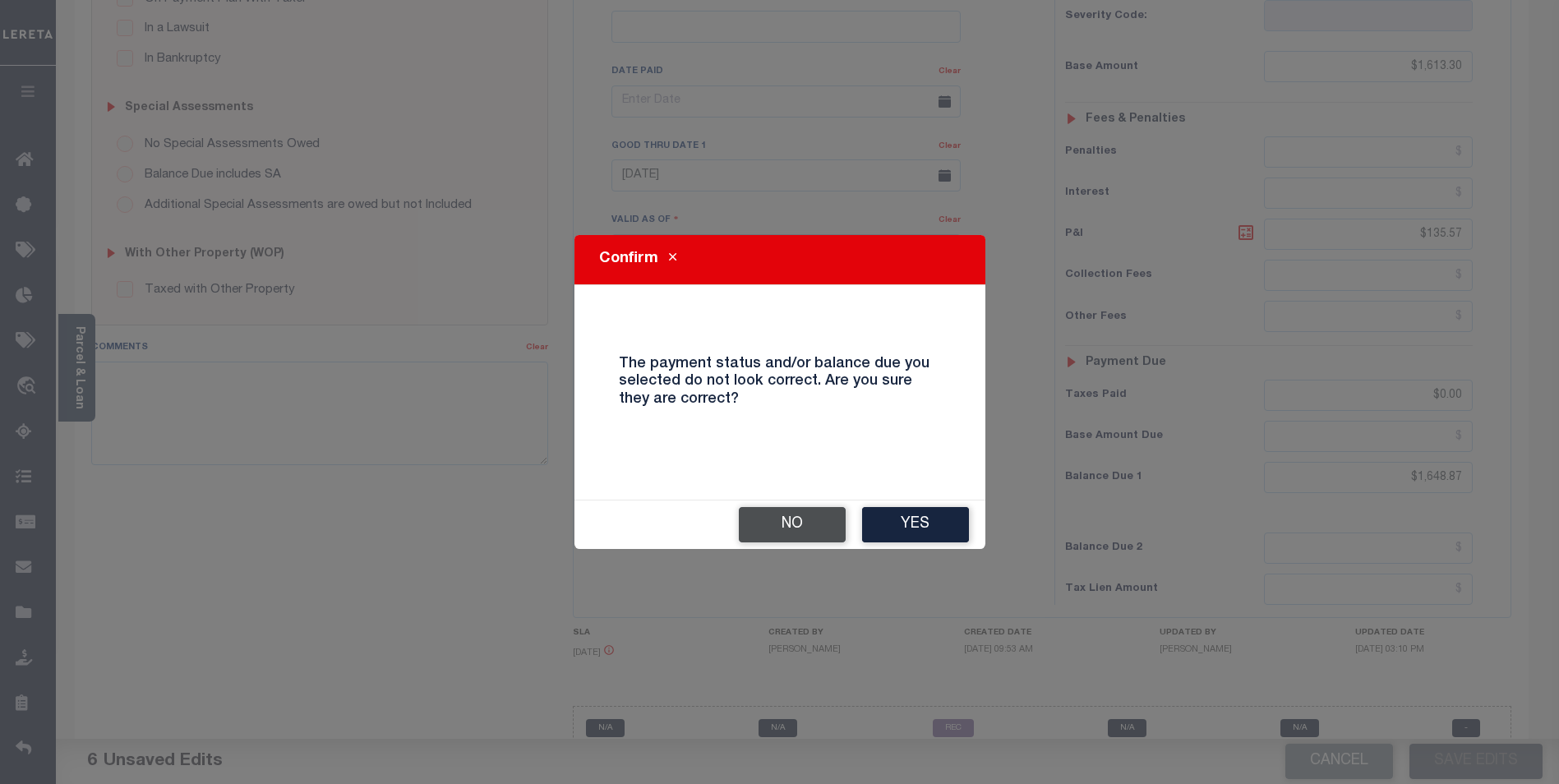
click at [775, 517] on button "No" at bounding box center [792, 524] width 107 height 35
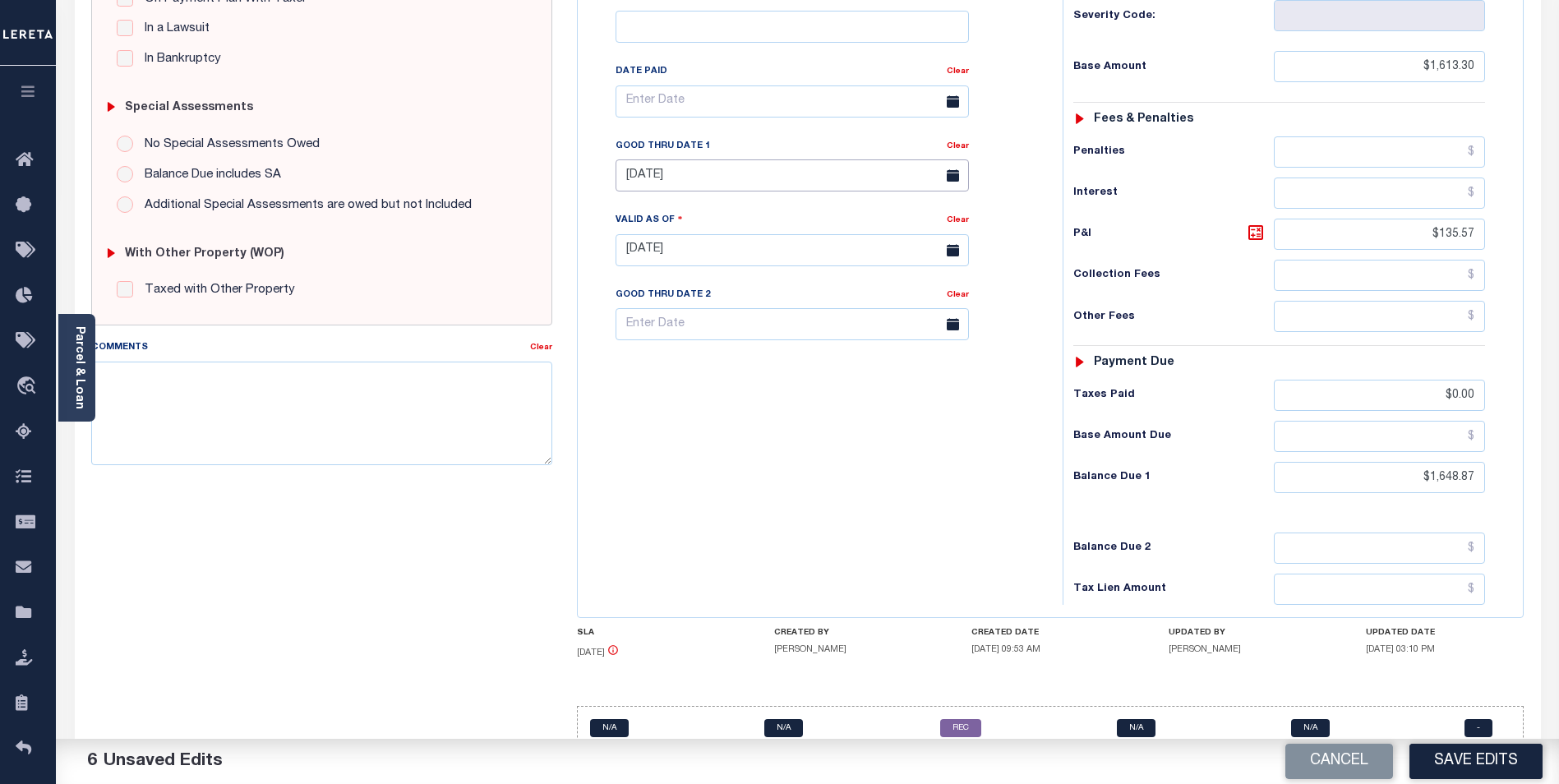
click at [765, 159] on input "08/10/2025" at bounding box center [792, 175] width 353 height 32
click at [806, 362] on span "31" at bounding box center [813, 364] width 32 height 32
type input "[DATE]"
click at [1470, 753] on button "Save Edits" at bounding box center [1476, 761] width 133 height 35
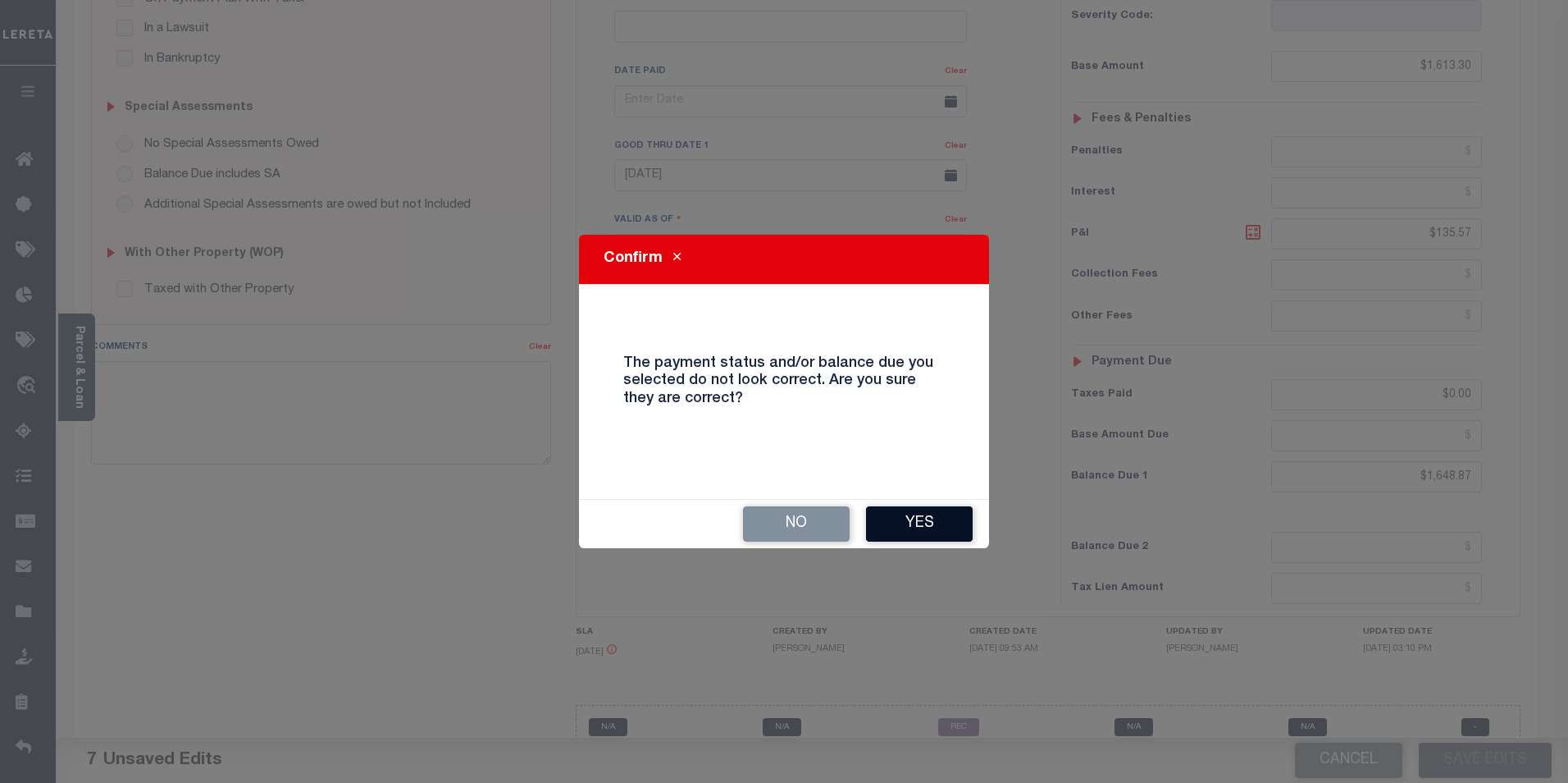
click at [921, 517] on button "Yes" at bounding box center [920, 524] width 107 height 35
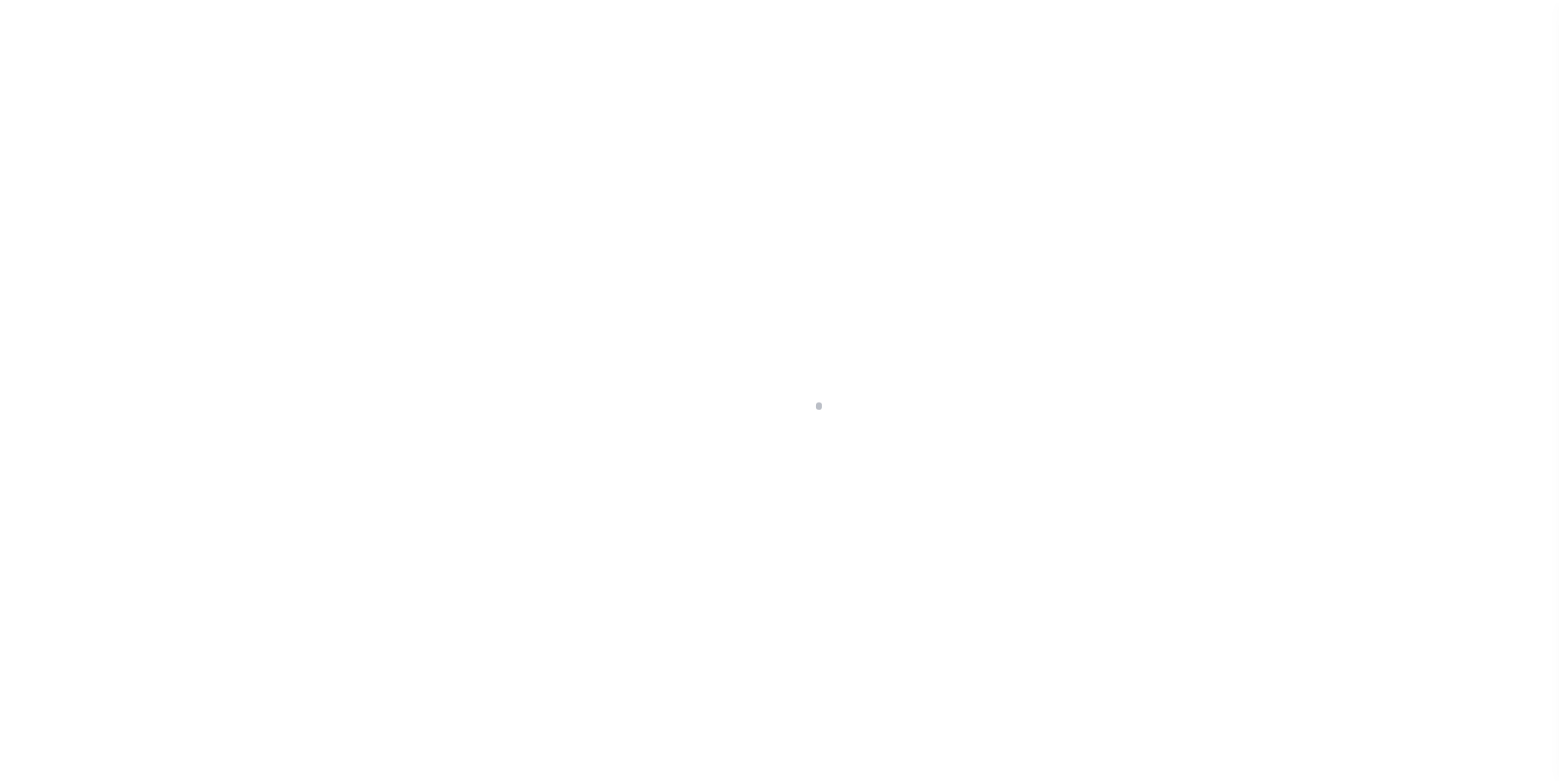
scroll to position [16, 0]
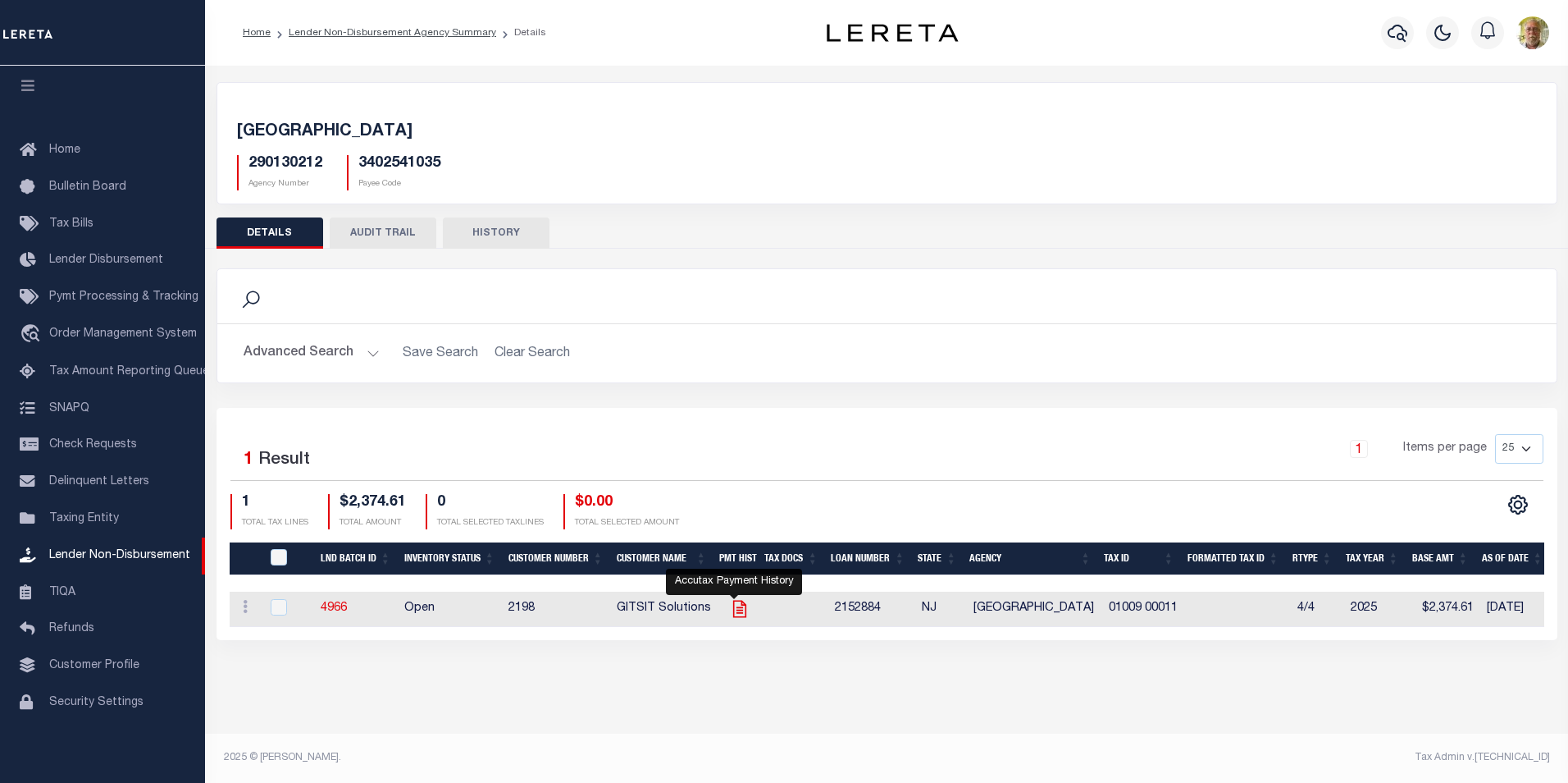
click at [741, 608] on icon "" at bounding box center [738, 609] width 13 height 17
checkbox input "true"
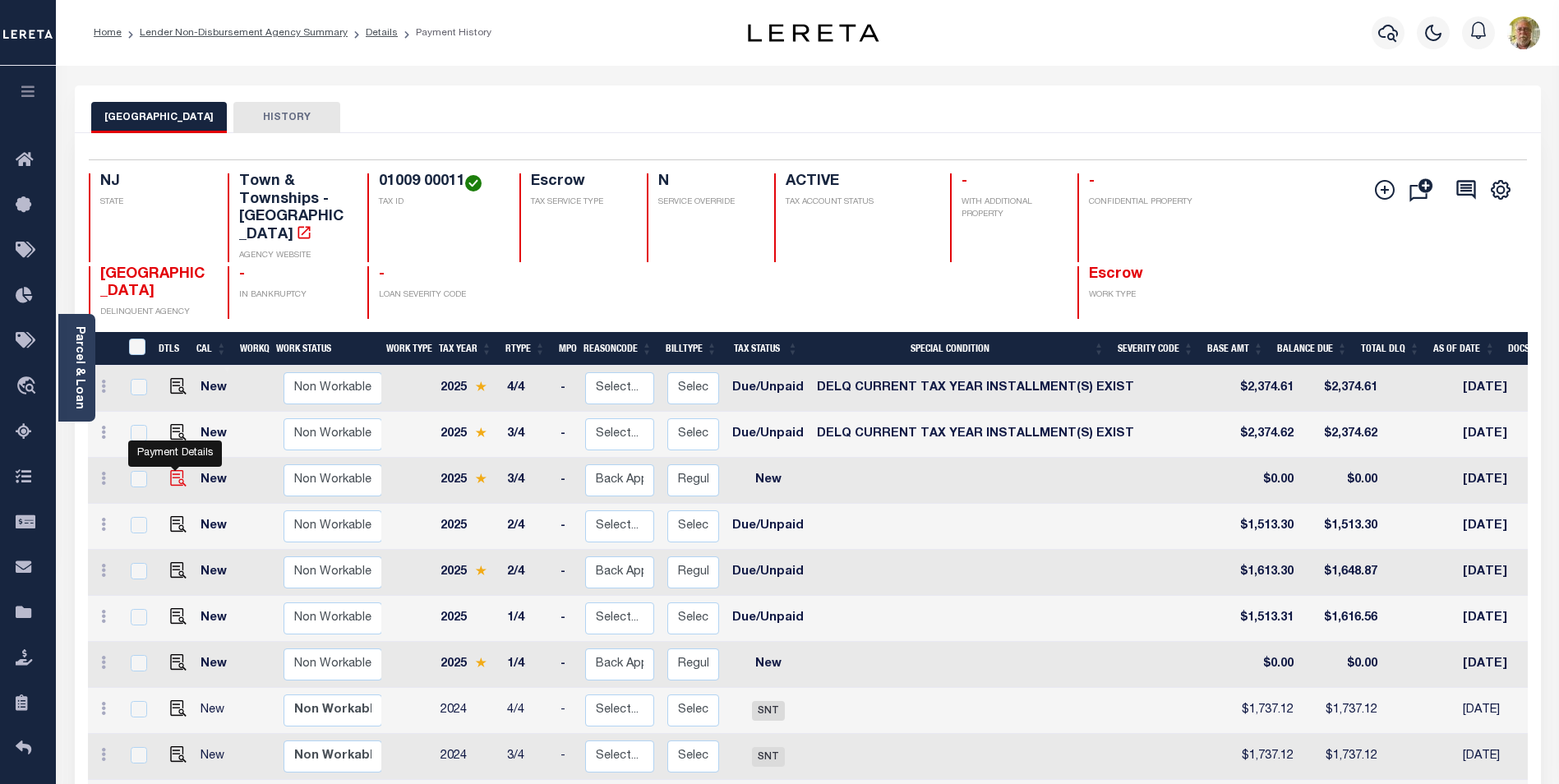
click at [175, 470] on img "" at bounding box center [177, 477] width 16 height 16
checkbox input "true"
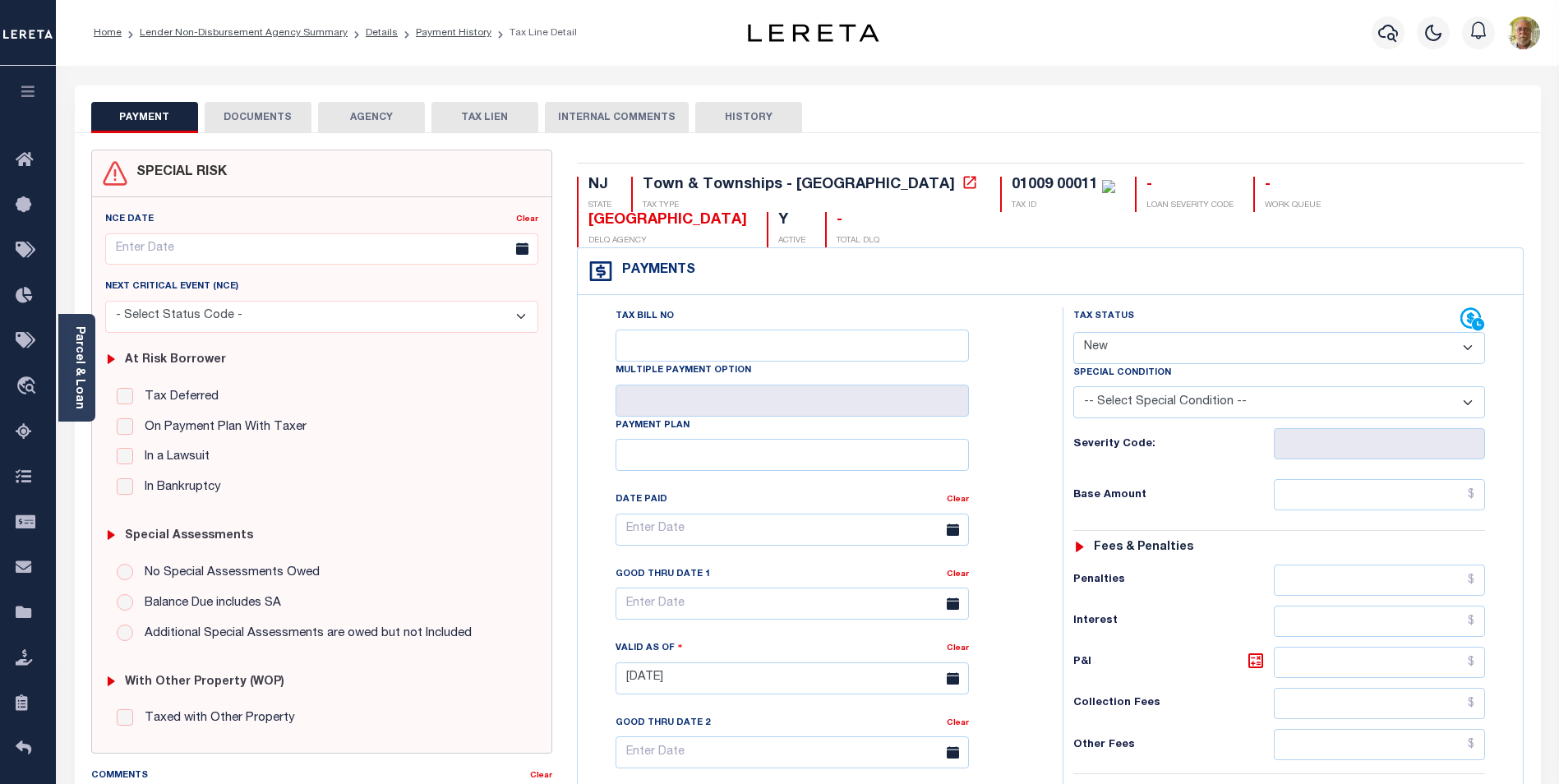
click at [1200, 332] on select "- Select Status Code - Open Due/Unpaid Paid Incomplete No Tax Due Internal Refu…" at bounding box center [1279, 347] width 411 height 32
select select "DUE"
click at [1073, 332] on select "- Select Status Code - Open Due/Unpaid Paid Incomplete No Tax Due Internal Refu…" at bounding box center [1279, 347] width 411 height 32
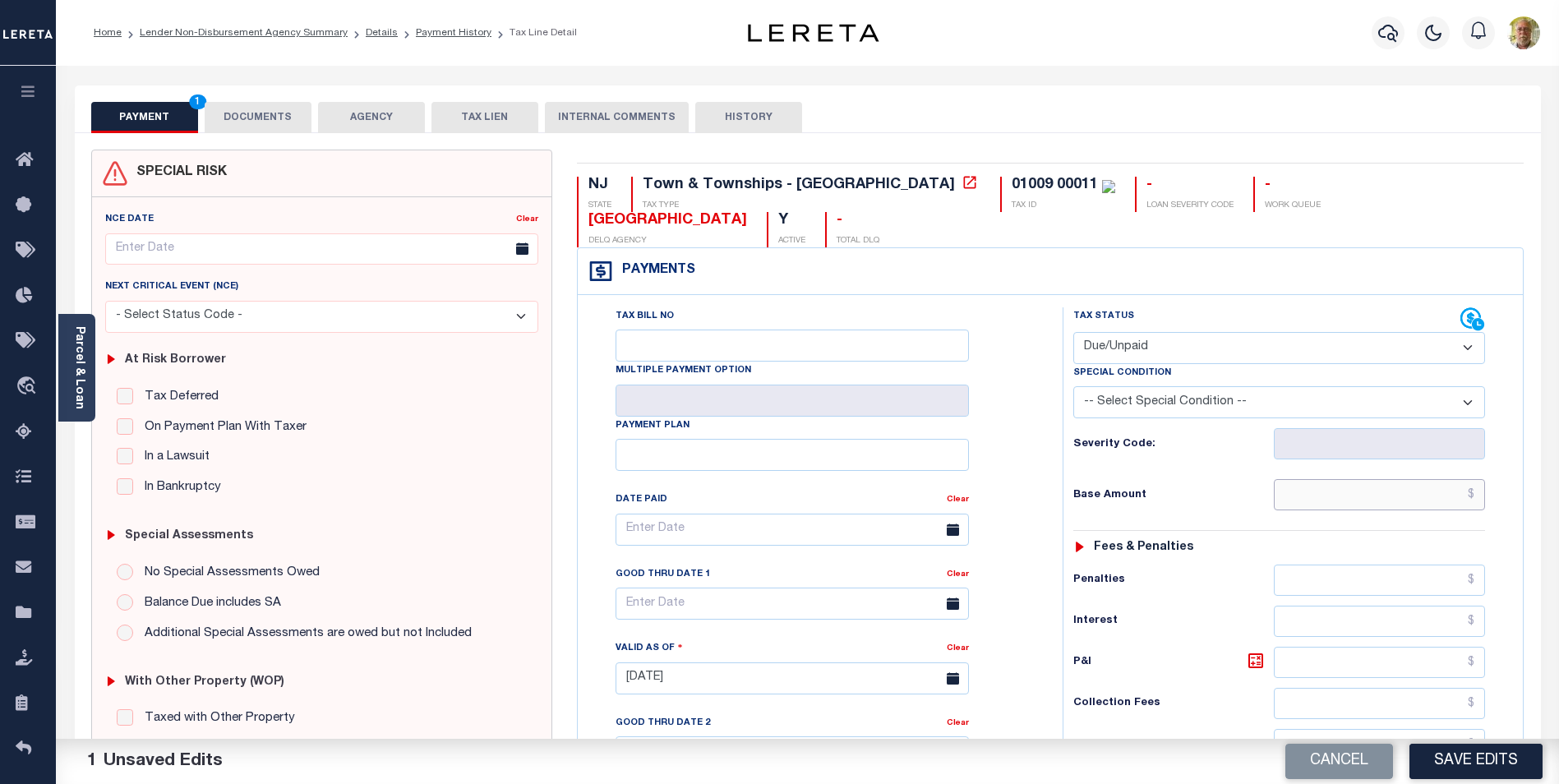
click at [1406, 479] on input "text" at bounding box center [1379, 494] width 211 height 31
type input "$2,374.62"
type input "$93.75"
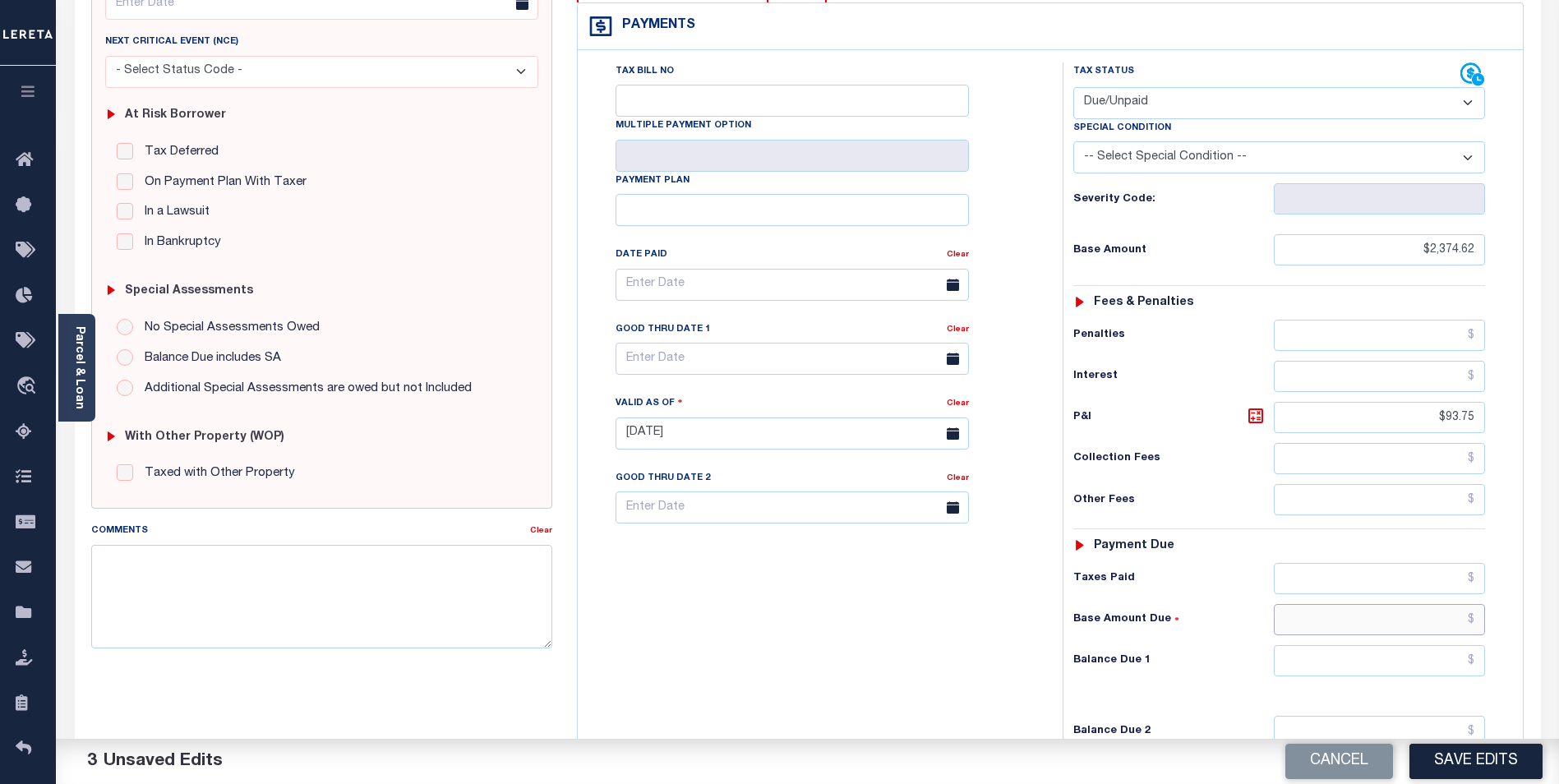
scroll to position [426, 0]
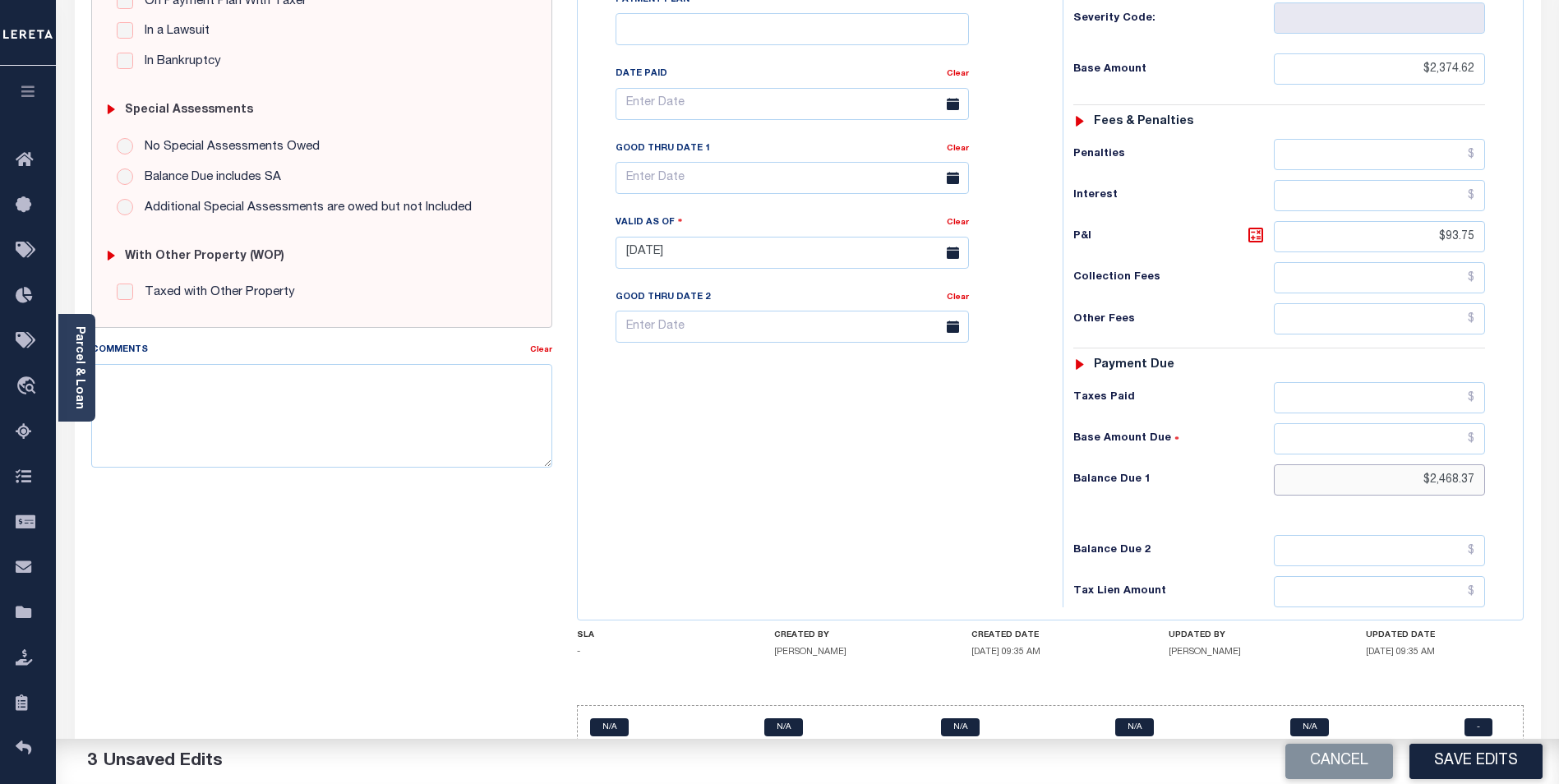
type input "$2,468.37"
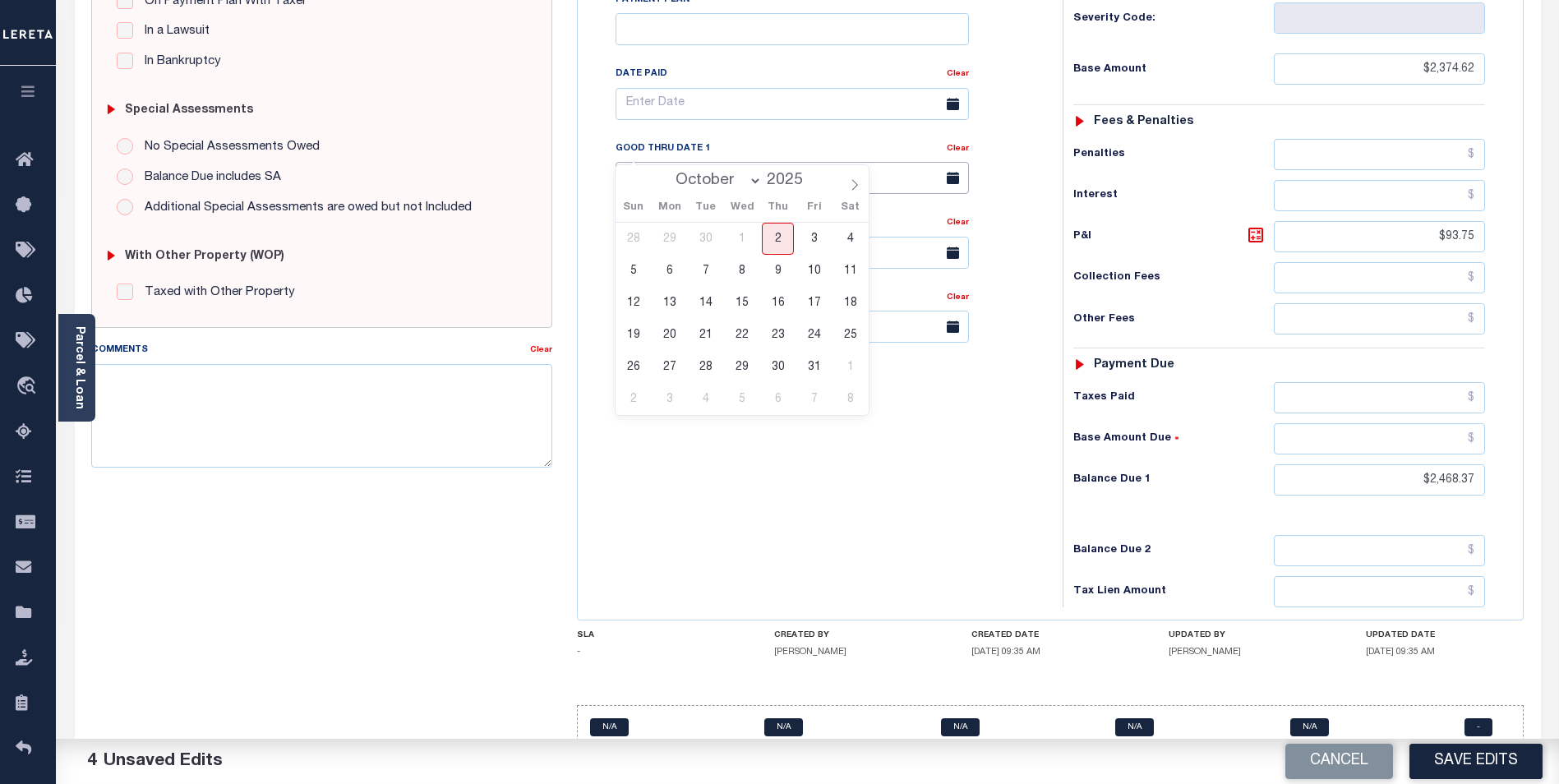
click at [873, 162] on input "text" at bounding box center [792, 177] width 353 height 32
click at [814, 363] on span "31" at bounding box center [813, 366] width 32 height 32
type input "10/31/2025"
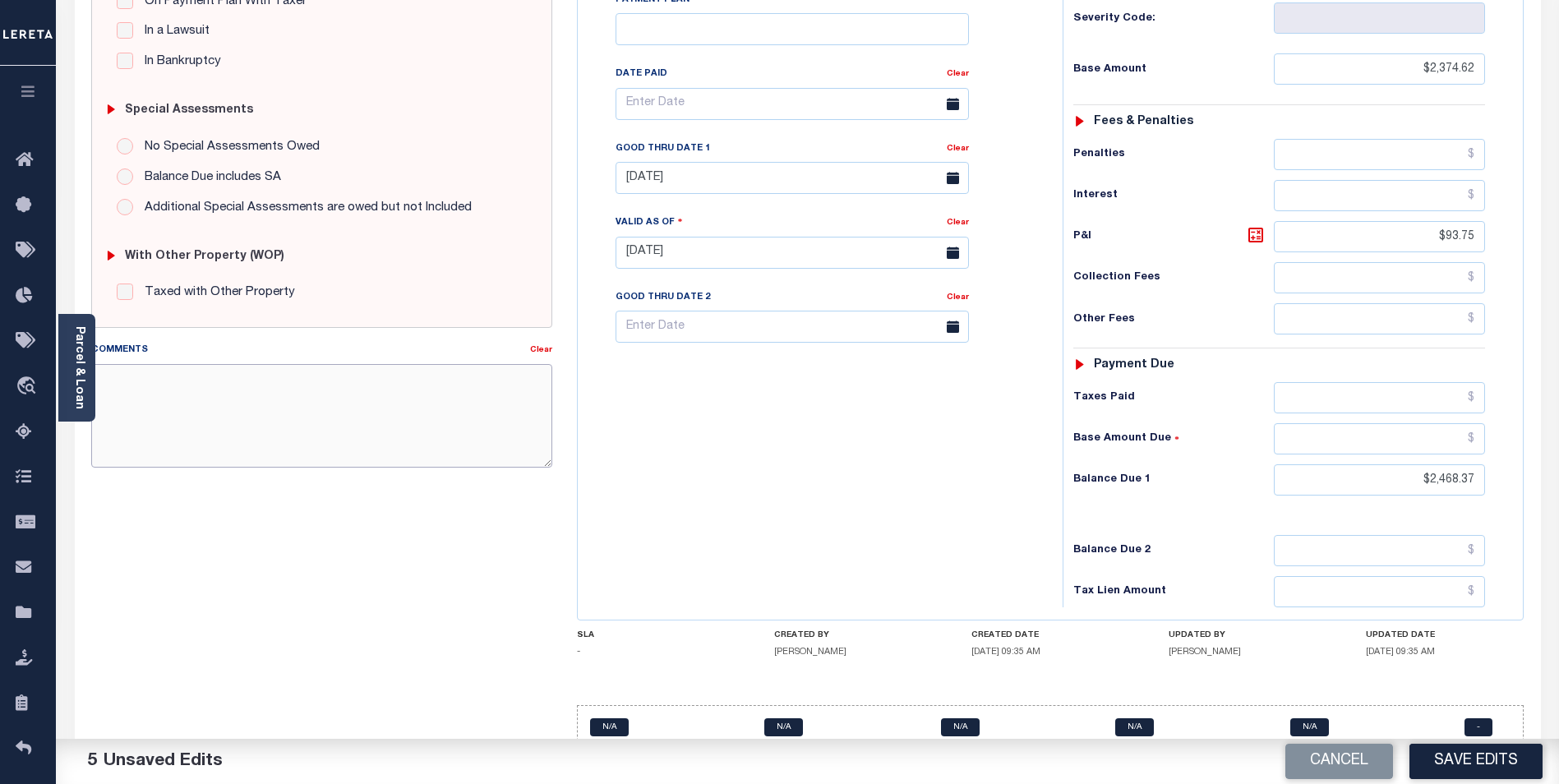
drag, startPoint x: 291, startPoint y: 392, endPoint x: 304, endPoint y: 370, distance: 25.6
click at [292, 392] on textarea "Comments" at bounding box center [321, 416] width 461 height 104
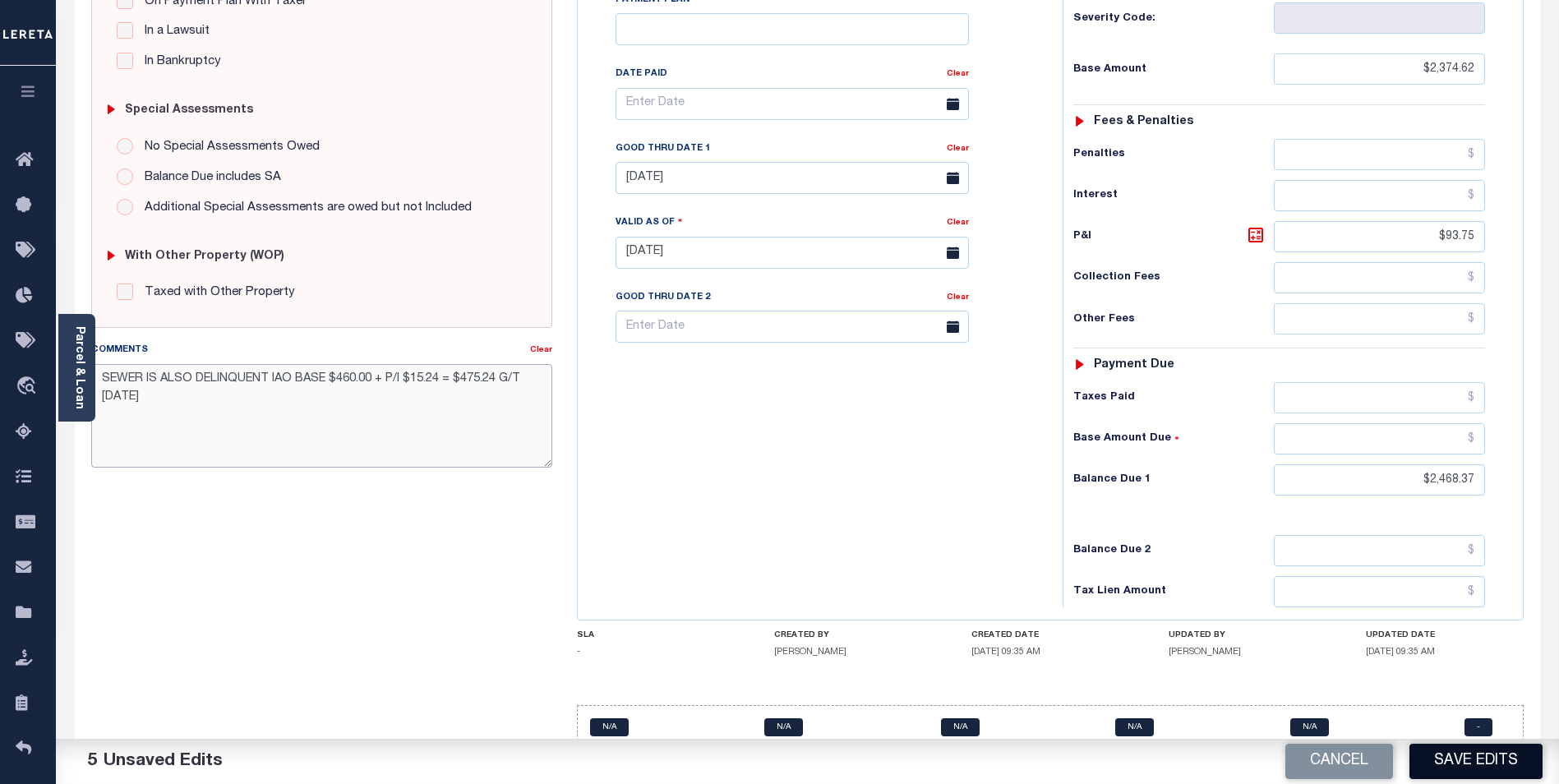
type textarea "SEWER IS ALSO DELINQUENT IAO BASE $460.00 + P/I $15.24 = $475.24 G/T 10/31/2025"
click at [1472, 757] on button "Save Edits" at bounding box center [1476, 761] width 133 height 35
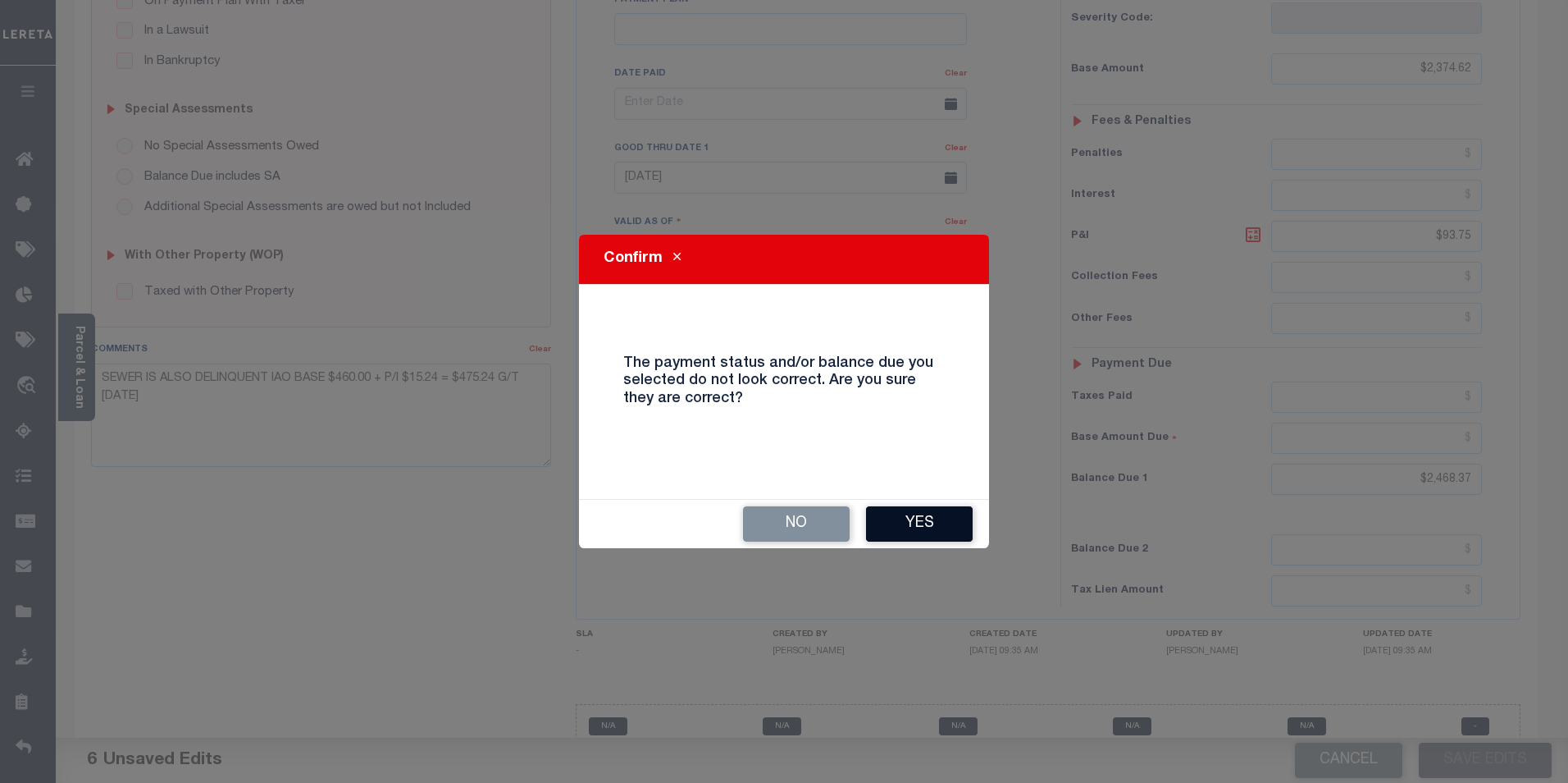
click at [915, 521] on button "Yes" at bounding box center [920, 524] width 107 height 35
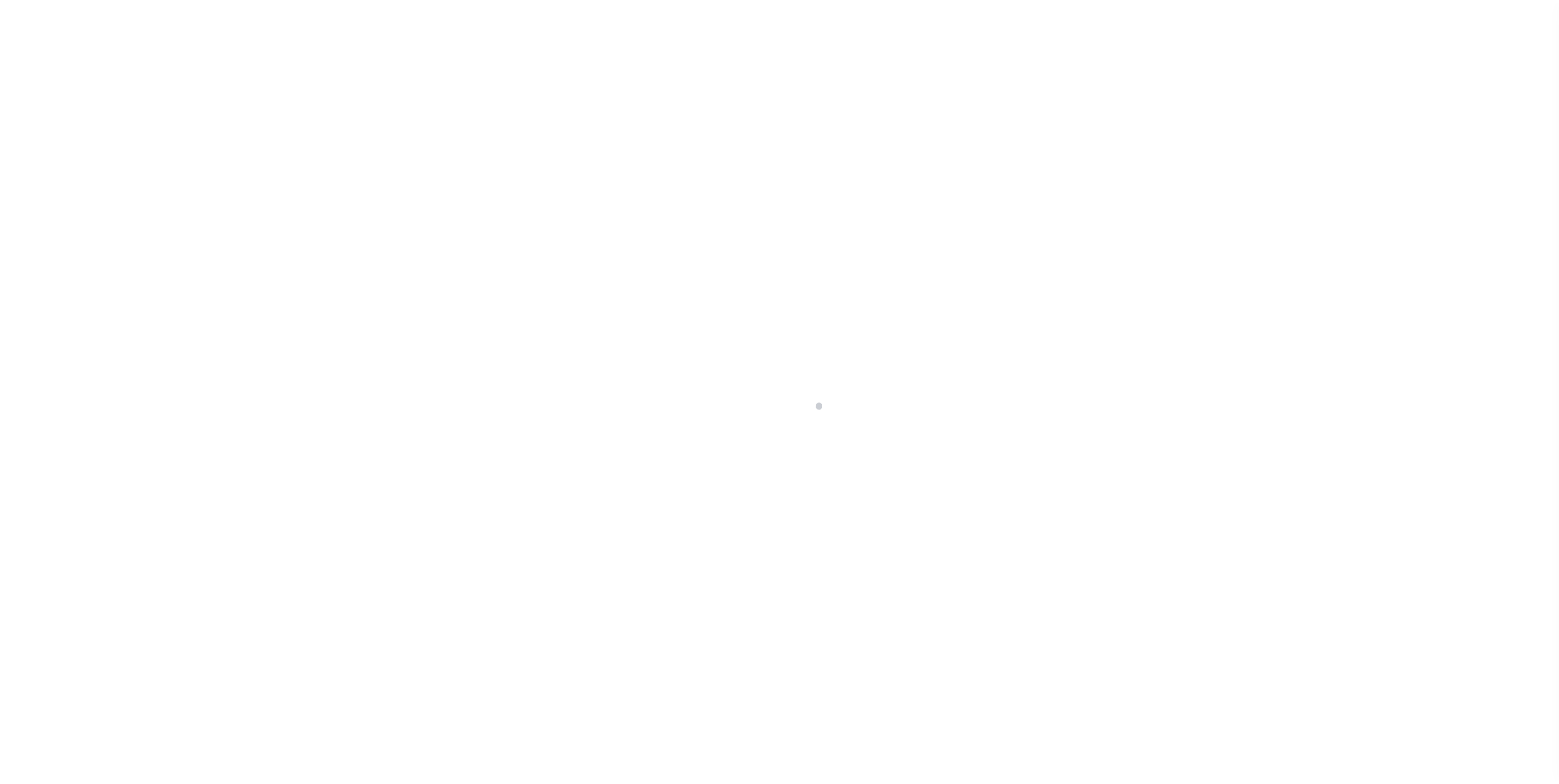
scroll to position [16, 0]
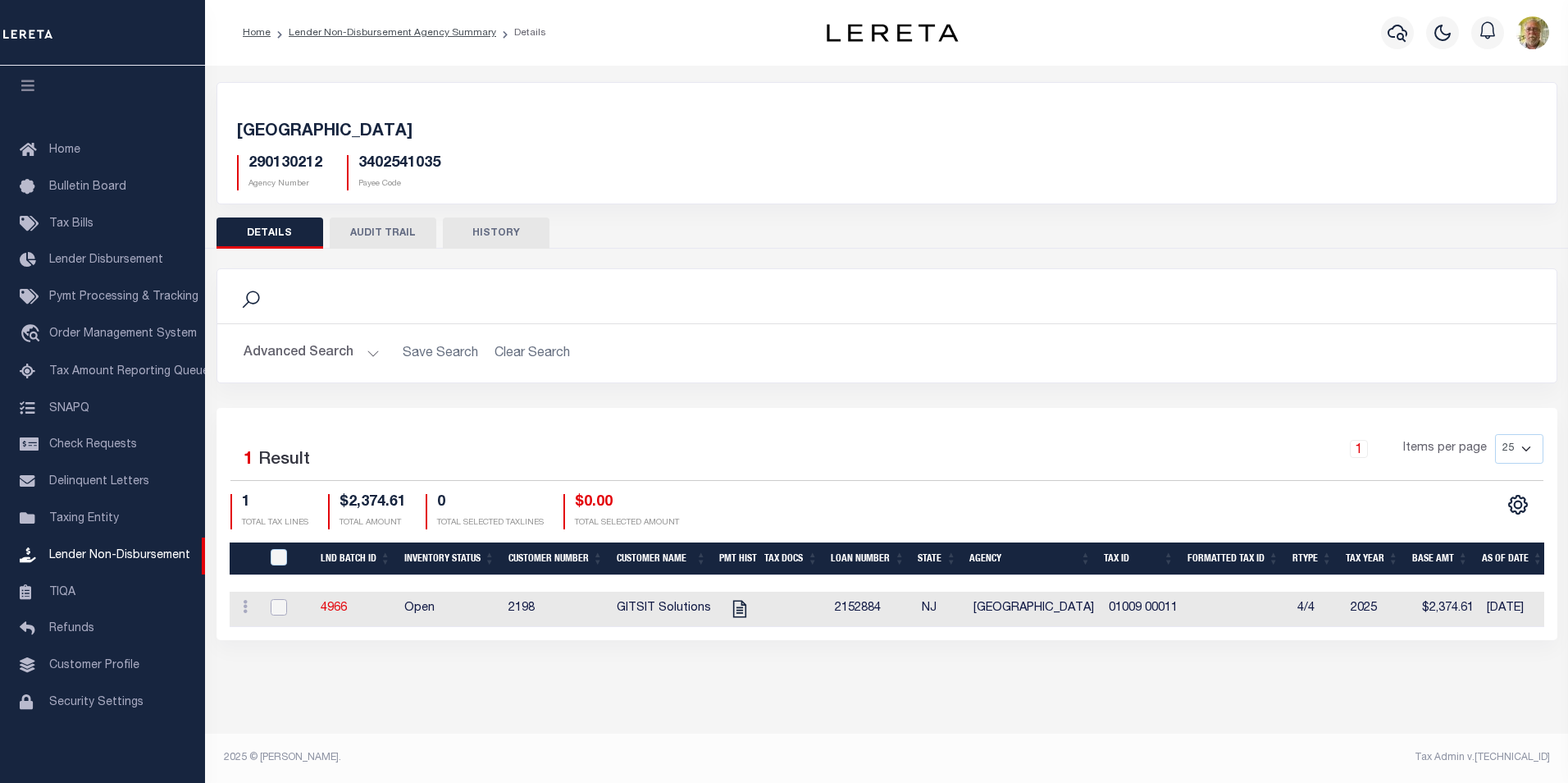
click at [276, 608] on input "checkbox" at bounding box center [278, 607] width 16 height 16
checkbox input "true"
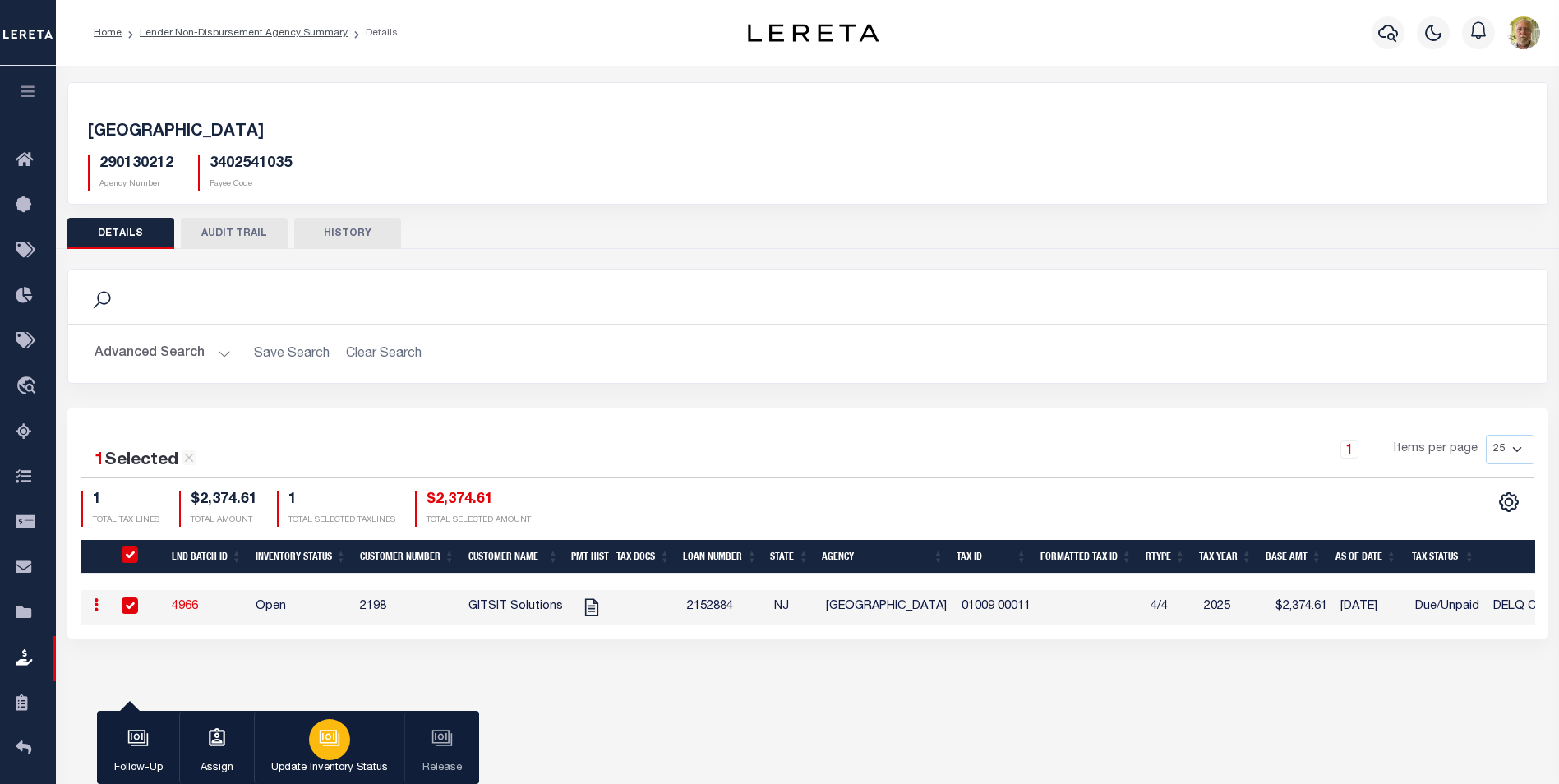
click at [338, 733] on icon "button" at bounding box center [329, 738] width 21 height 21
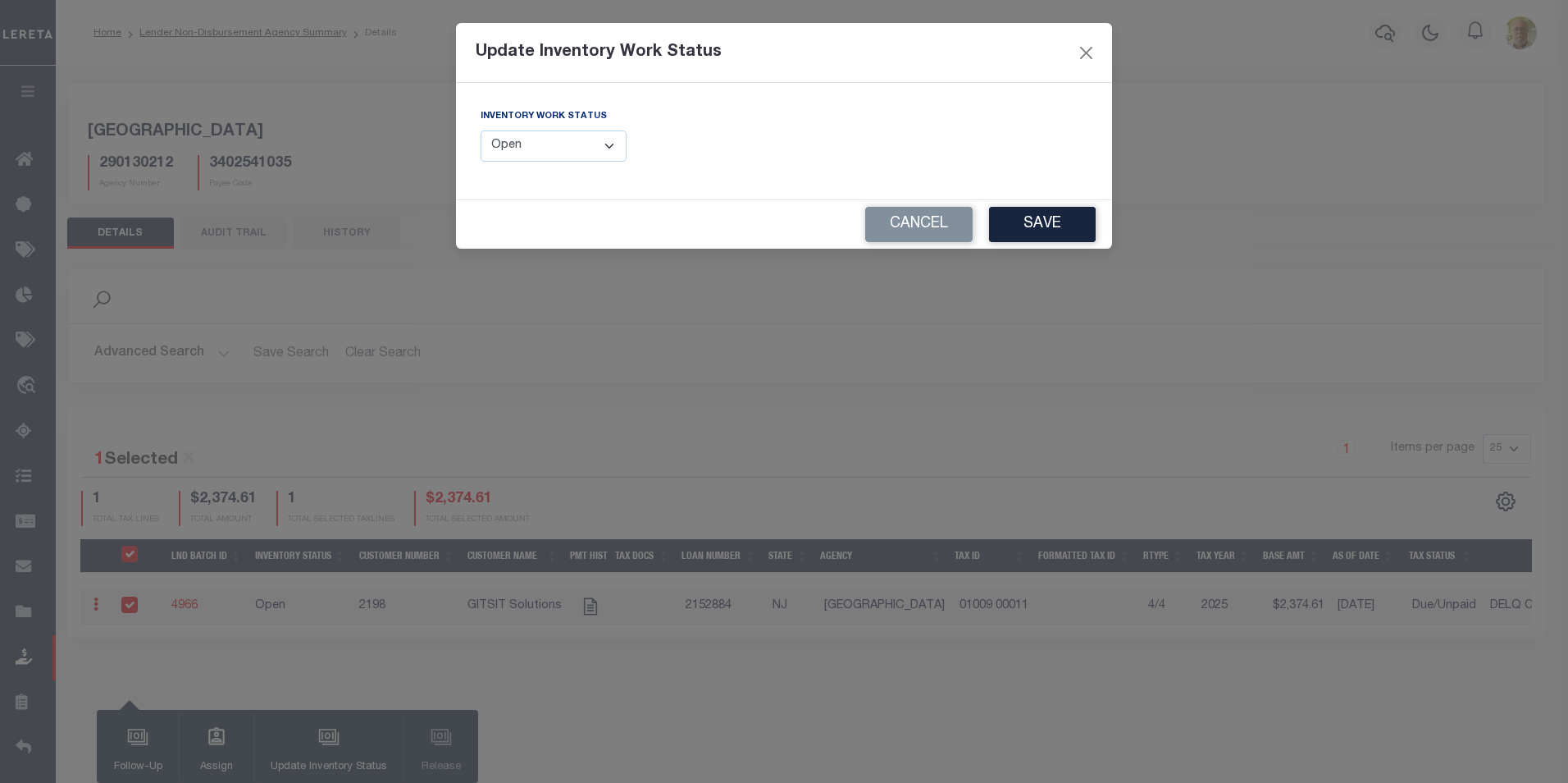
click at [547, 159] on select "--Select-- Open Completed Reported" at bounding box center [553, 145] width 146 height 32
select select "Completed"
click at [481, 130] on select "--Select-- Open Completed Reported" at bounding box center [553, 145] width 146 height 32
click at [1036, 227] on button "Save" at bounding box center [1042, 224] width 107 height 35
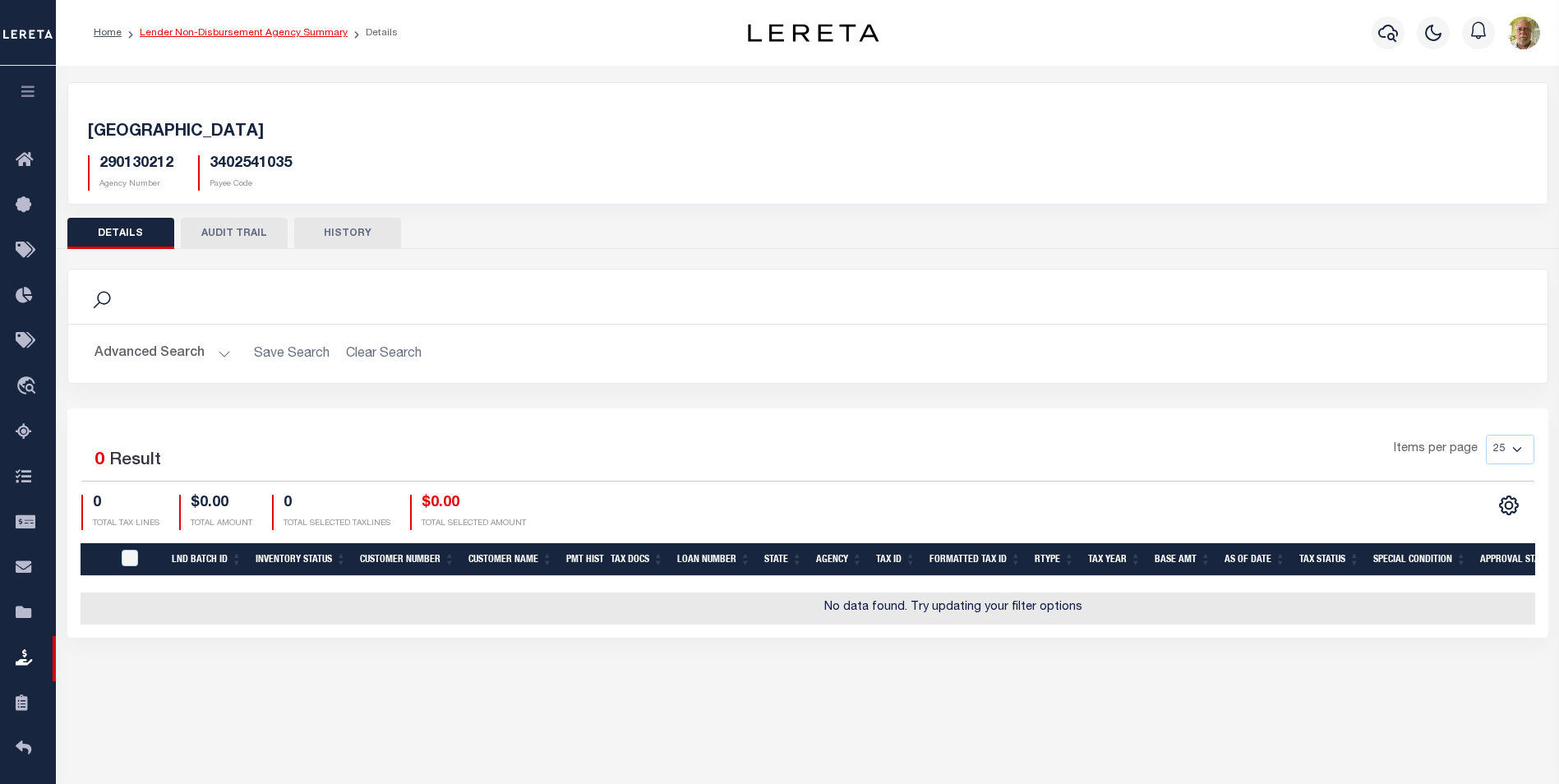
click at [237, 31] on link "Lender Non-Disbursement Agency Summary" at bounding box center [243, 33] width 208 height 10
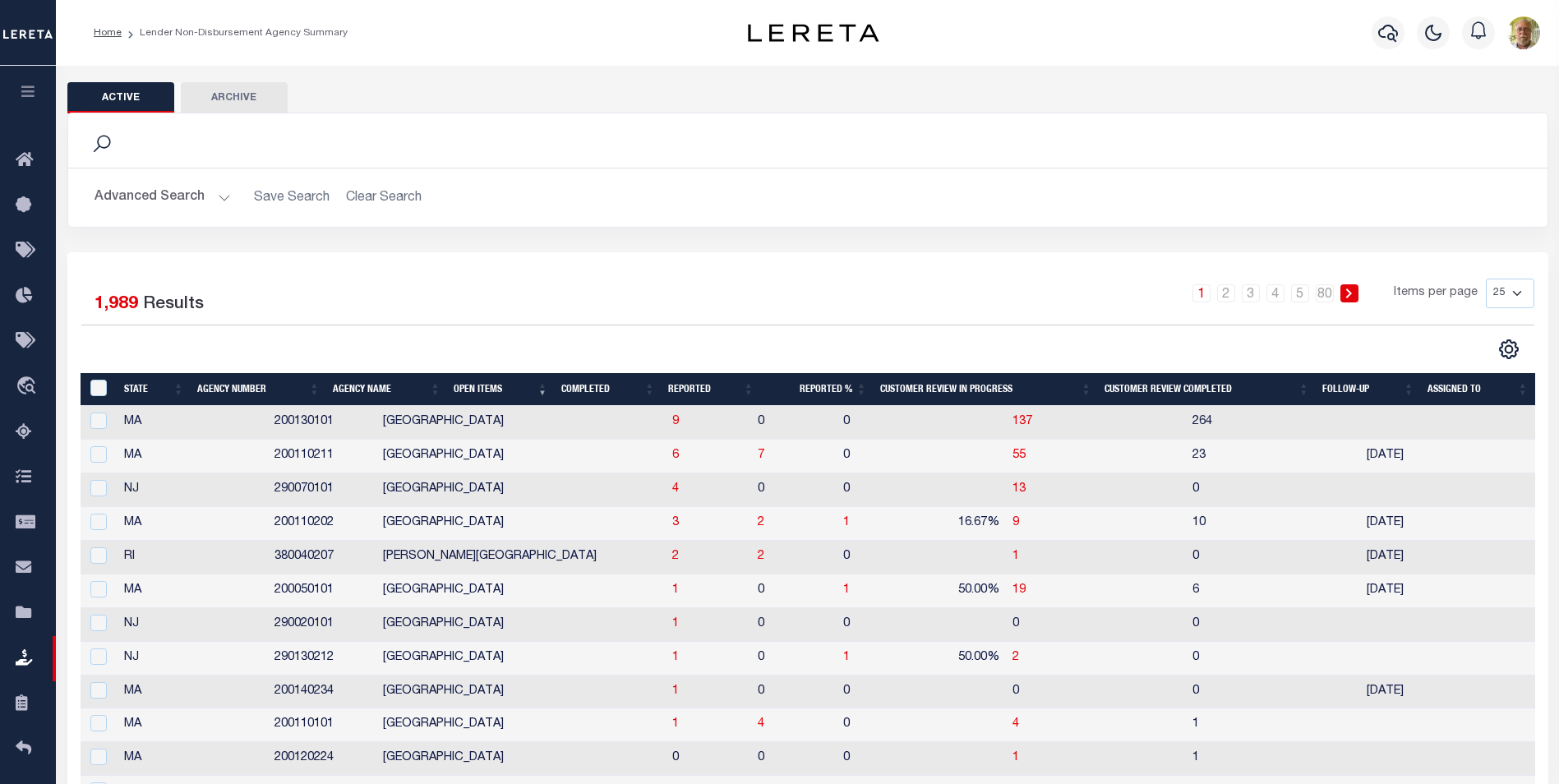
click at [598, 385] on th "Completed" at bounding box center [608, 389] width 107 height 33
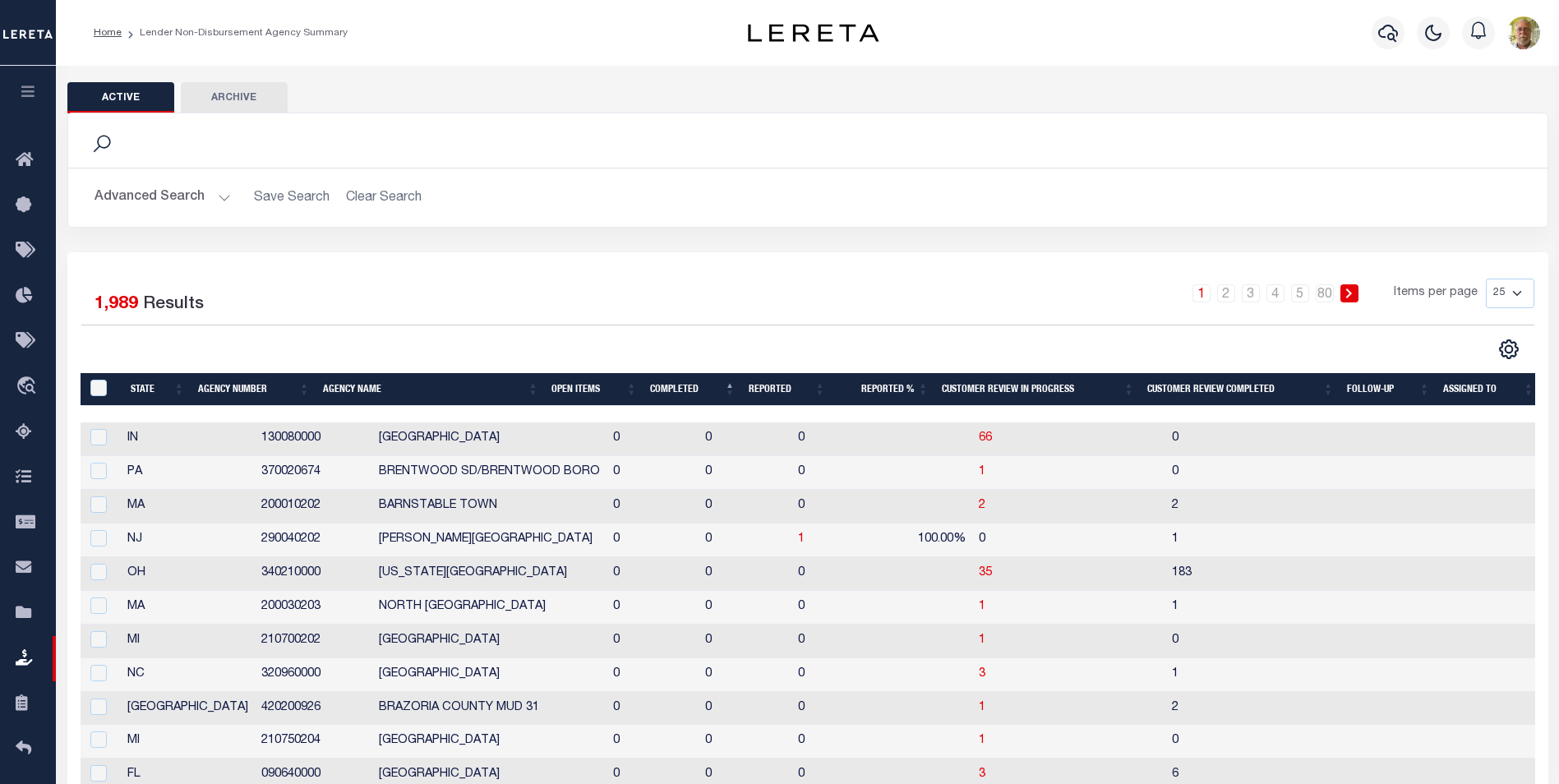
click at [598, 385] on th "Open Items" at bounding box center [594, 389] width 99 height 33
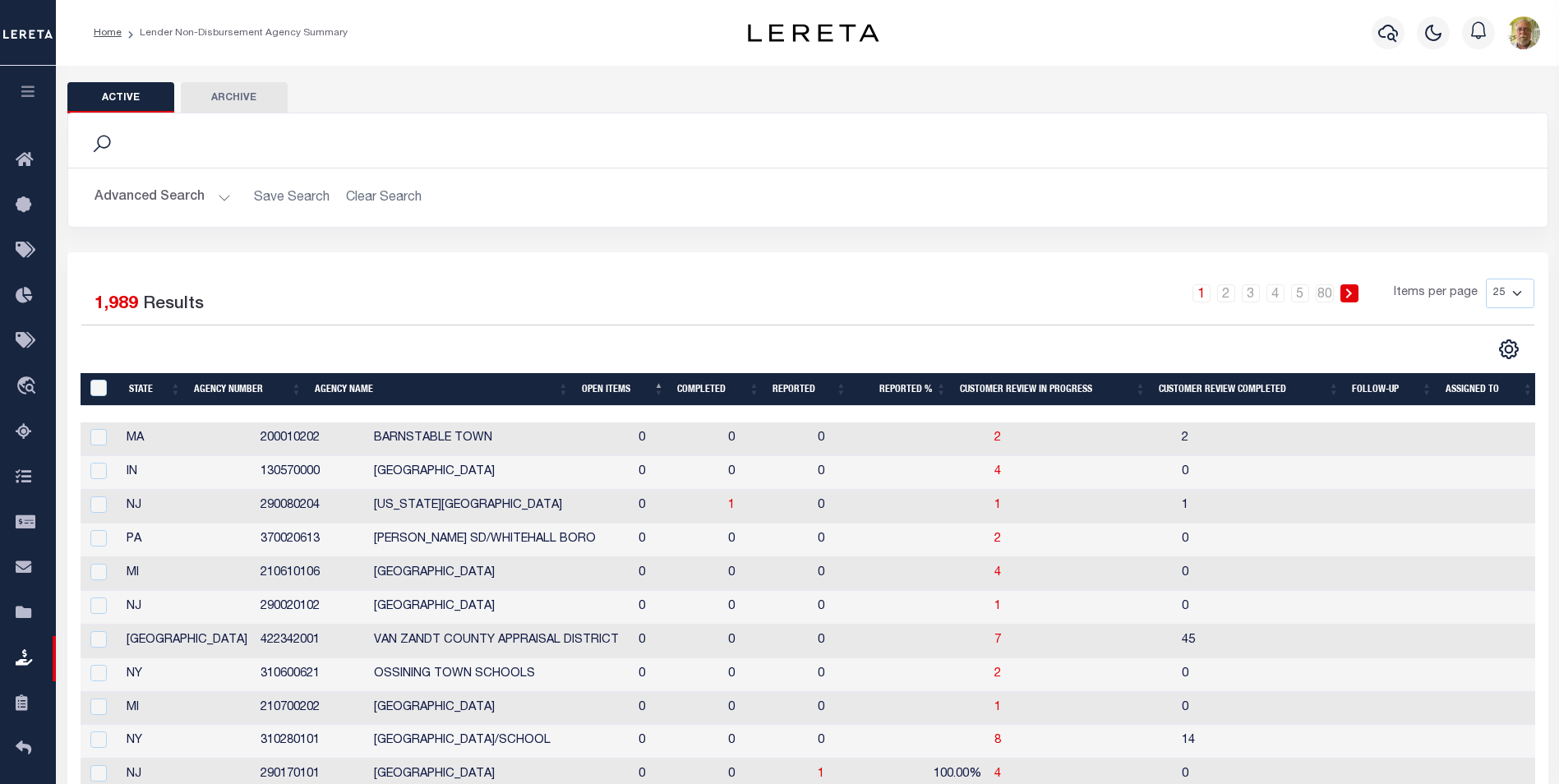
click at [606, 380] on th "Open Items" at bounding box center [622, 389] width 95 height 33
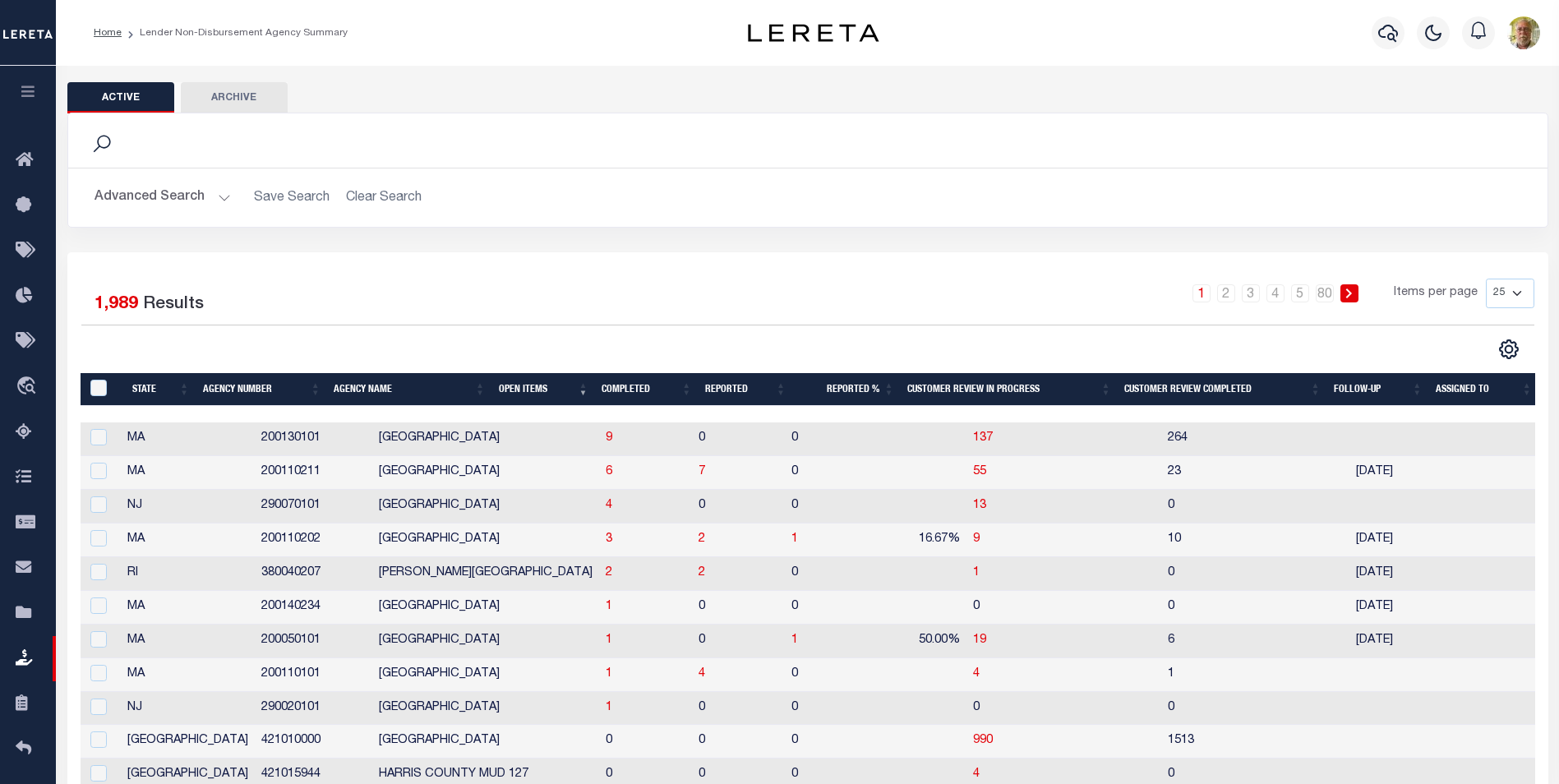
click at [224, 195] on button "Advanced Search" at bounding box center [162, 197] width 136 height 32
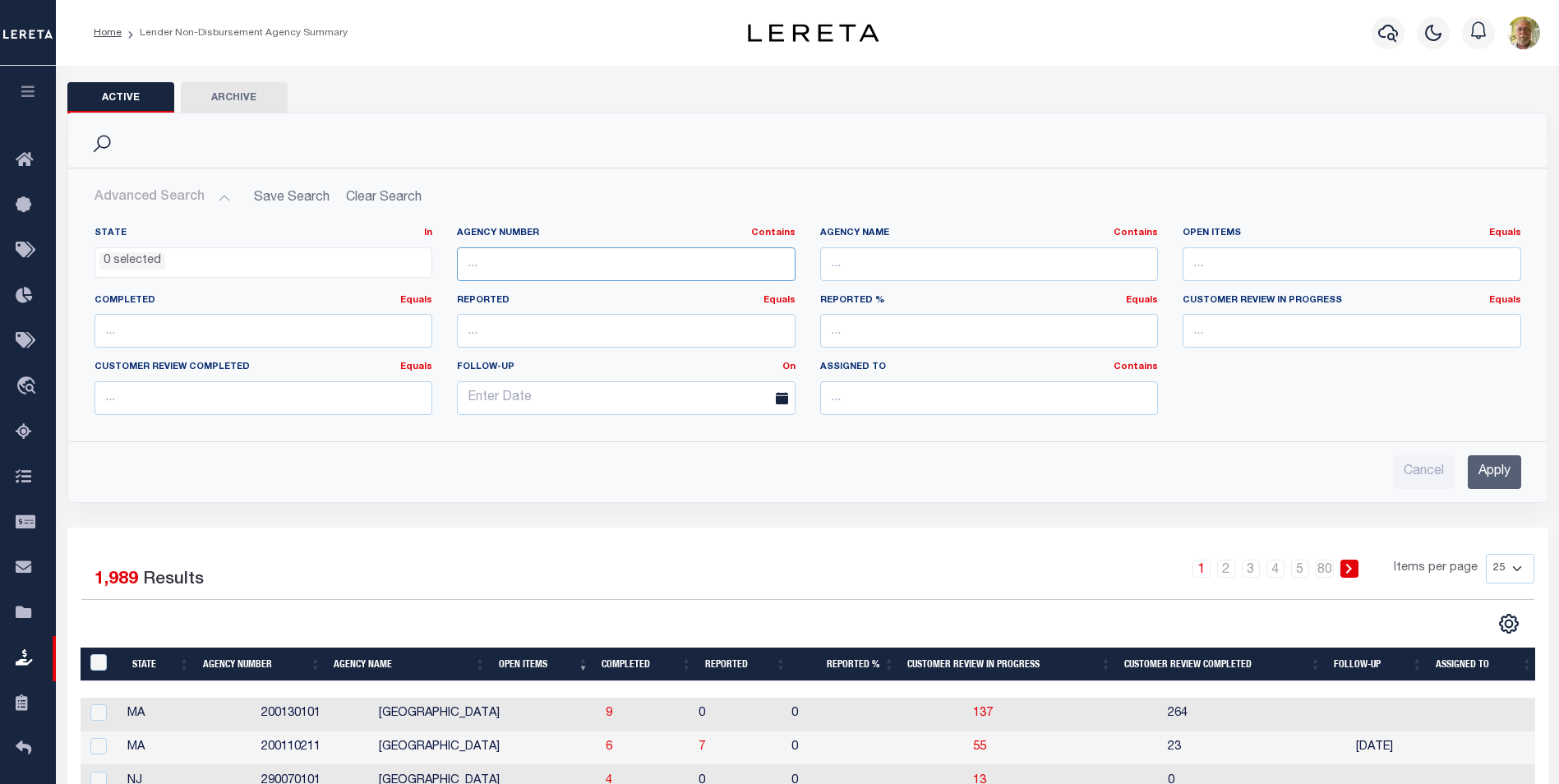
click at [597, 266] on input "text" at bounding box center [626, 264] width 339 height 33
type input "2"
type input "380040210"
click at [1490, 470] on input "Apply" at bounding box center [1495, 471] width 53 height 33
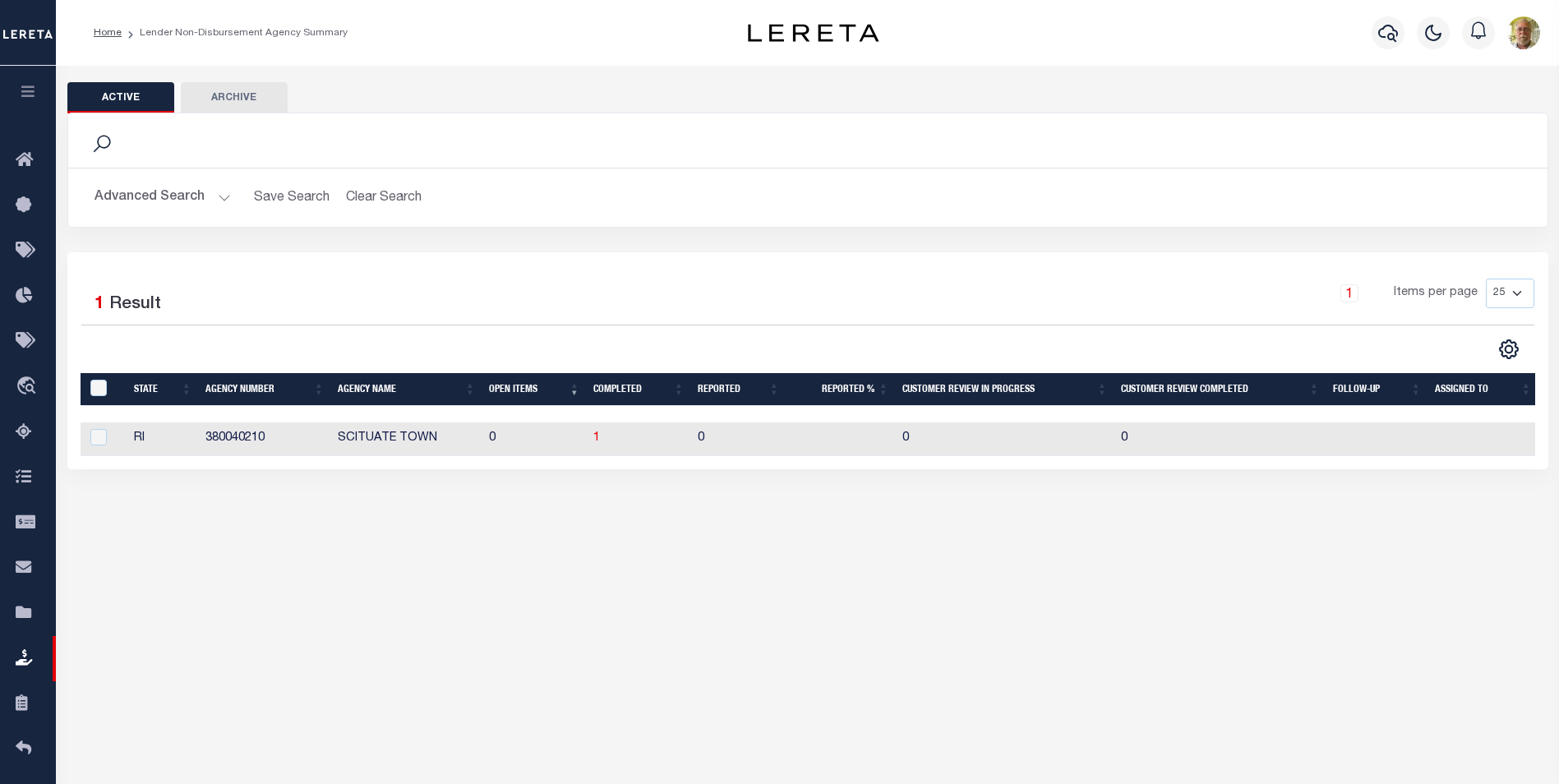
click at [196, 28] on li "Lender Non-Disbursement Agency Summary" at bounding box center [235, 33] width 226 height 15
drag, startPoint x: 228, startPoint y: 28, endPoint x: 234, endPoint y: 34, distance: 8.5
click at [229, 28] on li "Lender Non-Disbursement Agency Summary" at bounding box center [235, 33] width 226 height 15
click at [27, 656] on icon at bounding box center [28, 659] width 27 height 21
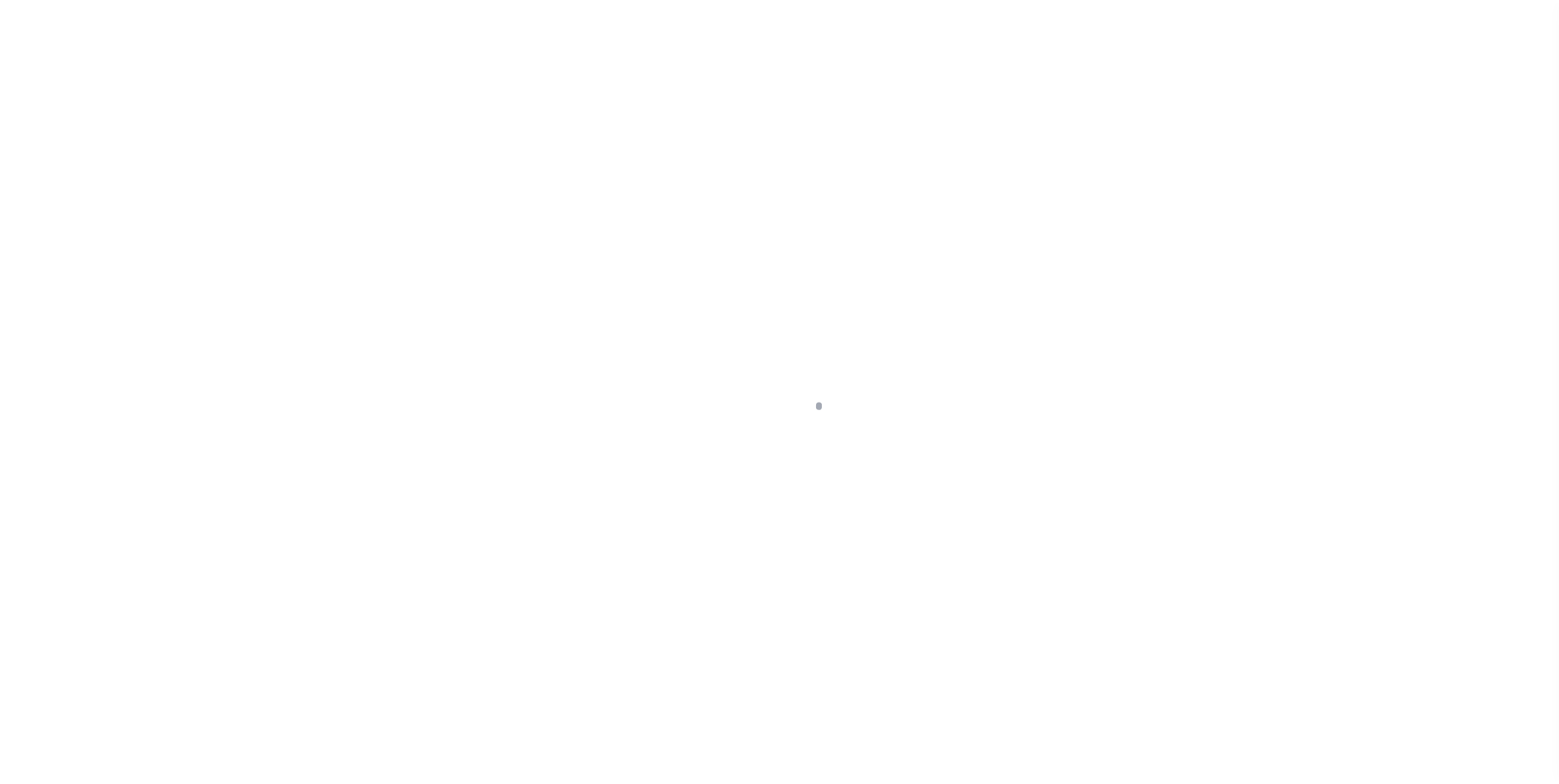
scroll to position [16, 0]
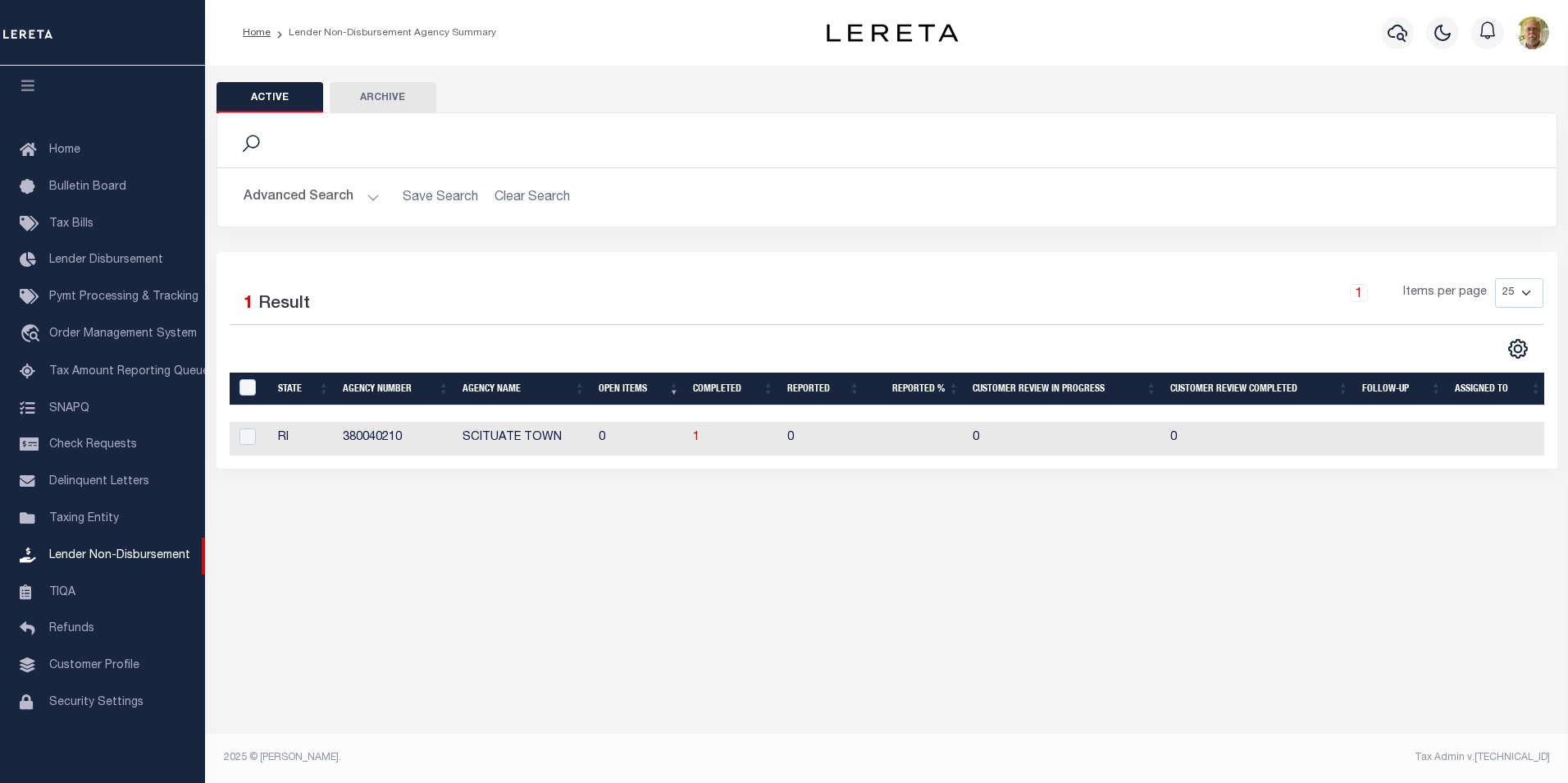
drag, startPoint x: 369, startPoint y: 193, endPoint x: 376, endPoint y: 203, distance: 12.2
click at [370, 194] on button "Advanced Search" at bounding box center [311, 197] width 136 height 32
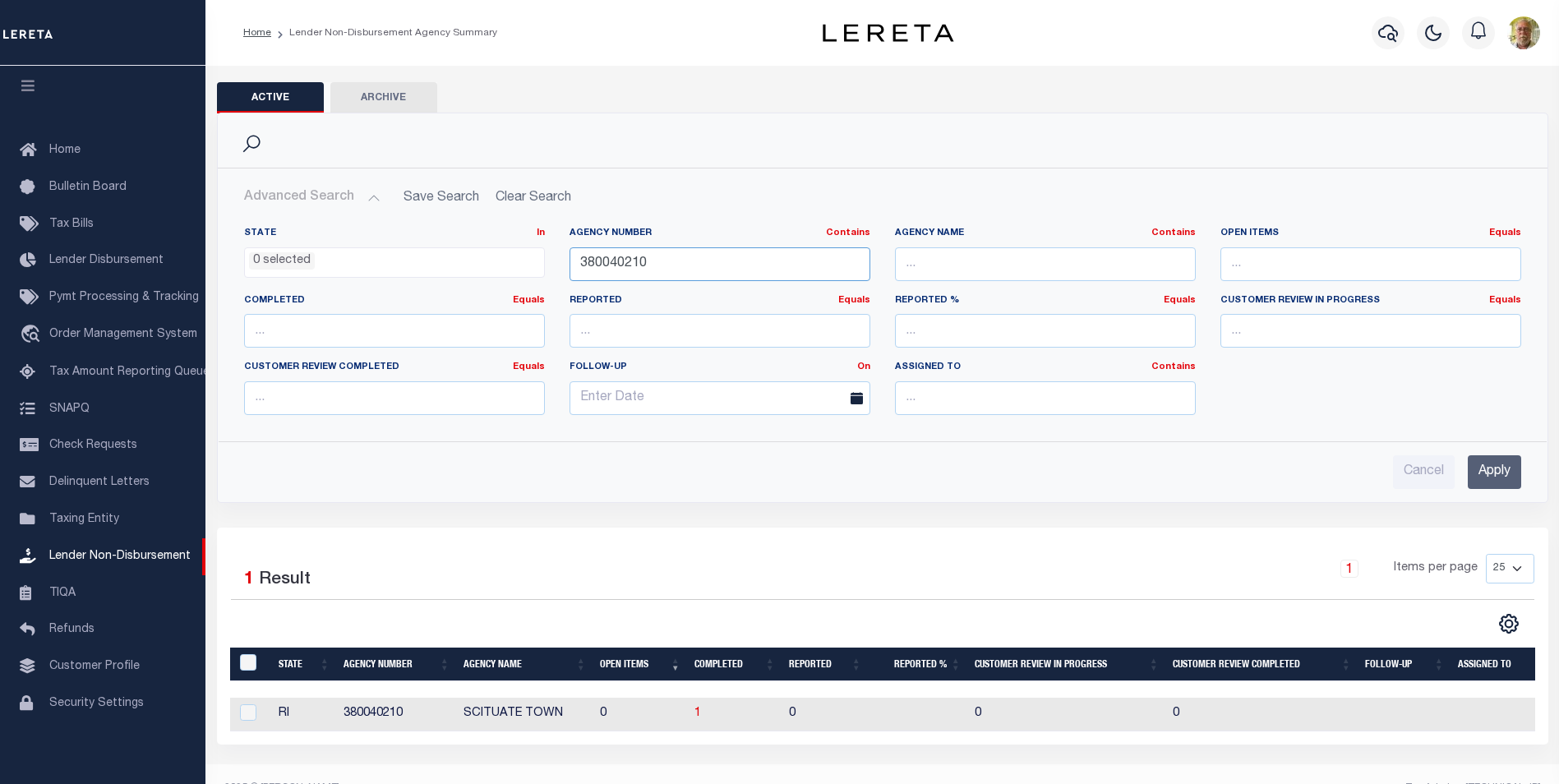
drag, startPoint x: 768, startPoint y: 265, endPoint x: 315, endPoint y: 258, distance: 453.1
click at [315, 253] on div "State In In AK AL AR AZ CA CO CT DC DE FL GA GU HI IA ID IL IN KS [GEOGRAPHIC_D…" at bounding box center [882, 327] width 1302 height 201
click at [1494, 467] on input "Apply" at bounding box center [1495, 471] width 53 height 33
